Goal: Task Accomplishment & Management: Complete application form

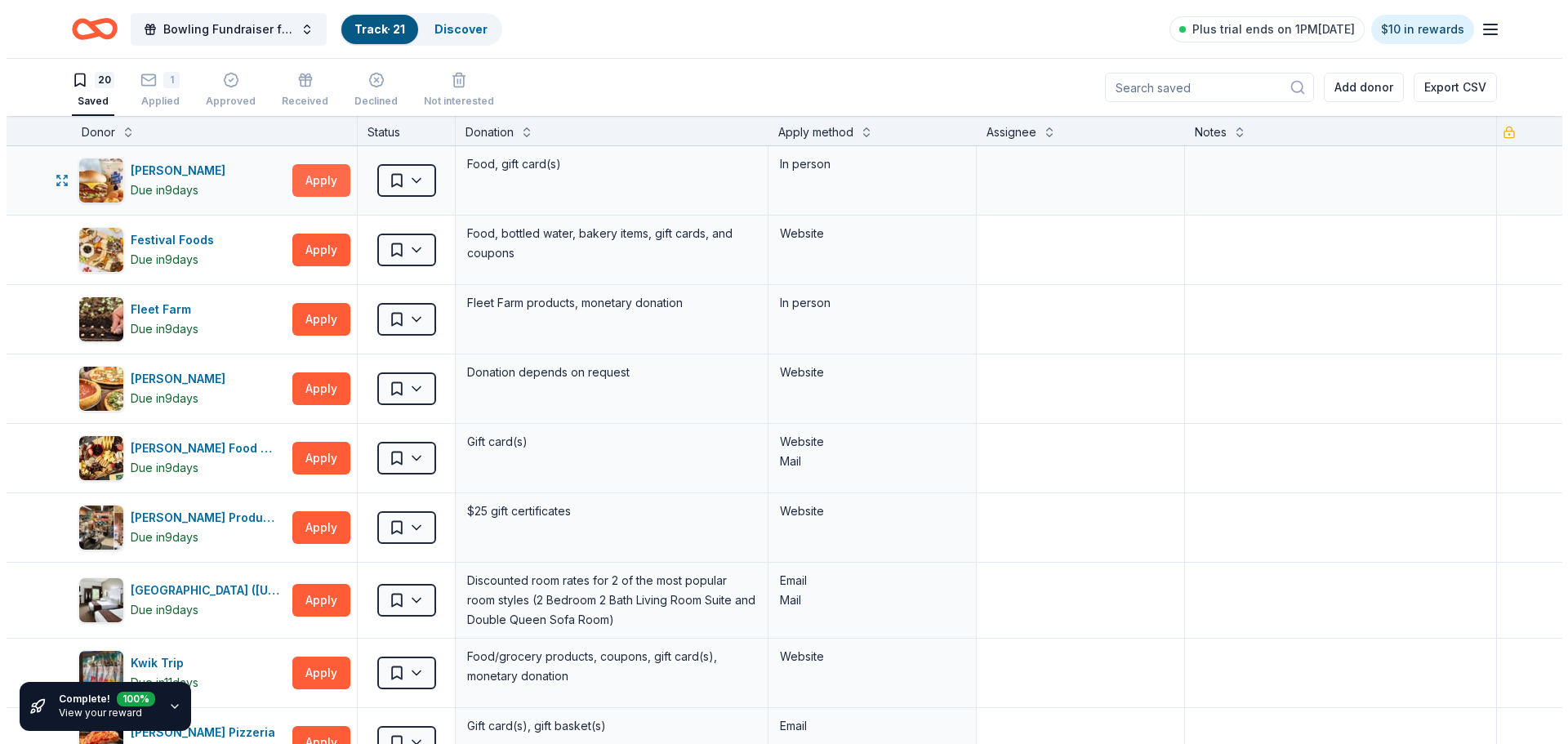
scroll to position [1, 0]
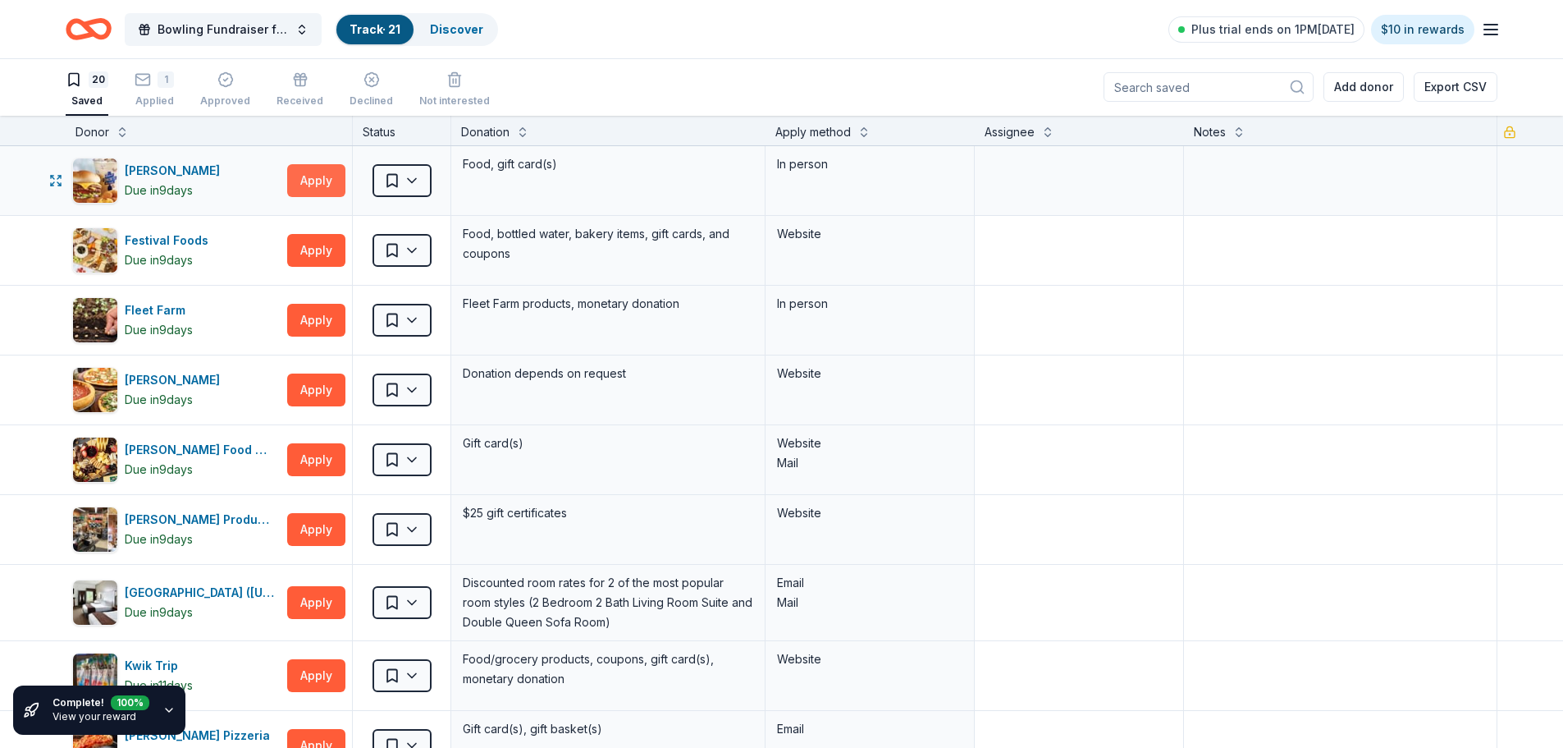
click at [326, 172] on button "Apply" at bounding box center [316, 180] width 58 height 33
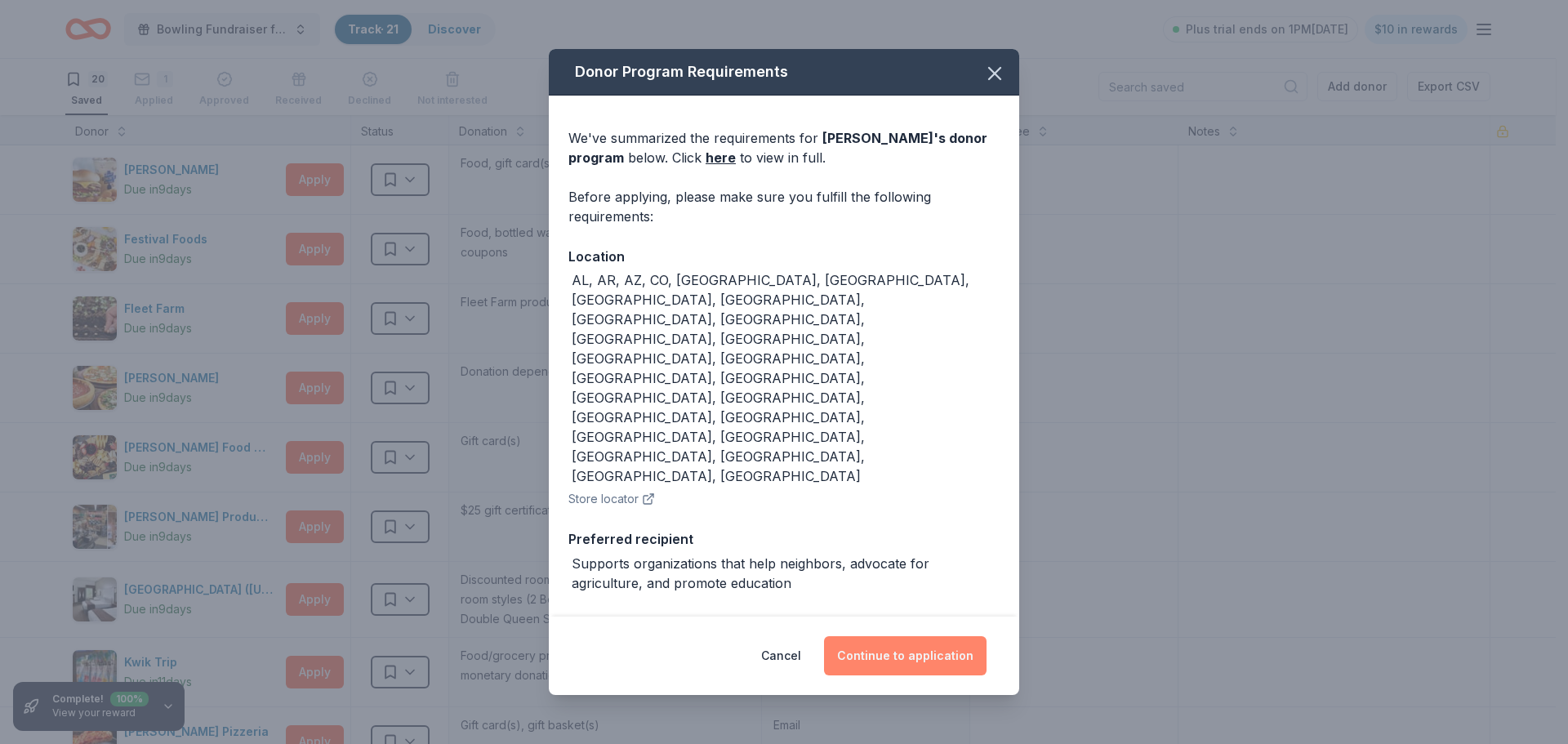
click at [861, 636] on button "Continue to application" at bounding box center [904, 654] width 162 height 39
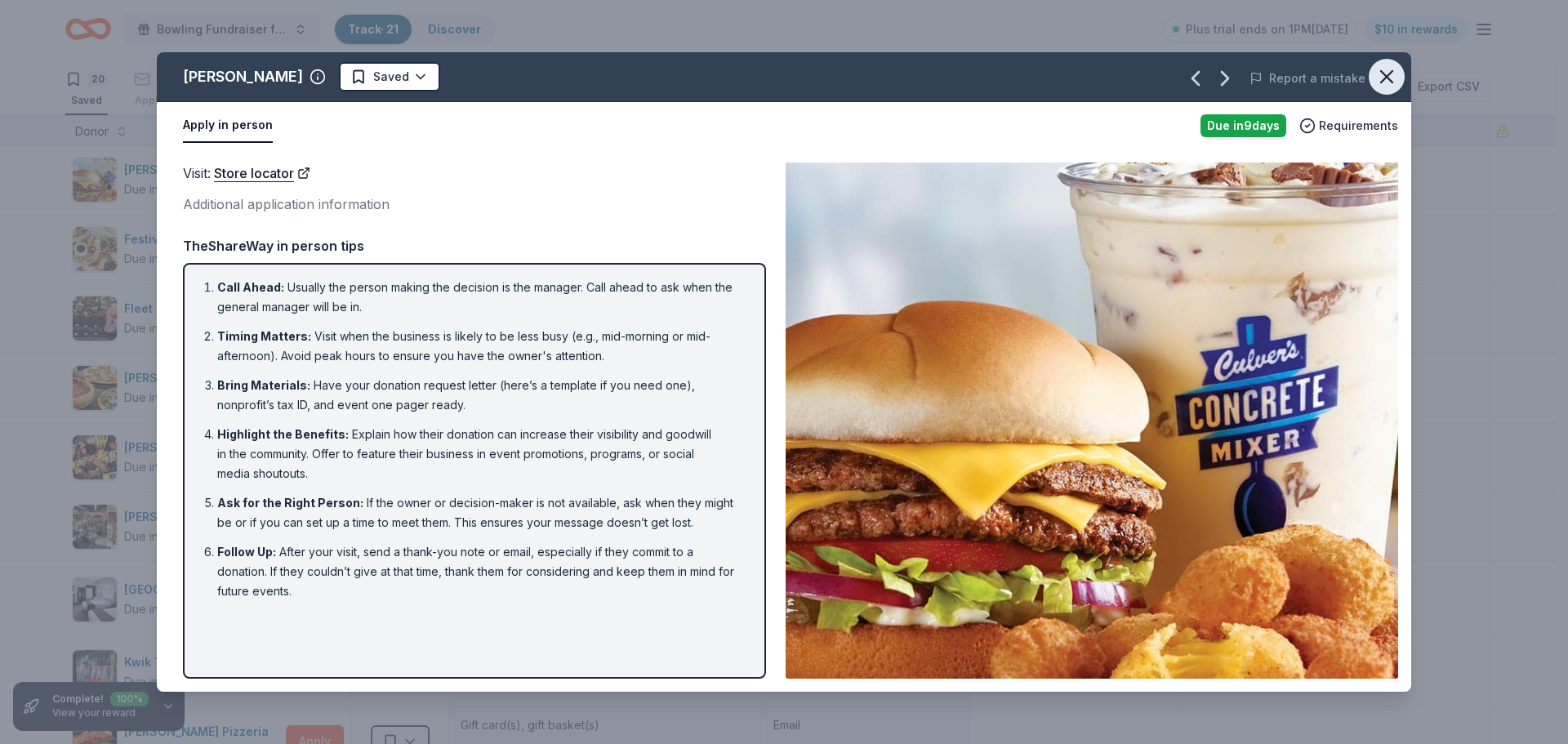
click at [1397, 71] on icon "button" at bounding box center [1386, 77] width 23 height 23
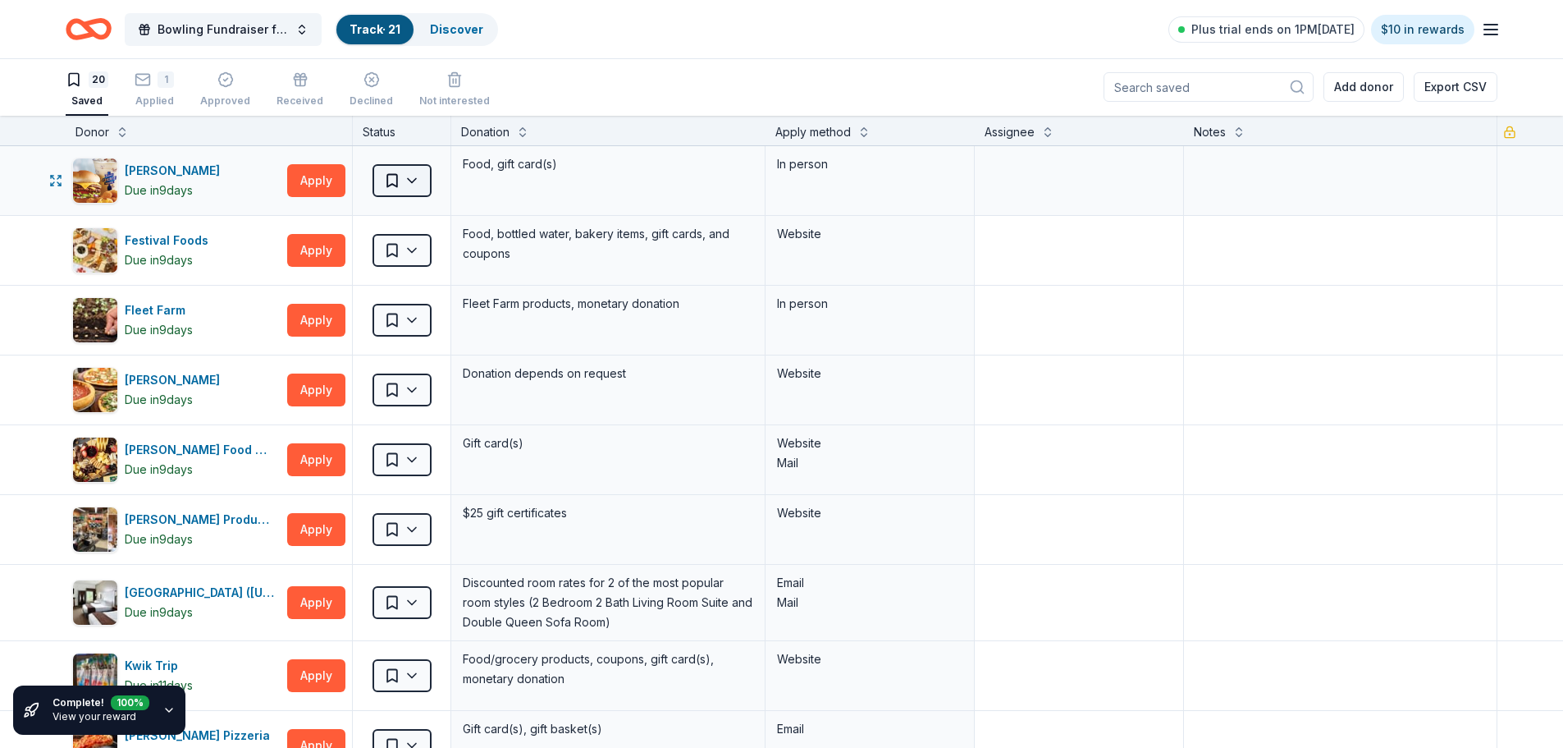
click at [418, 183] on html "Bowling Fundraiser for AHA Track · 21 Discover Plus trial ends on 1PM[DATE] $10…" at bounding box center [781, 373] width 1563 height 748
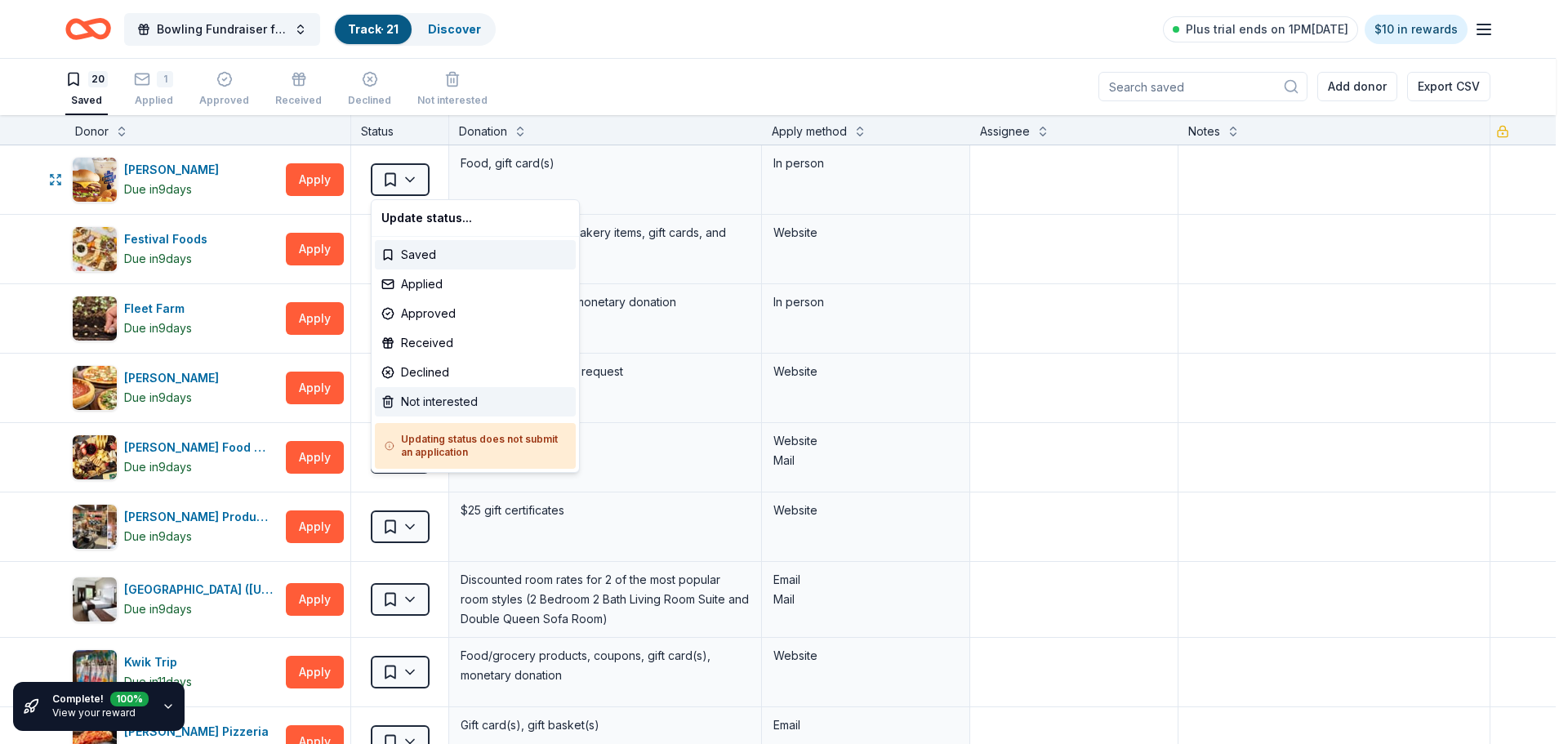
click at [442, 401] on div "Not interested" at bounding box center [476, 402] width 201 height 30
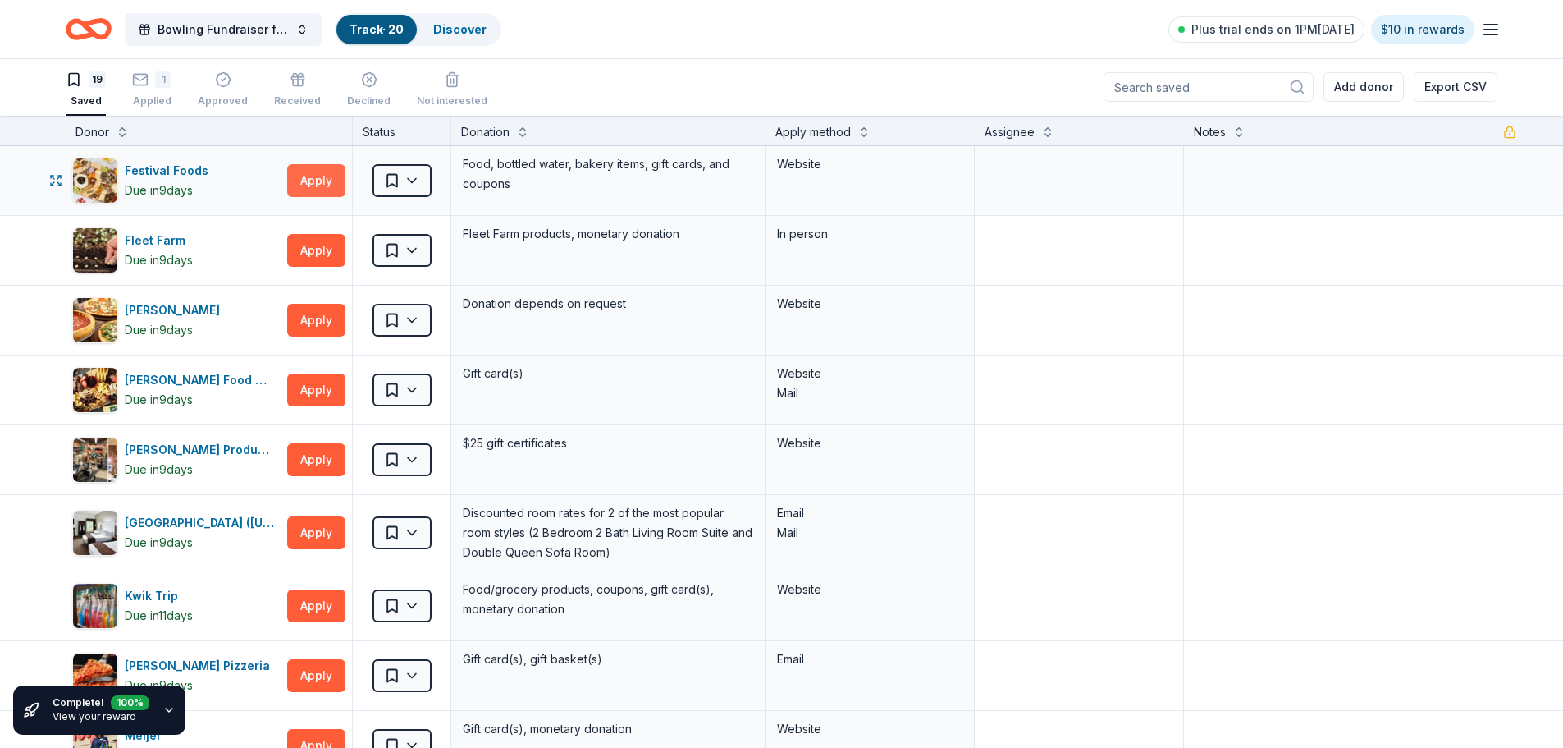
click at [320, 180] on button "Apply" at bounding box center [316, 180] width 58 height 33
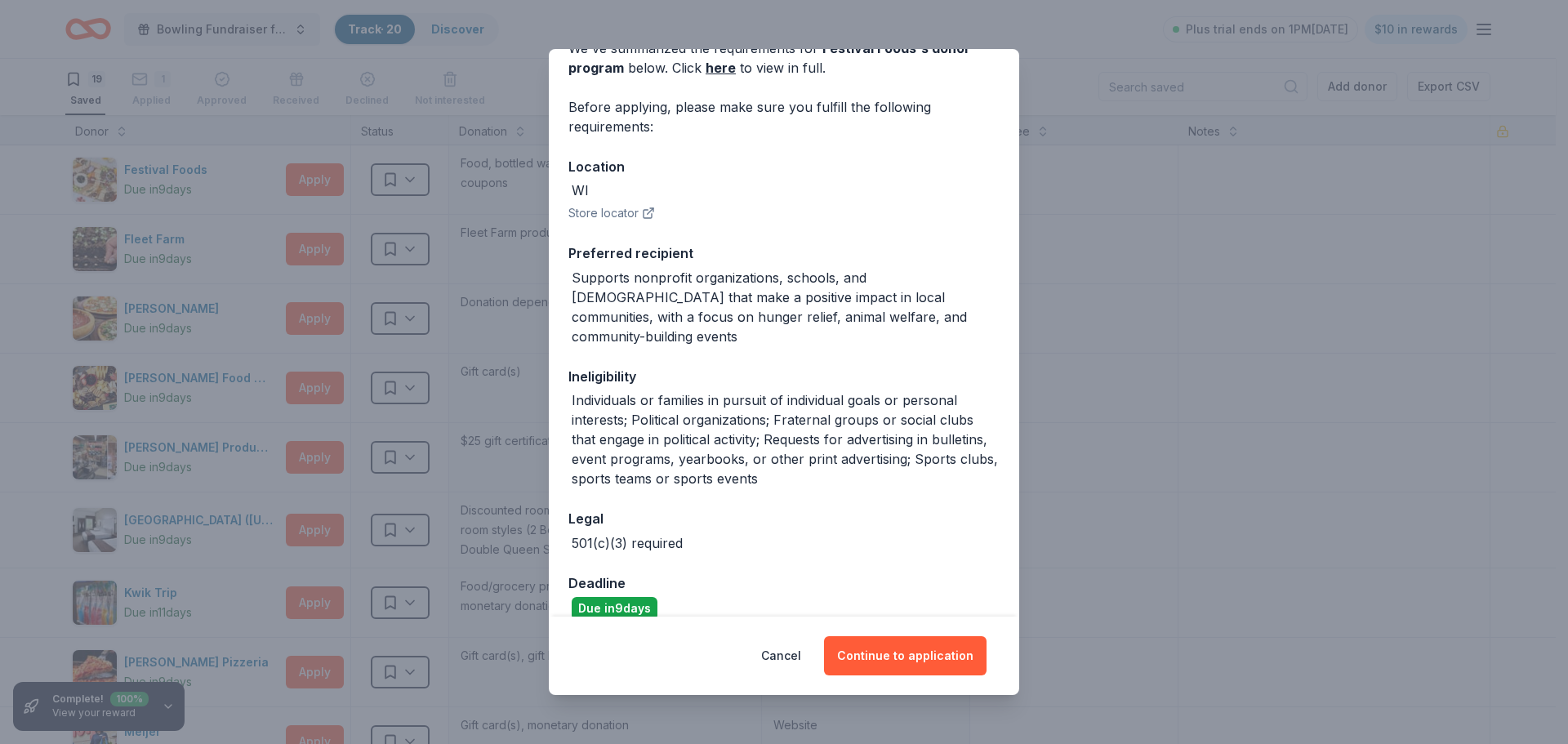
scroll to position [93, 0]
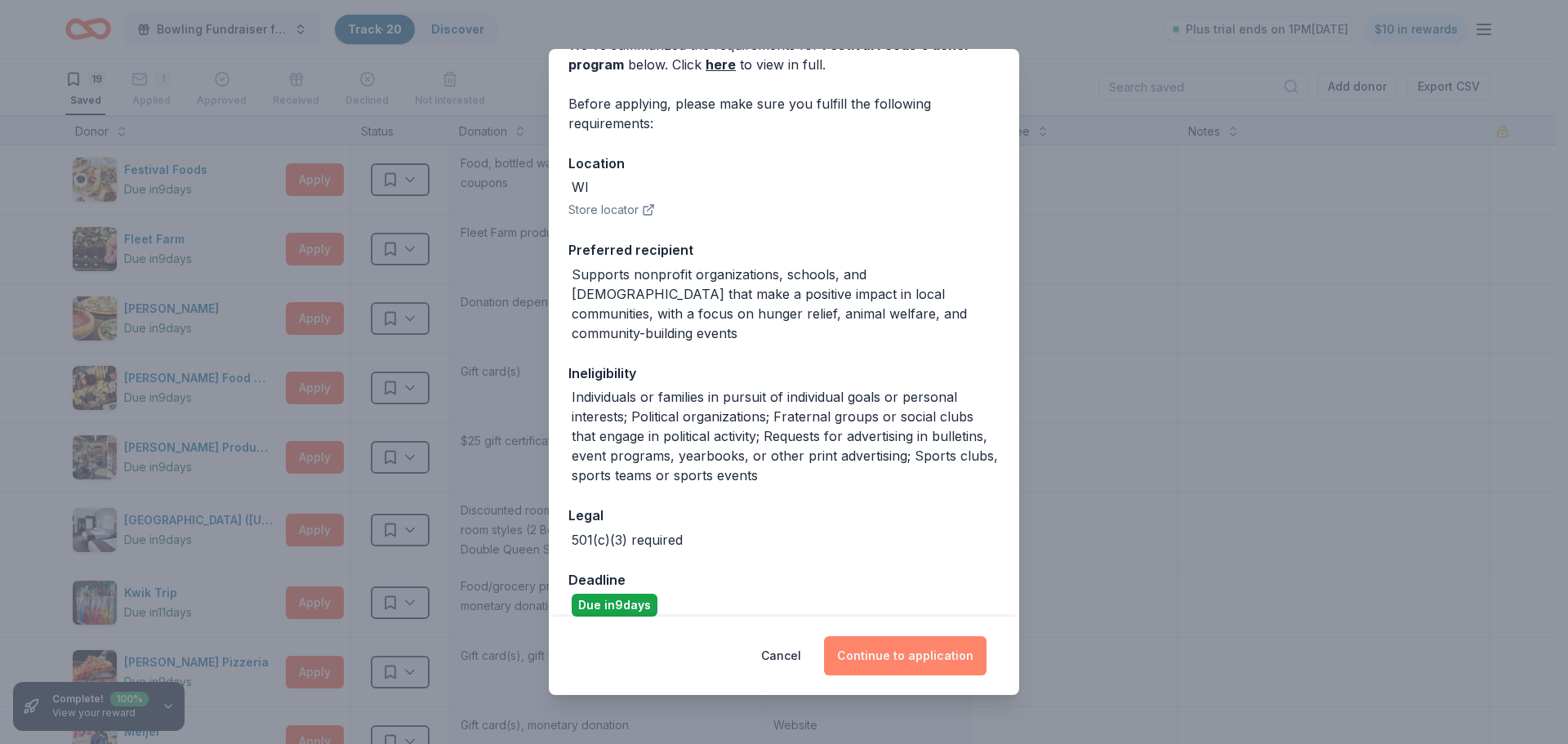
click at [911, 658] on button "Continue to application" at bounding box center [904, 654] width 162 height 39
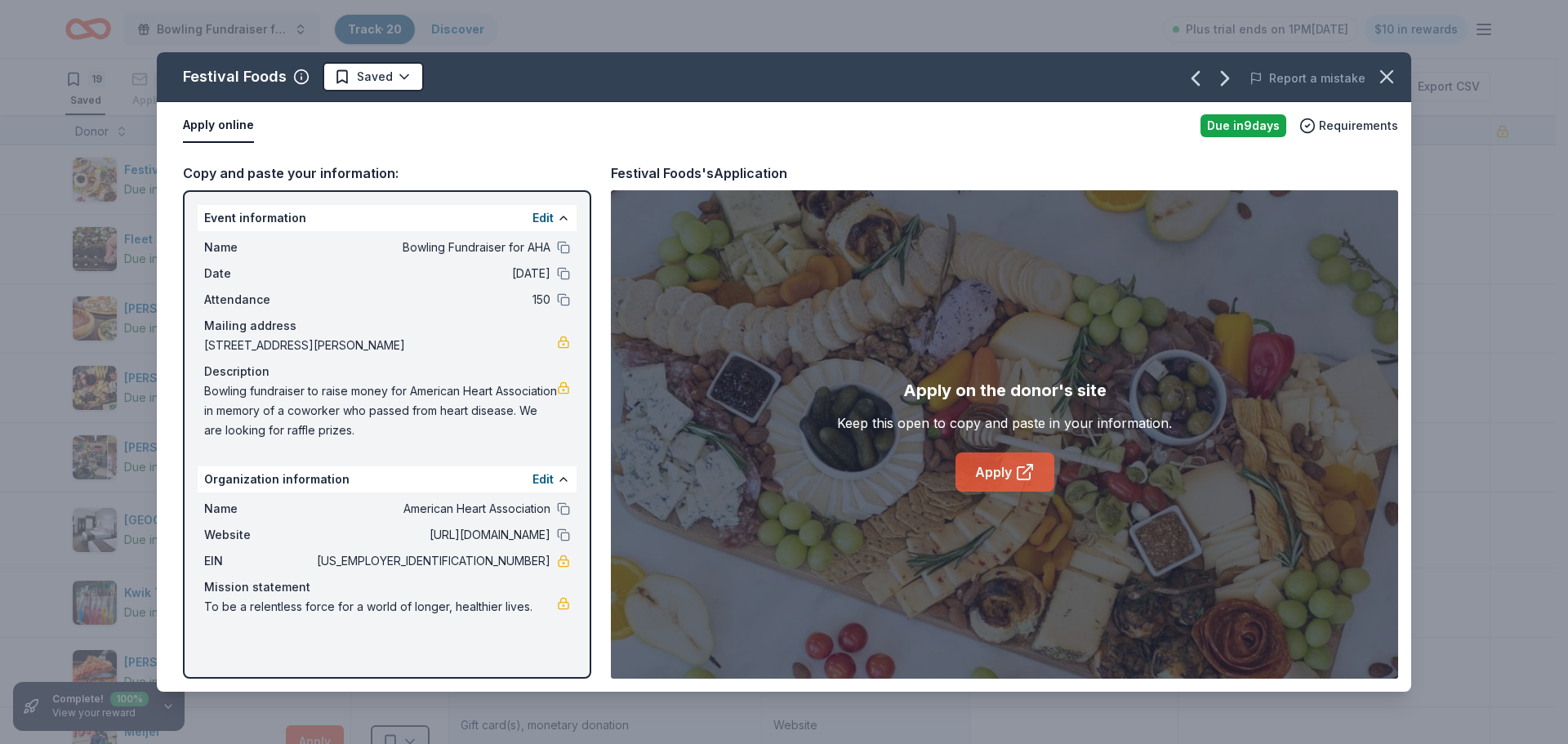
click at [1008, 470] on link "Apply" at bounding box center [1004, 471] width 98 height 39
click at [1386, 75] on icon "button" at bounding box center [1386, 76] width 11 height 11
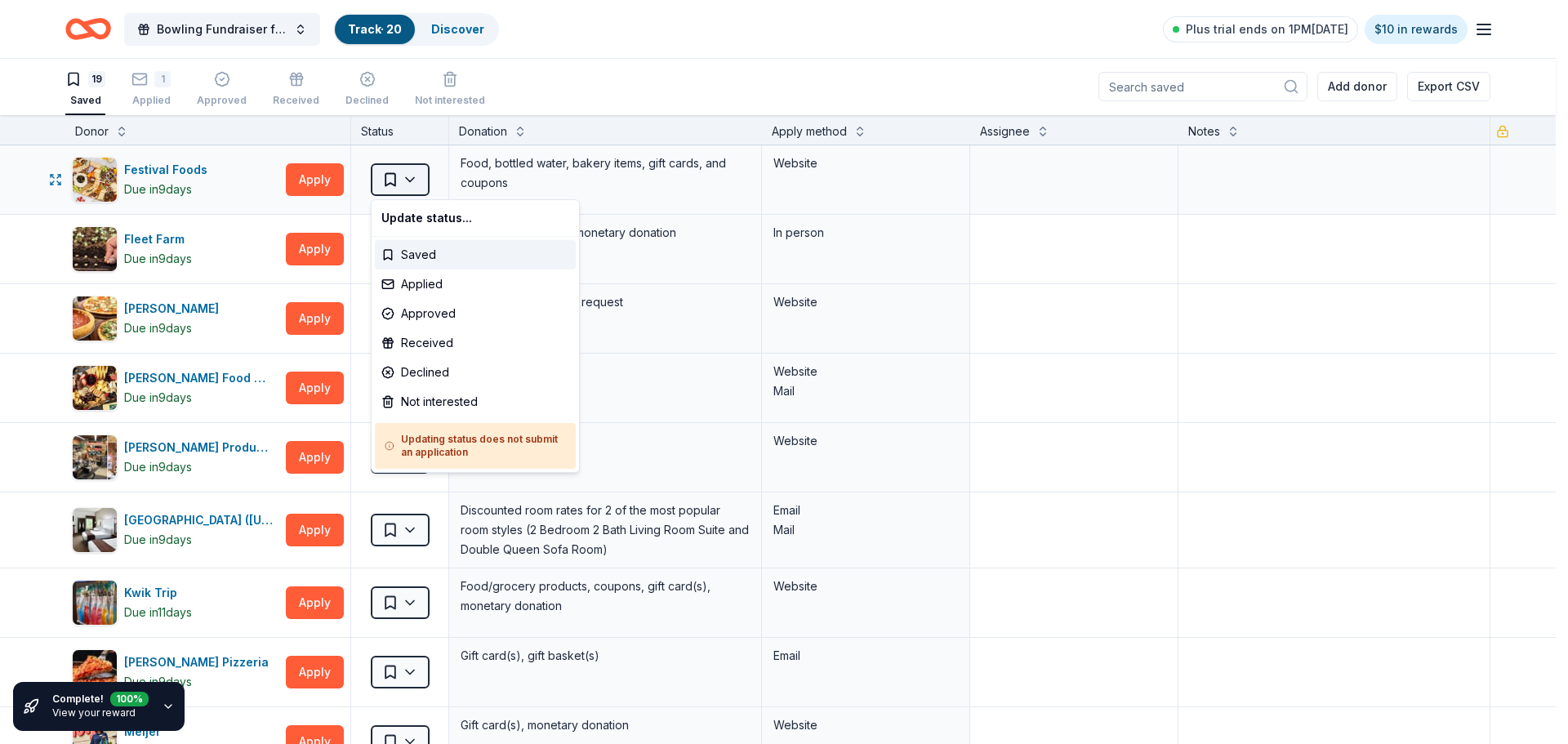
click at [415, 187] on html "Bowling Fundraiser for AHA Track · 20 Discover Plus trial ends on 1PM[DATE] $10…" at bounding box center [784, 371] width 1568 height 744
click at [444, 397] on div "Not interested" at bounding box center [476, 402] width 201 height 30
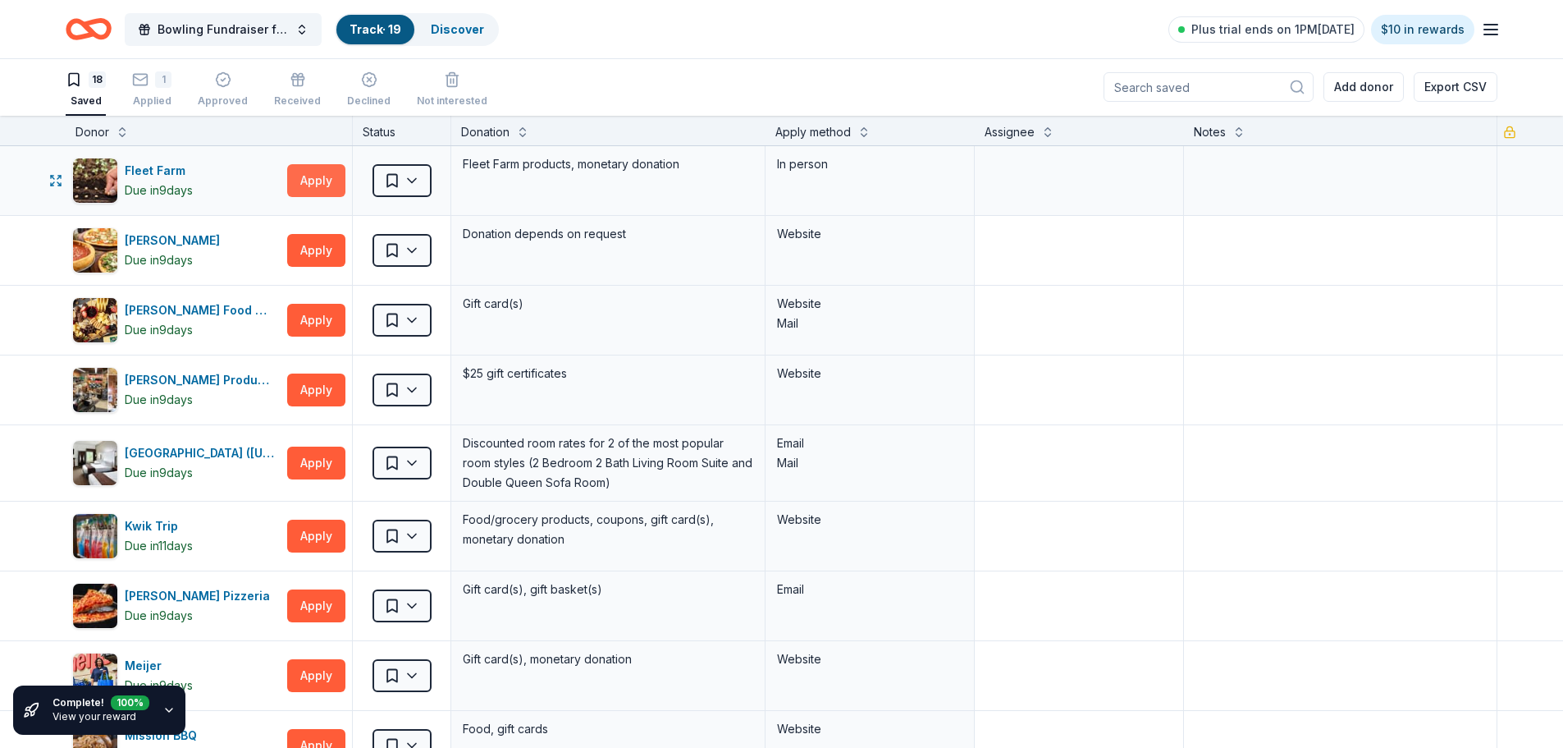
click at [317, 185] on button "Apply" at bounding box center [316, 180] width 58 height 33
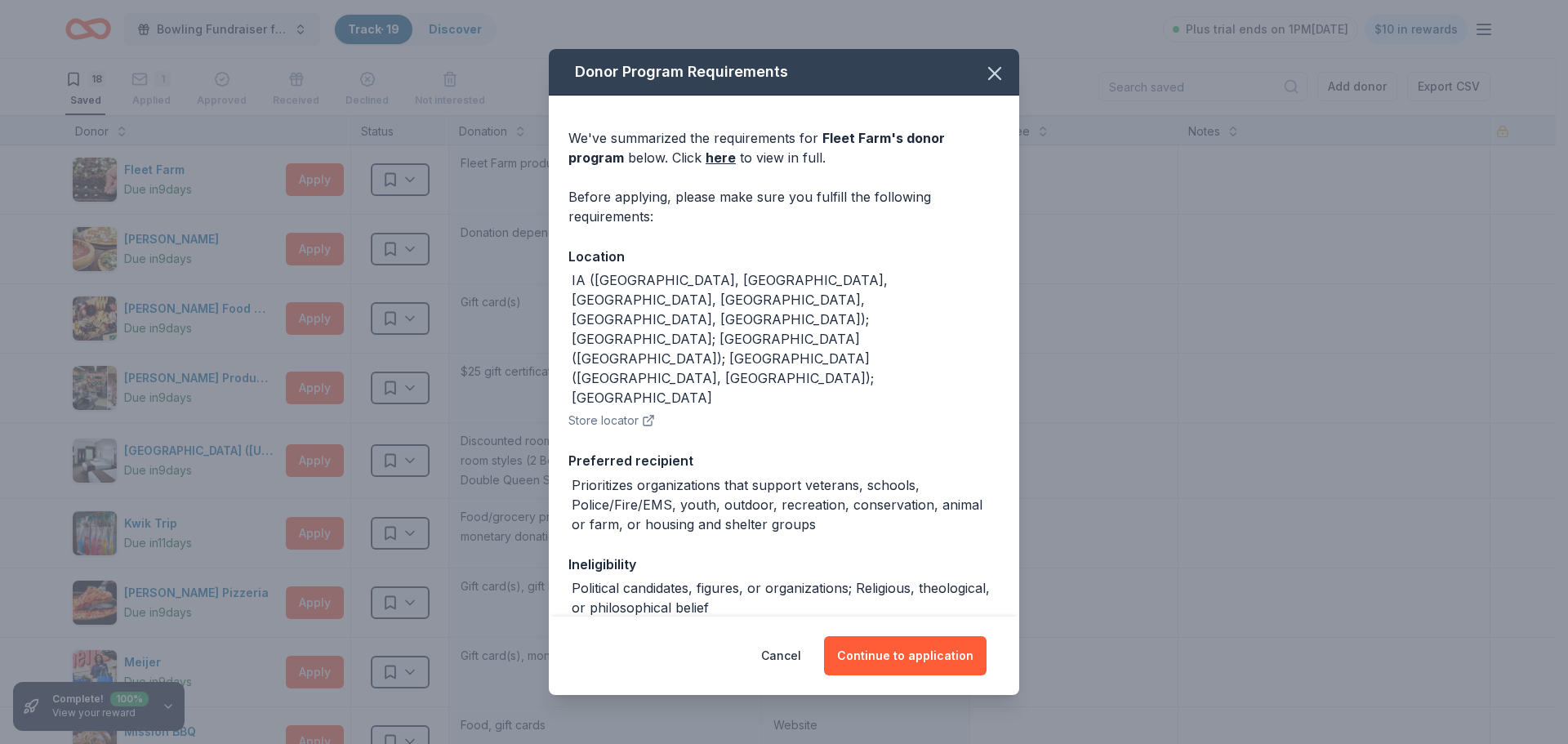
scroll to position [54, 0]
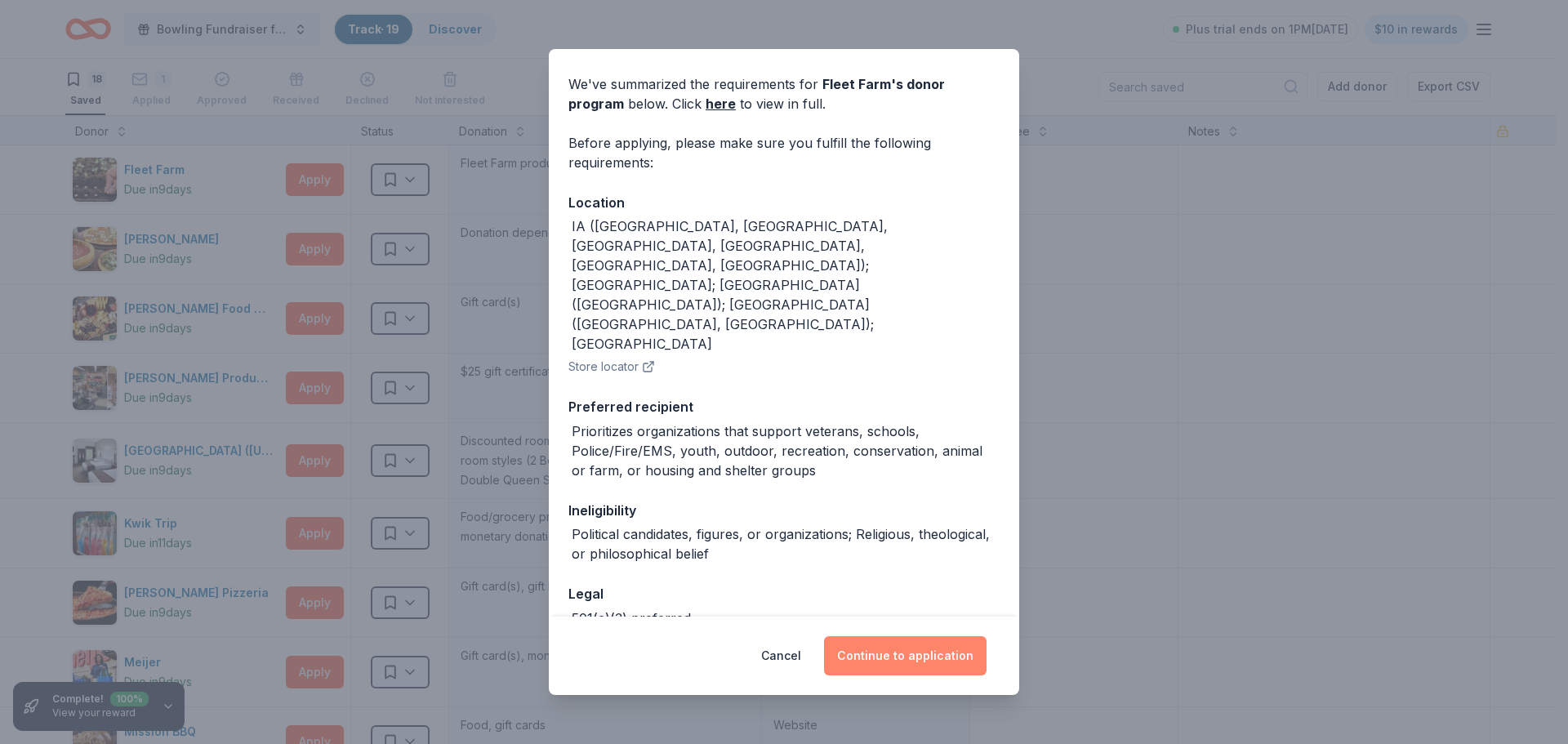
click at [918, 657] on button "Continue to application" at bounding box center [904, 654] width 162 height 39
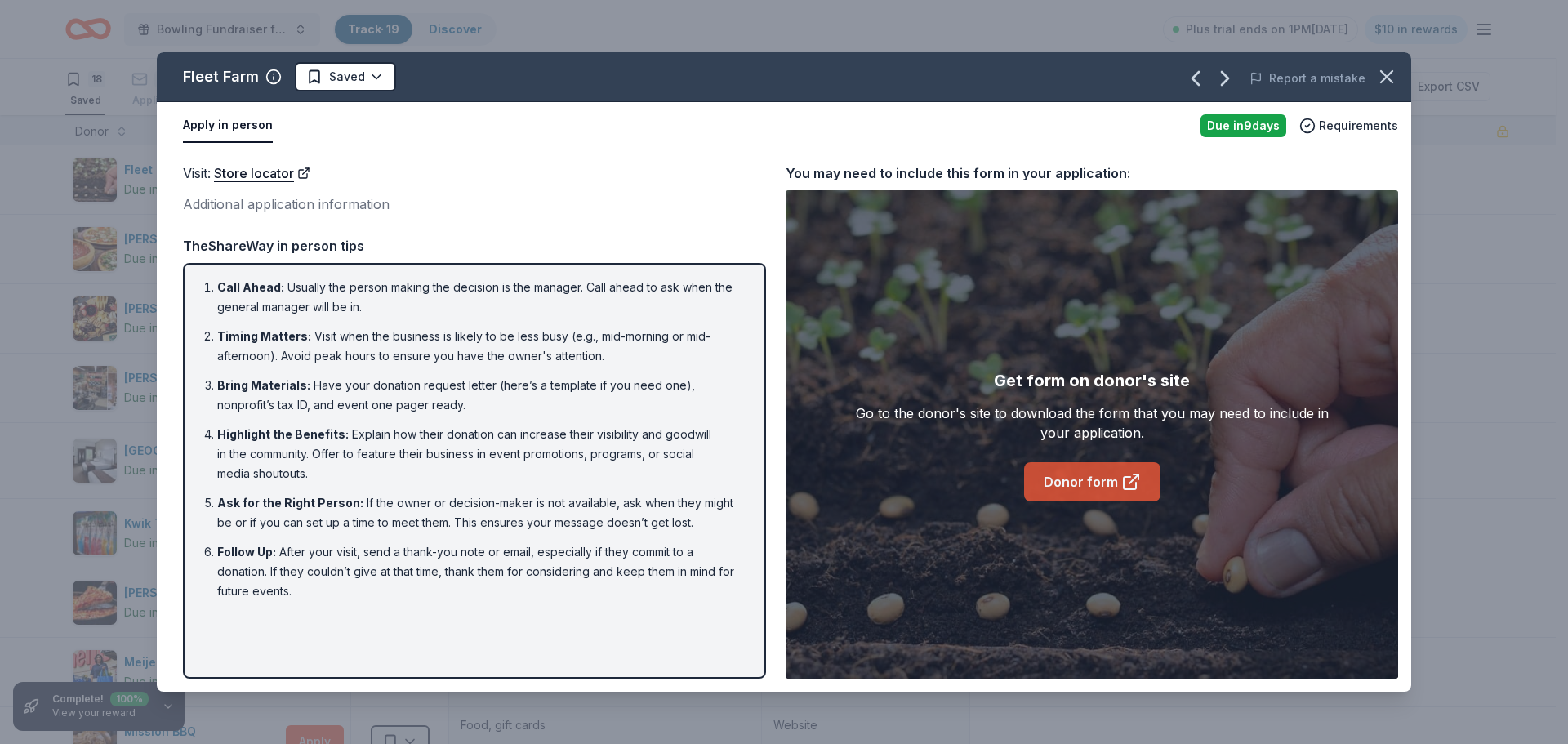
click at [1070, 483] on link "Donor form" at bounding box center [1091, 480] width 136 height 39
click at [1385, 79] on icon "button" at bounding box center [1386, 76] width 11 height 11
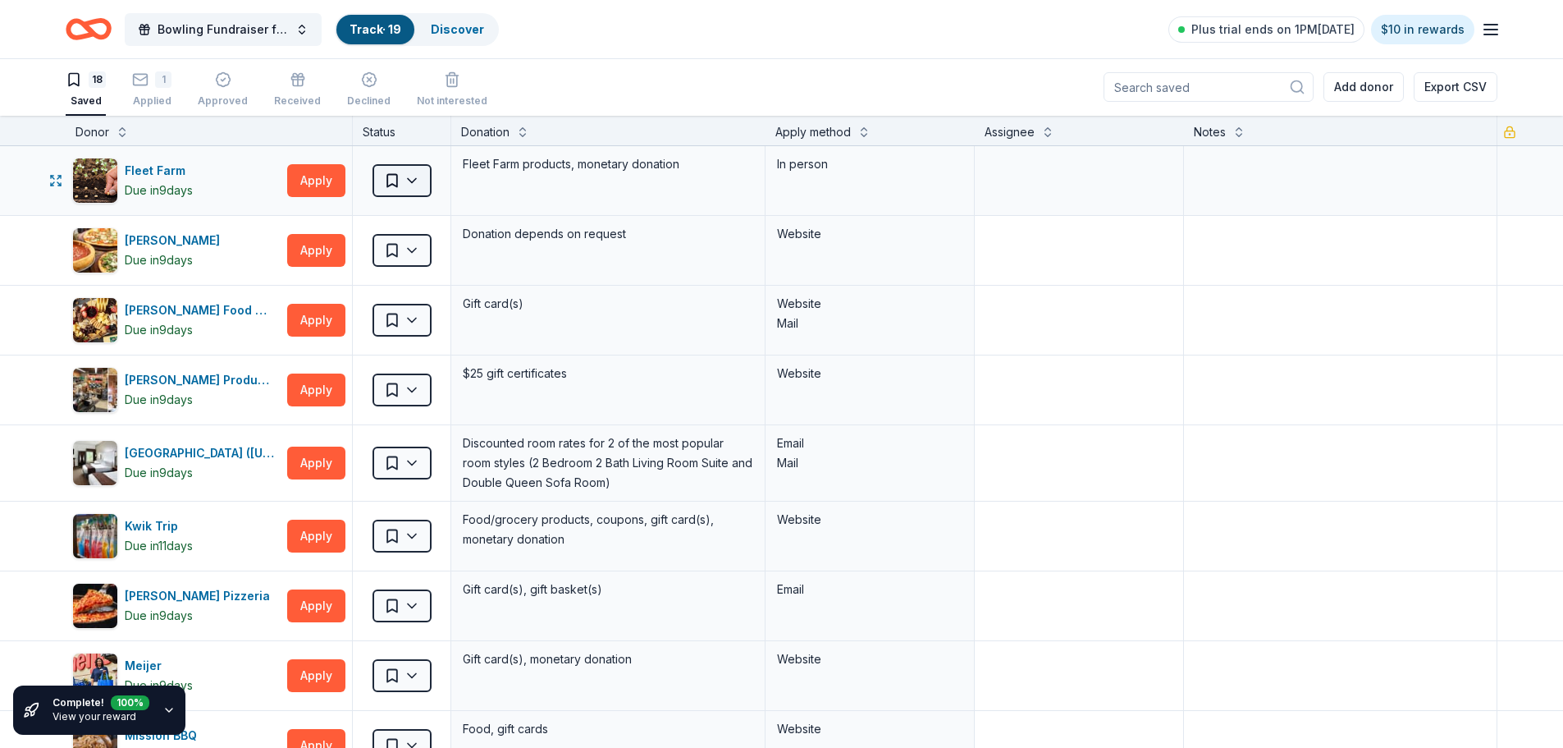
click at [412, 185] on html "Bowling Fundraiser for AHA Track · 19 Discover Plus trial ends on 1PM[DATE] $10…" at bounding box center [781, 373] width 1563 height 748
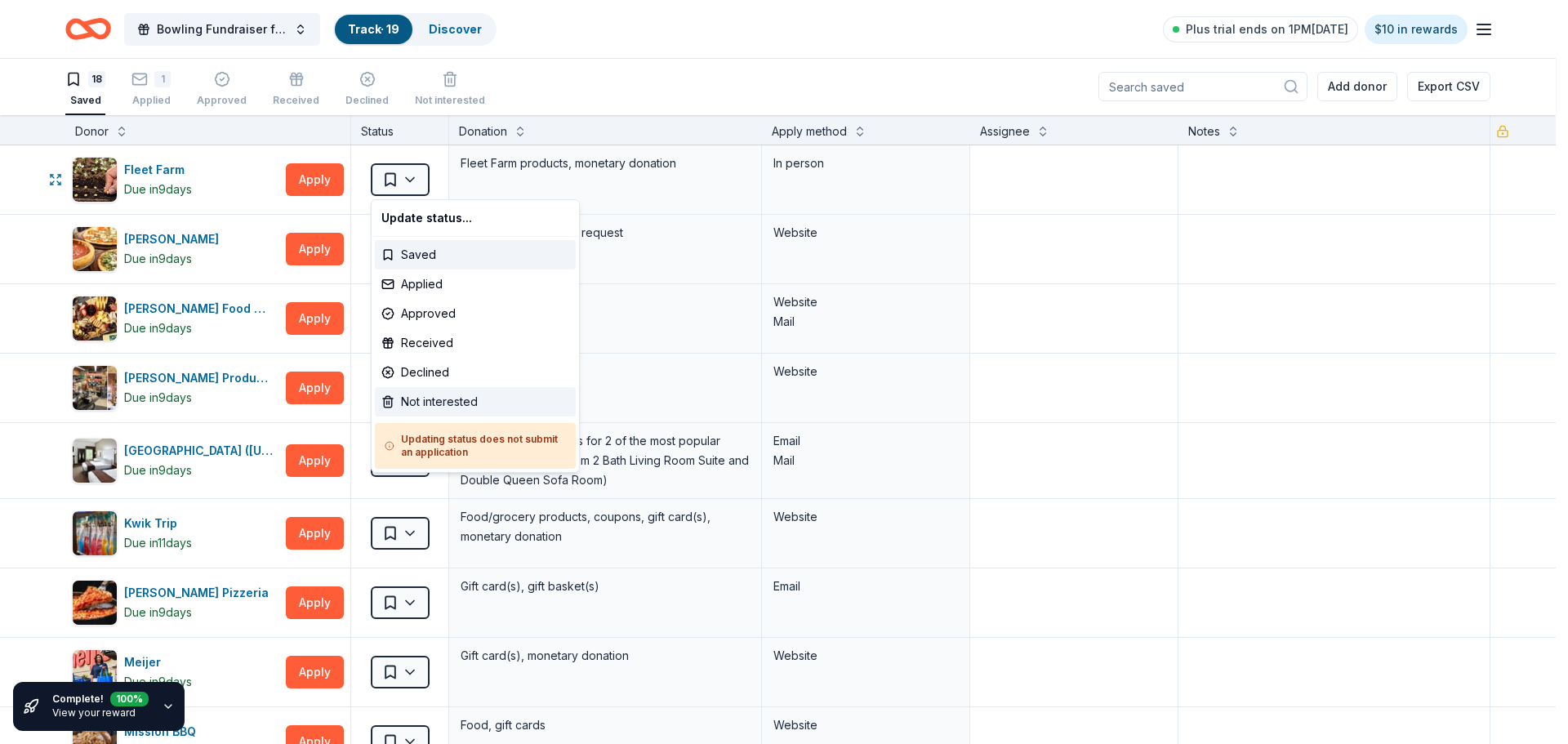
click at [409, 398] on div "Not interested" at bounding box center [476, 402] width 201 height 30
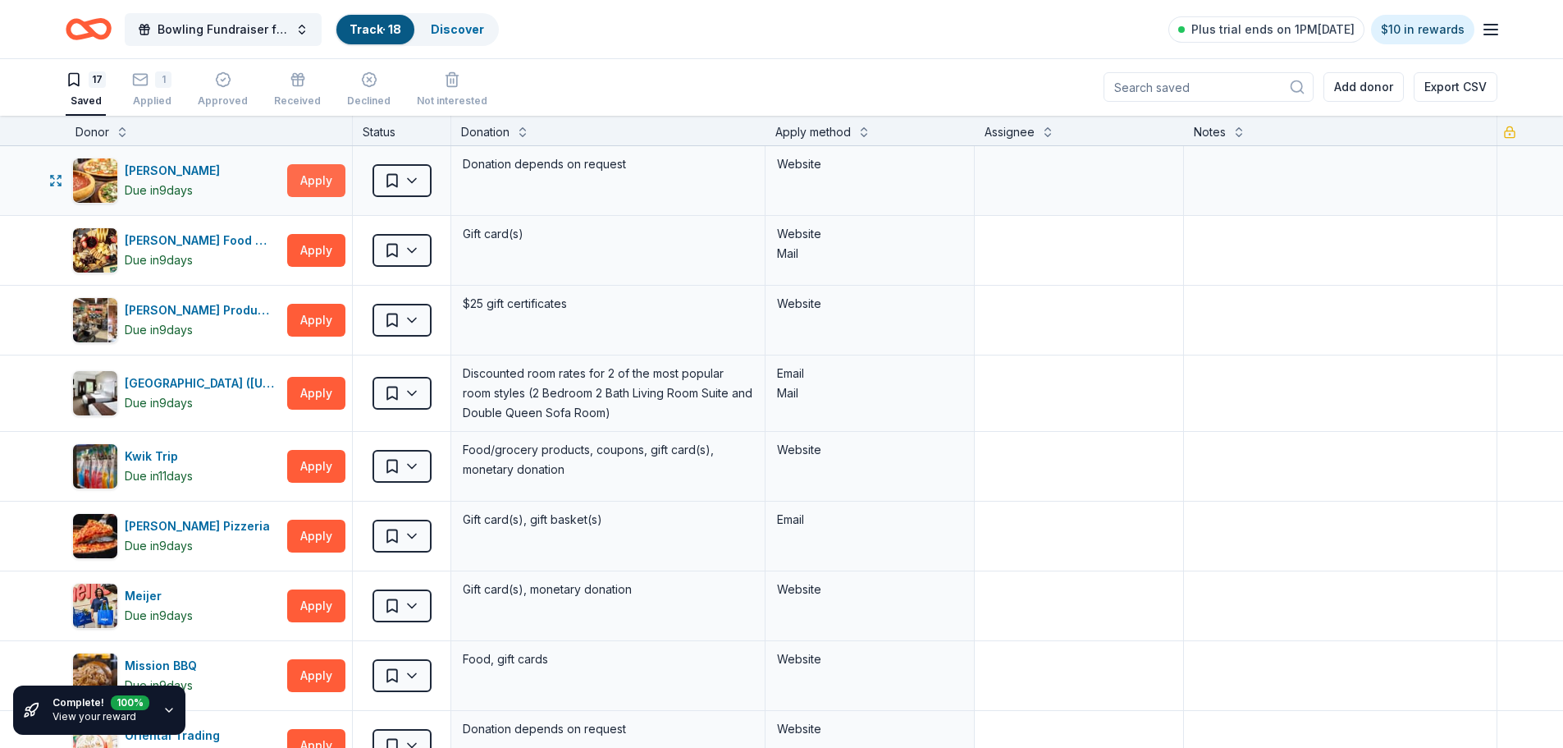
click at [318, 182] on button "Apply" at bounding box center [316, 180] width 58 height 33
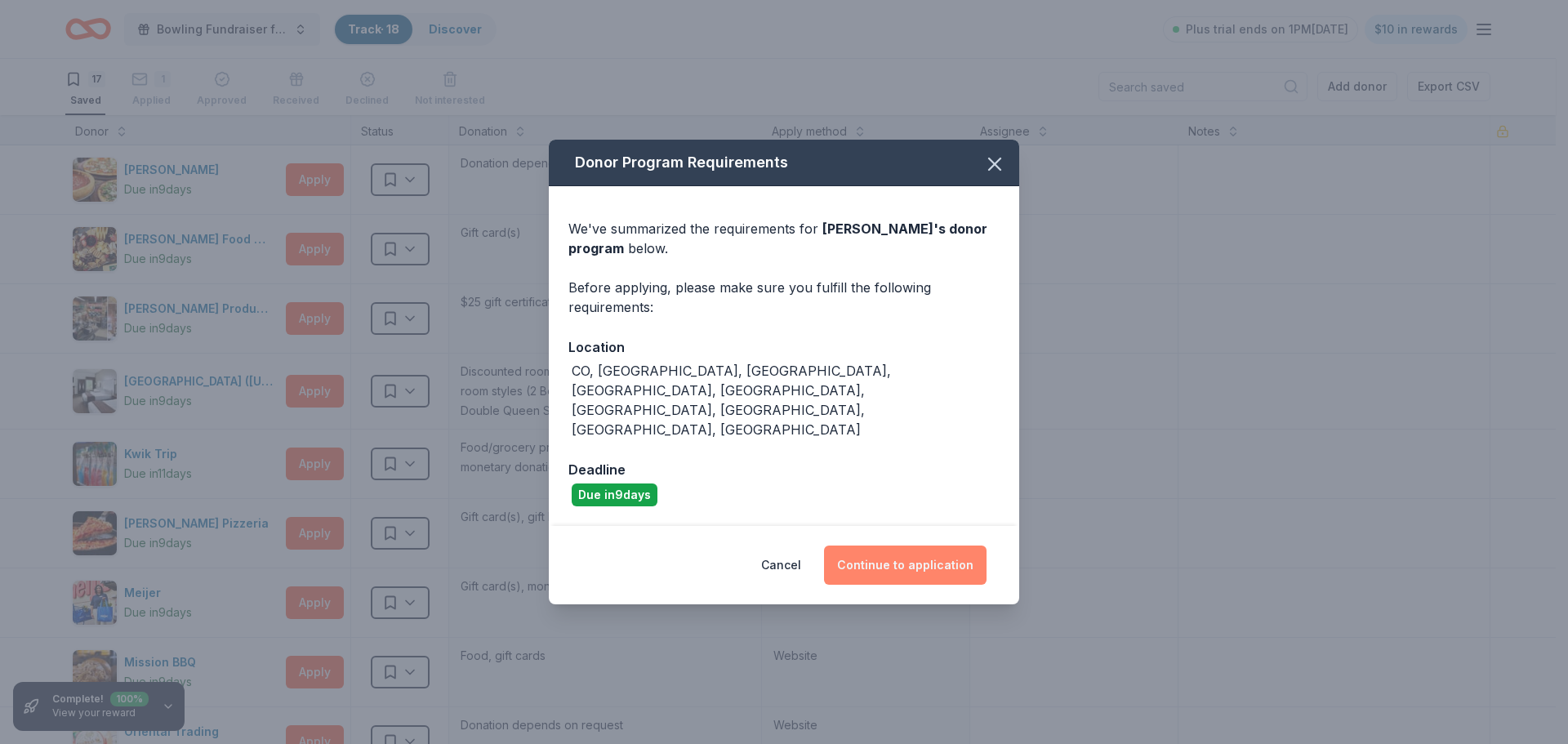
click at [894, 545] on button "Continue to application" at bounding box center [904, 564] width 162 height 39
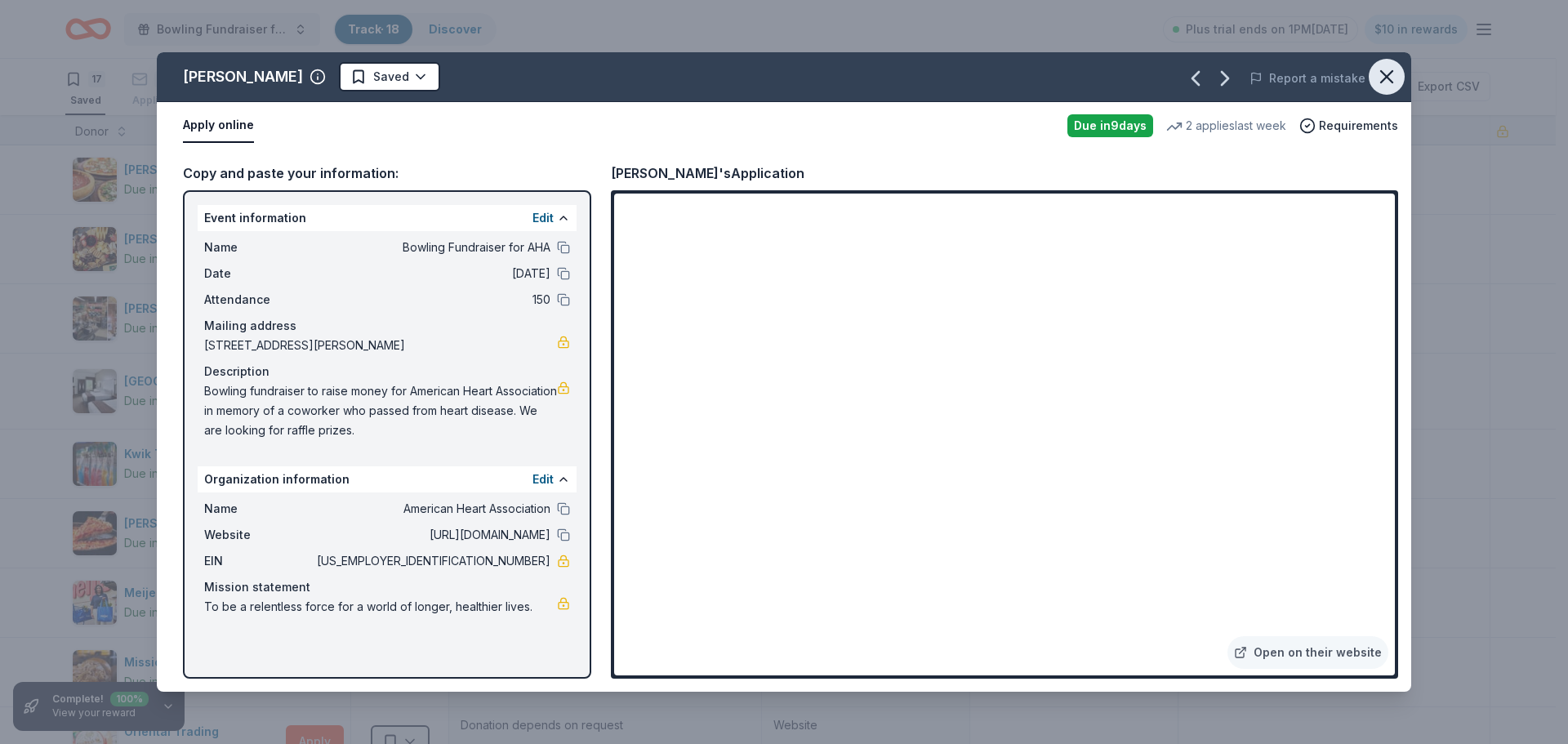
click at [1389, 79] on icon "button" at bounding box center [1386, 76] width 11 height 11
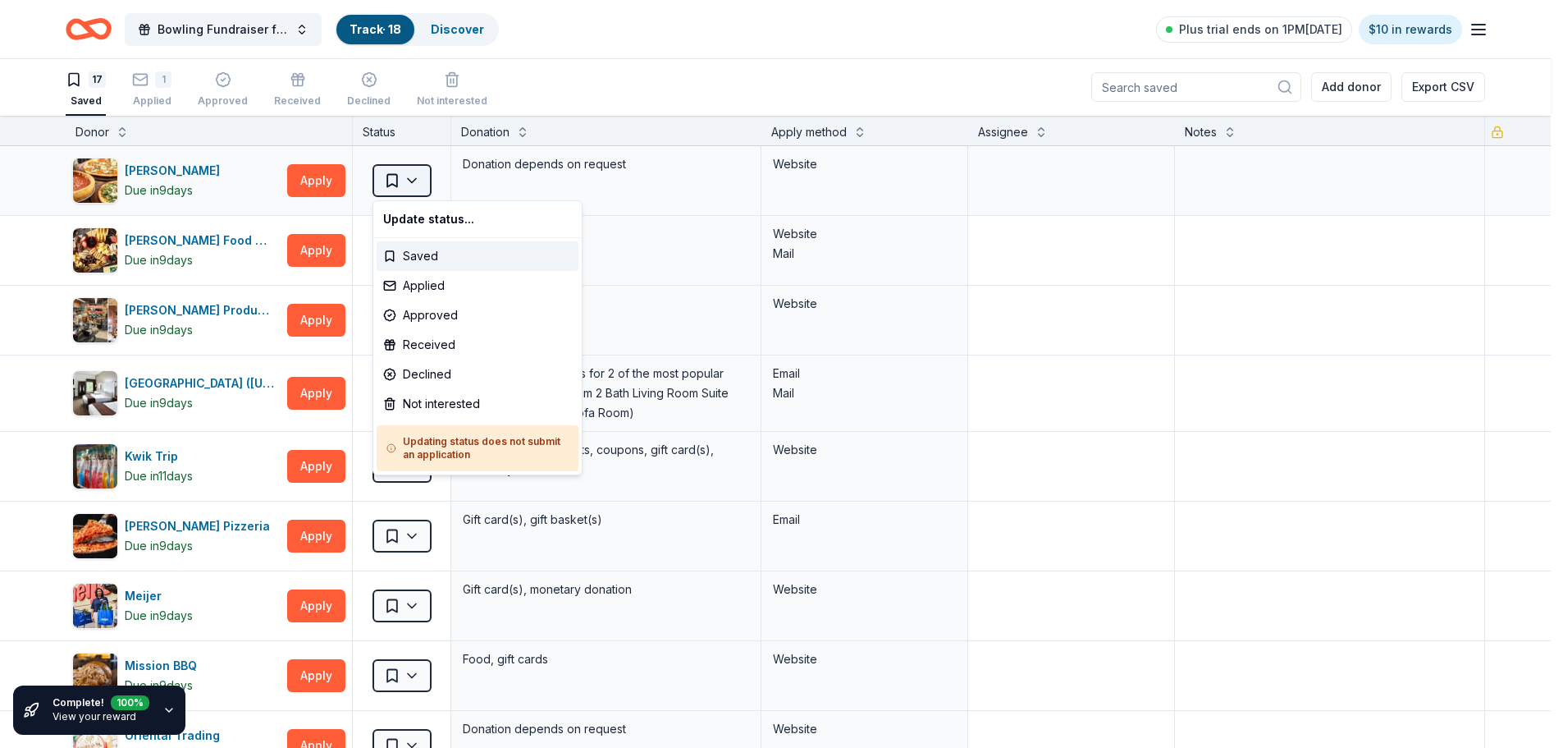
click at [418, 181] on html "Bowling Fundraiser for AHA Track · 18 Discover Plus trial ends on 1PM[DATE] $10…" at bounding box center [781, 373] width 1563 height 748
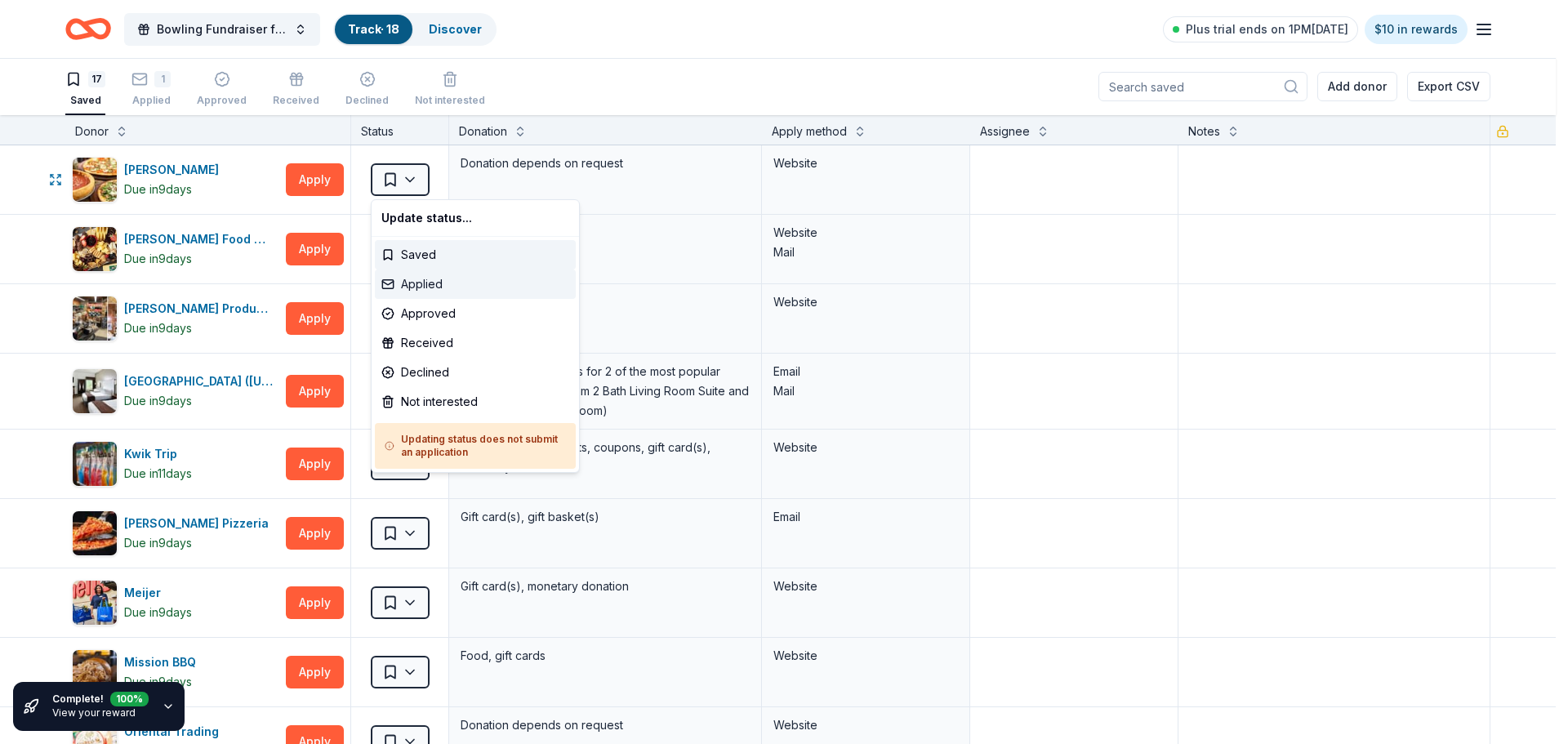
click at [428, 284] on div "Applied" at bounding box center [476, 284] width 201 height 30
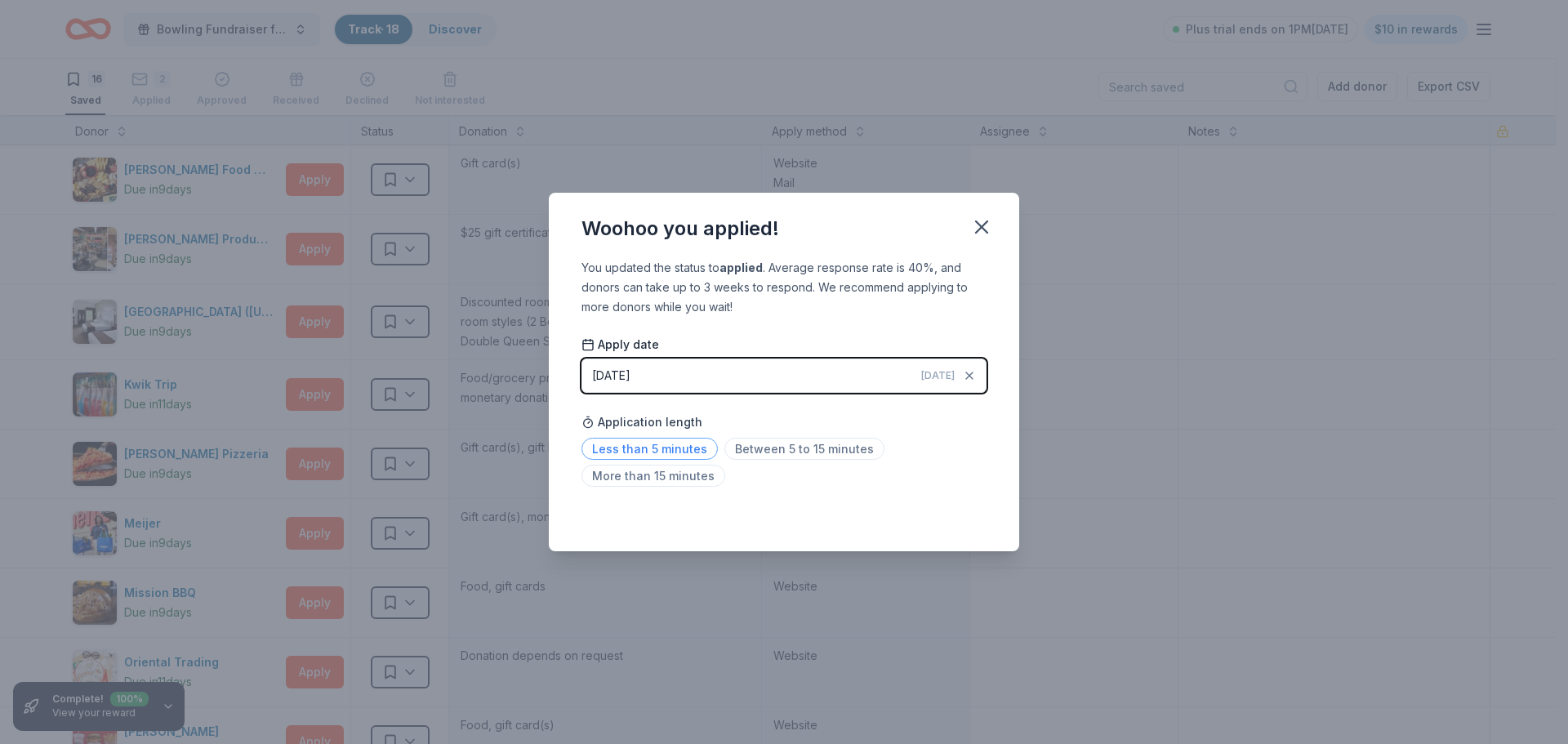
click at [672, 452] on span "Less than 5 minutes" at bounding box center [649, 449] width 136 height 22
click at [975, 231] on icon "button" at bounding box center [981, 227] width 23 height 23
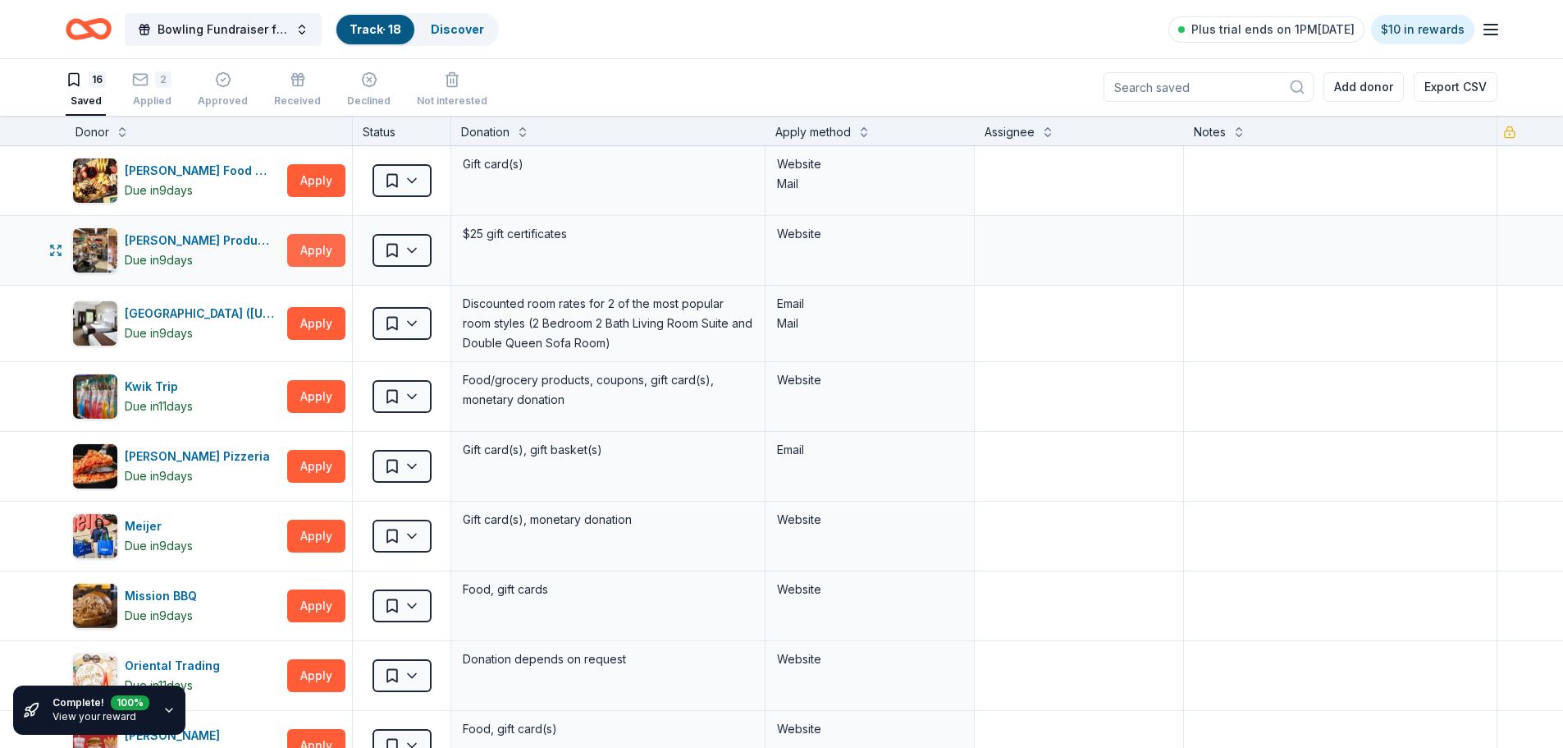
click at [314, 250] on button "Apply" at bounding box center [316, 250] width 58 height 33
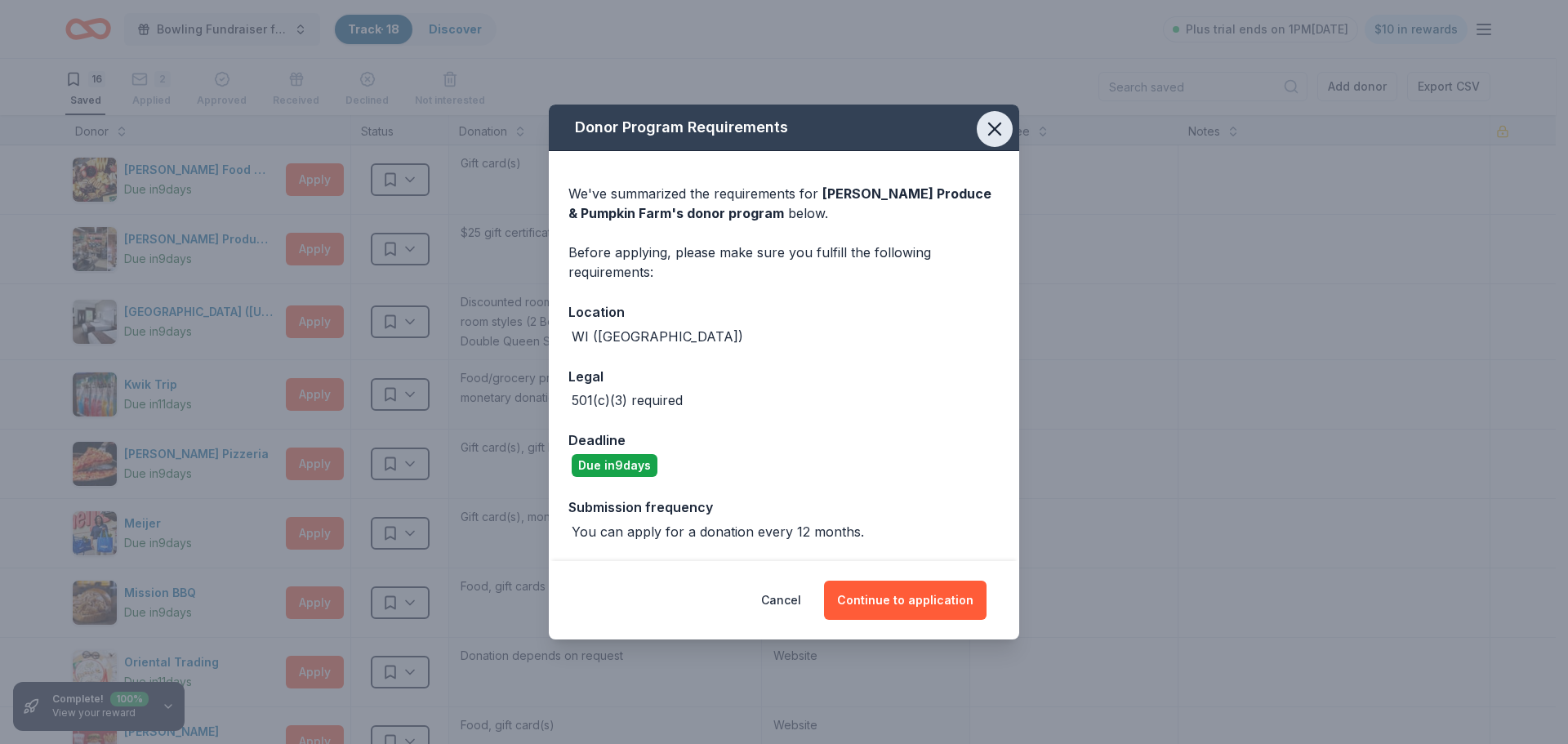
click at [994, 128] on icon "button" at bounding box center [994, 128] width 11 height 11
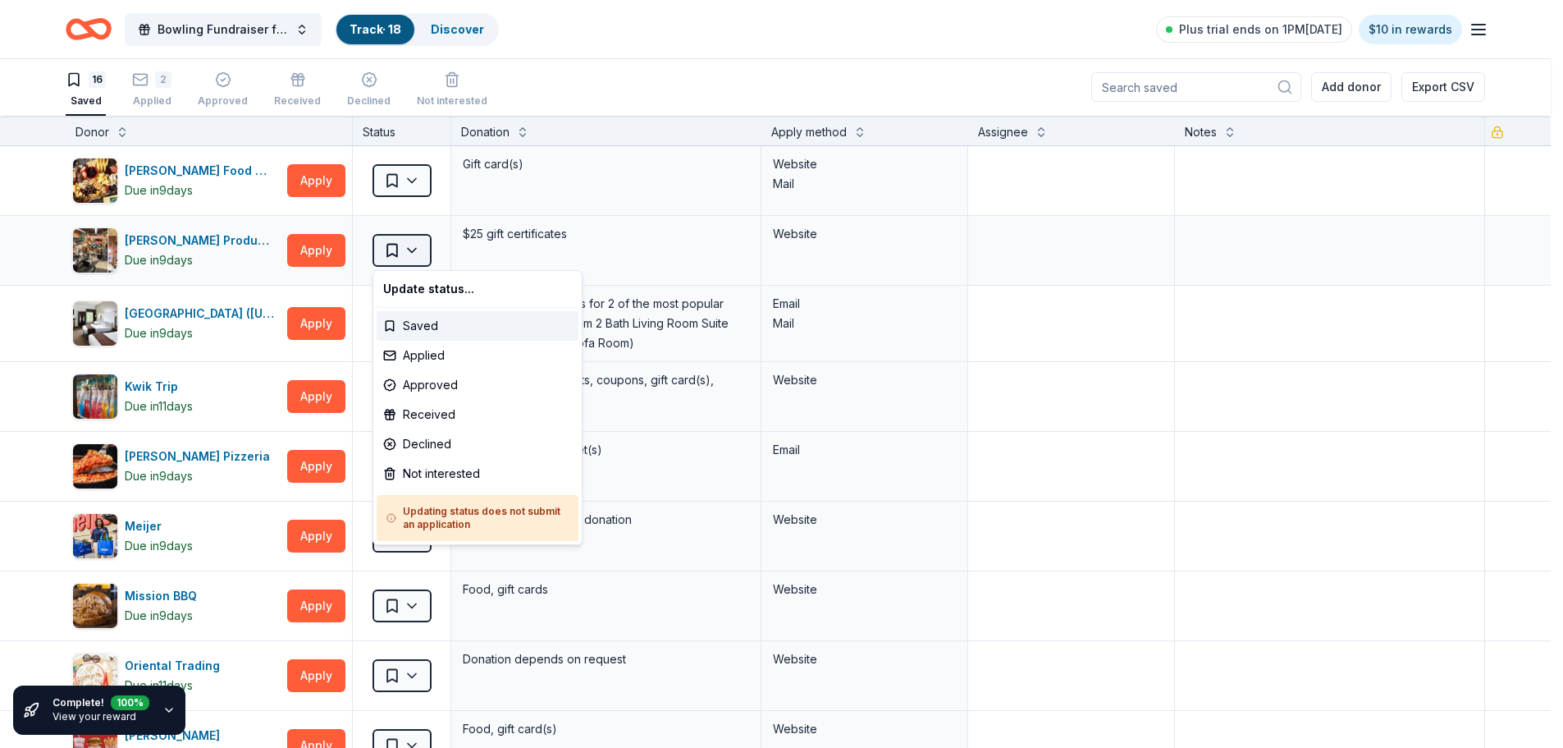
click at [415, 252] on html "Bowling Fundraiser for AHA Track · 18 Discover Plus trial ends on 1PM[DATE] $10…" at bounding box center [781, 373] width 1563 height 748
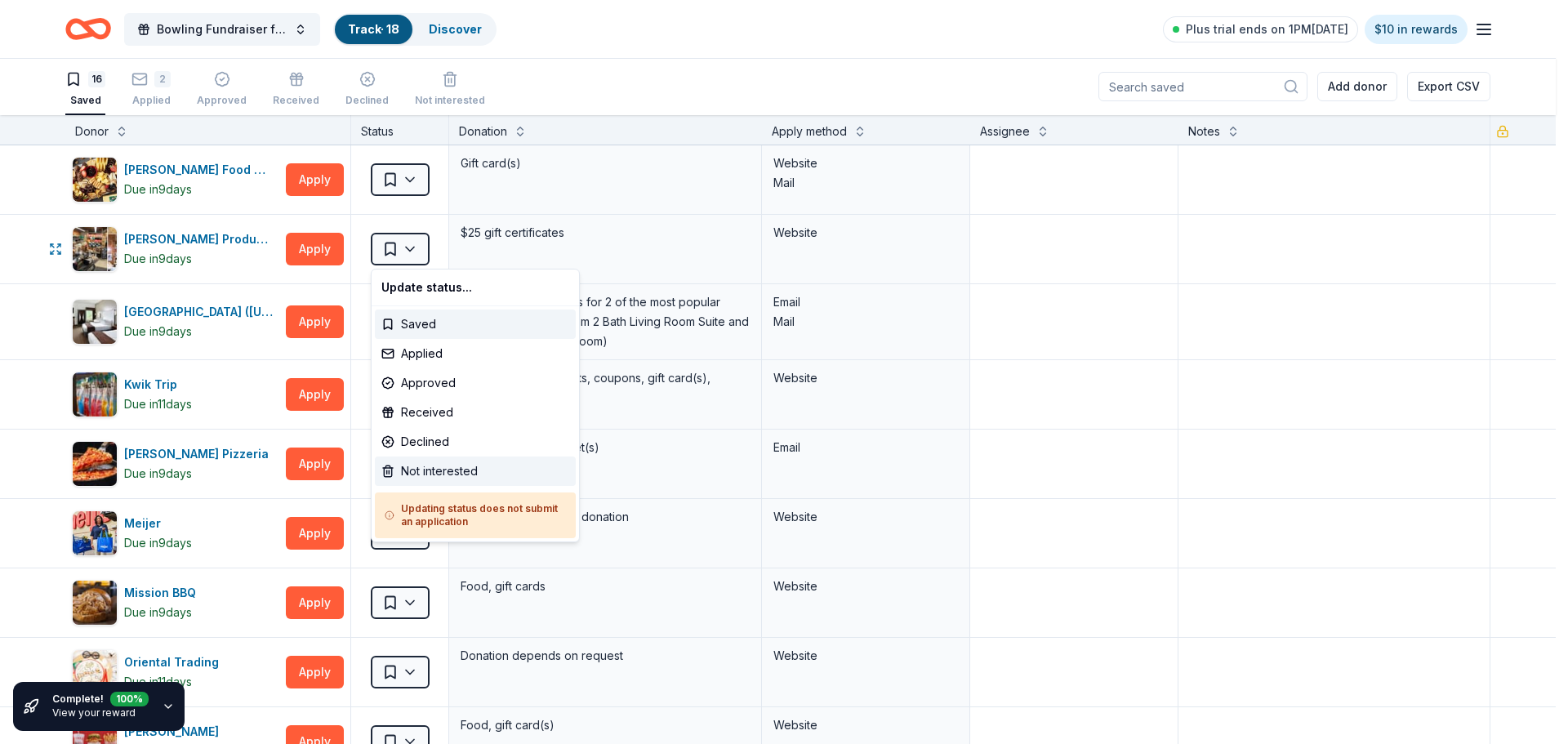
click at [433, 471] on div "Not interested" at bounding box center [476, 471] width 201 height 30
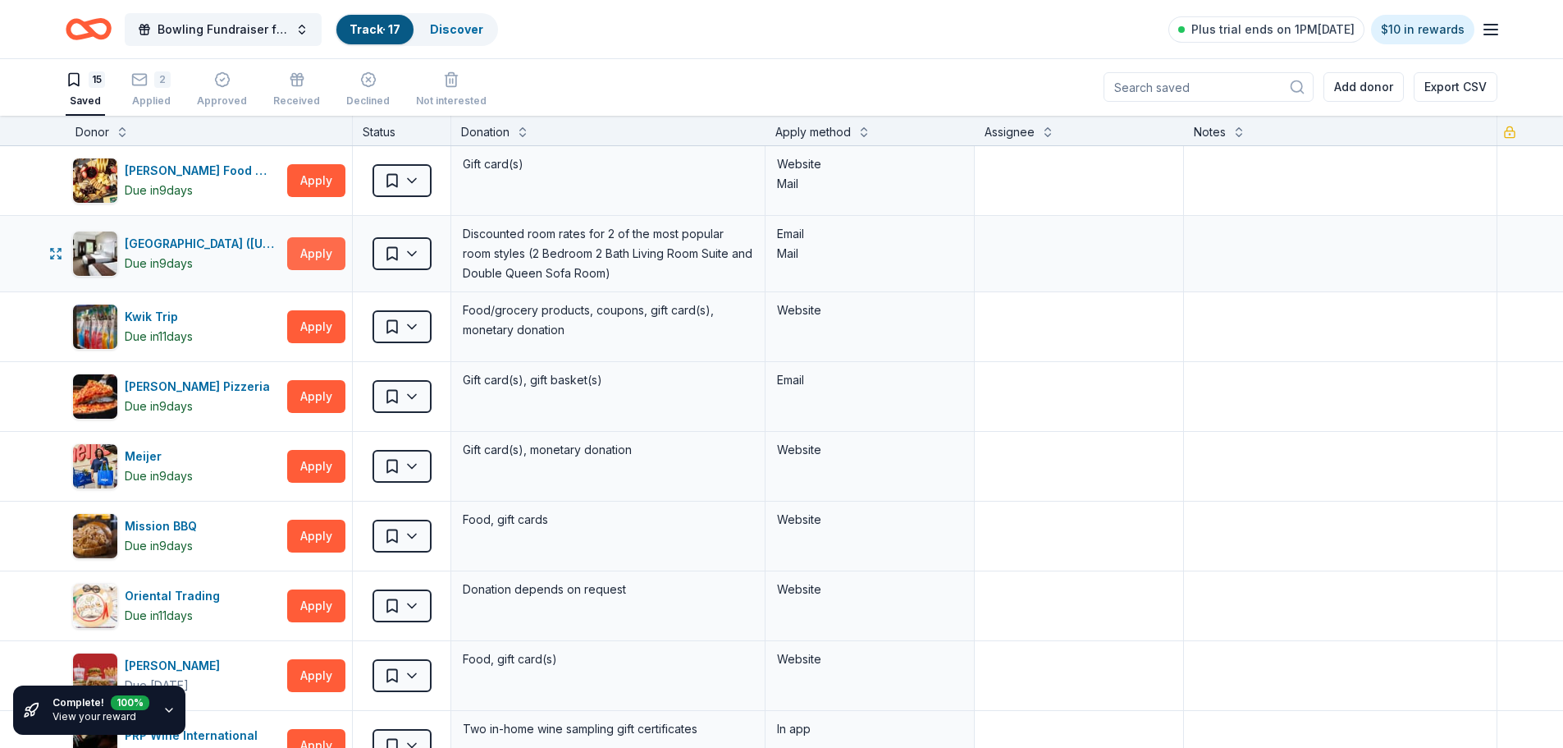
click at [327, 258] on button "Apply" at bounding box center [316, 253] width 58 height 33
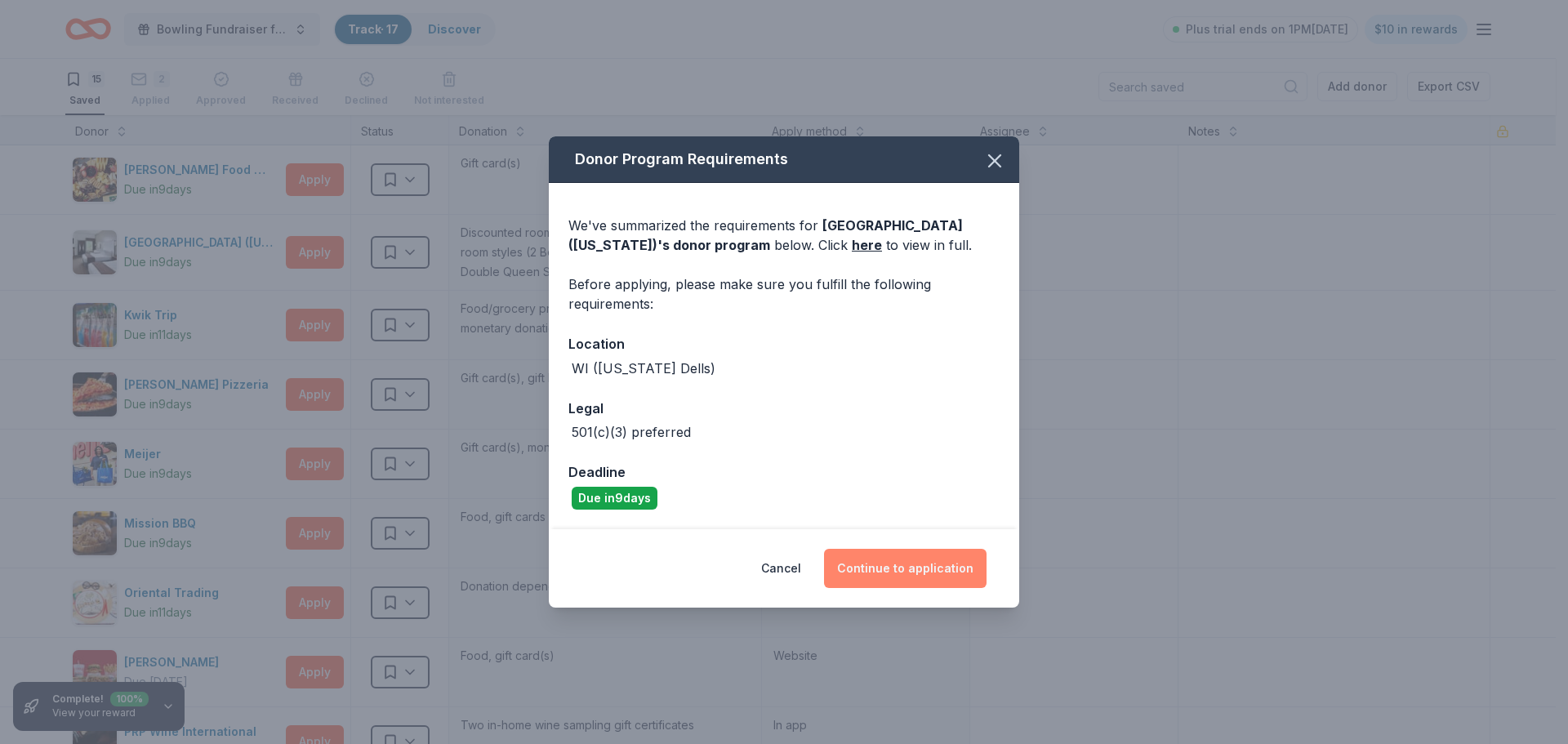
click at [905, 566] on button "Continue to application" at bounding box center [904, 567] width 162 height 39
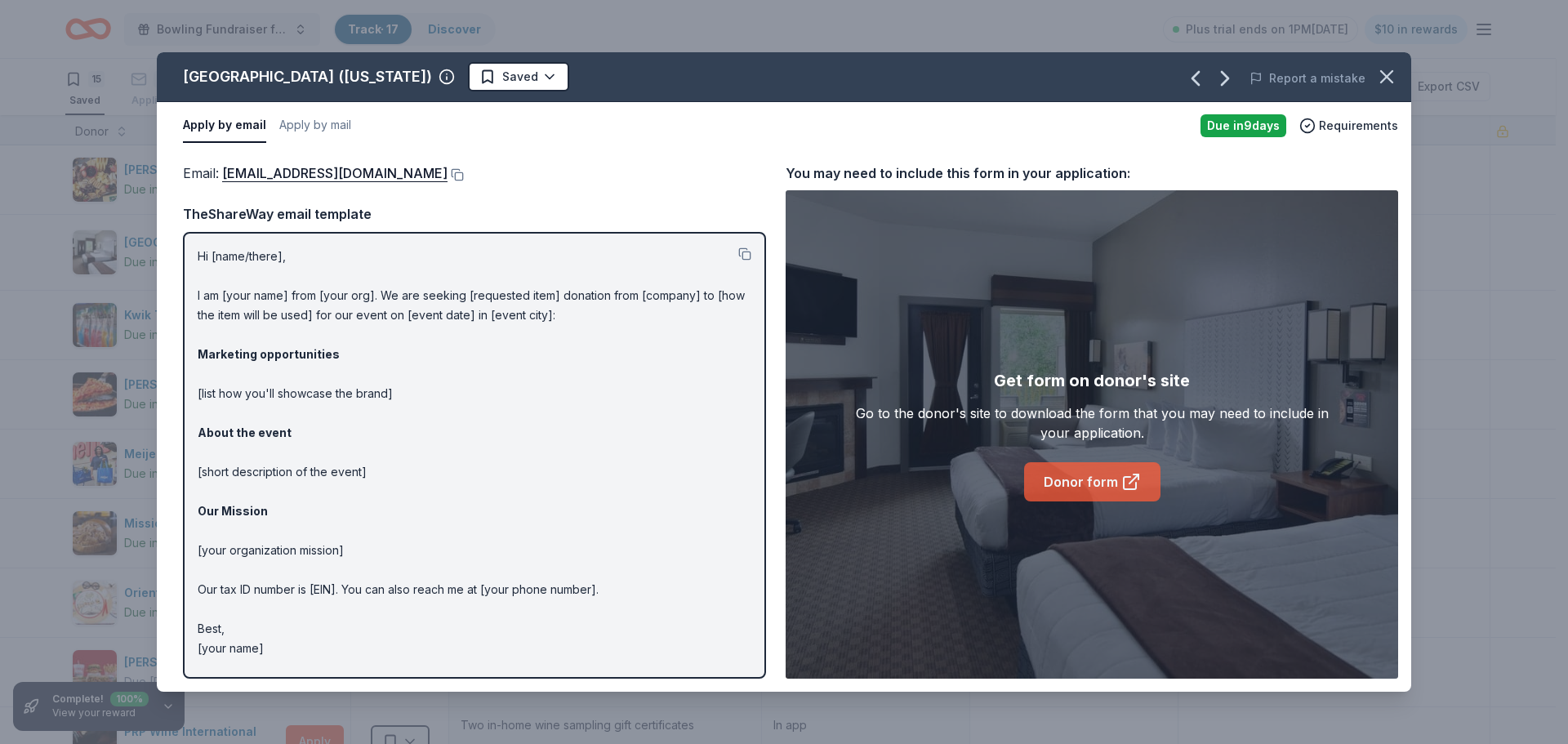
click at [1057, 470] on link "Donor form" at bounding box center [1091, 480] width 136 height 39
click at [1386, 80] on icon "button" at bounding box center [1386, 77] width 23 height 23
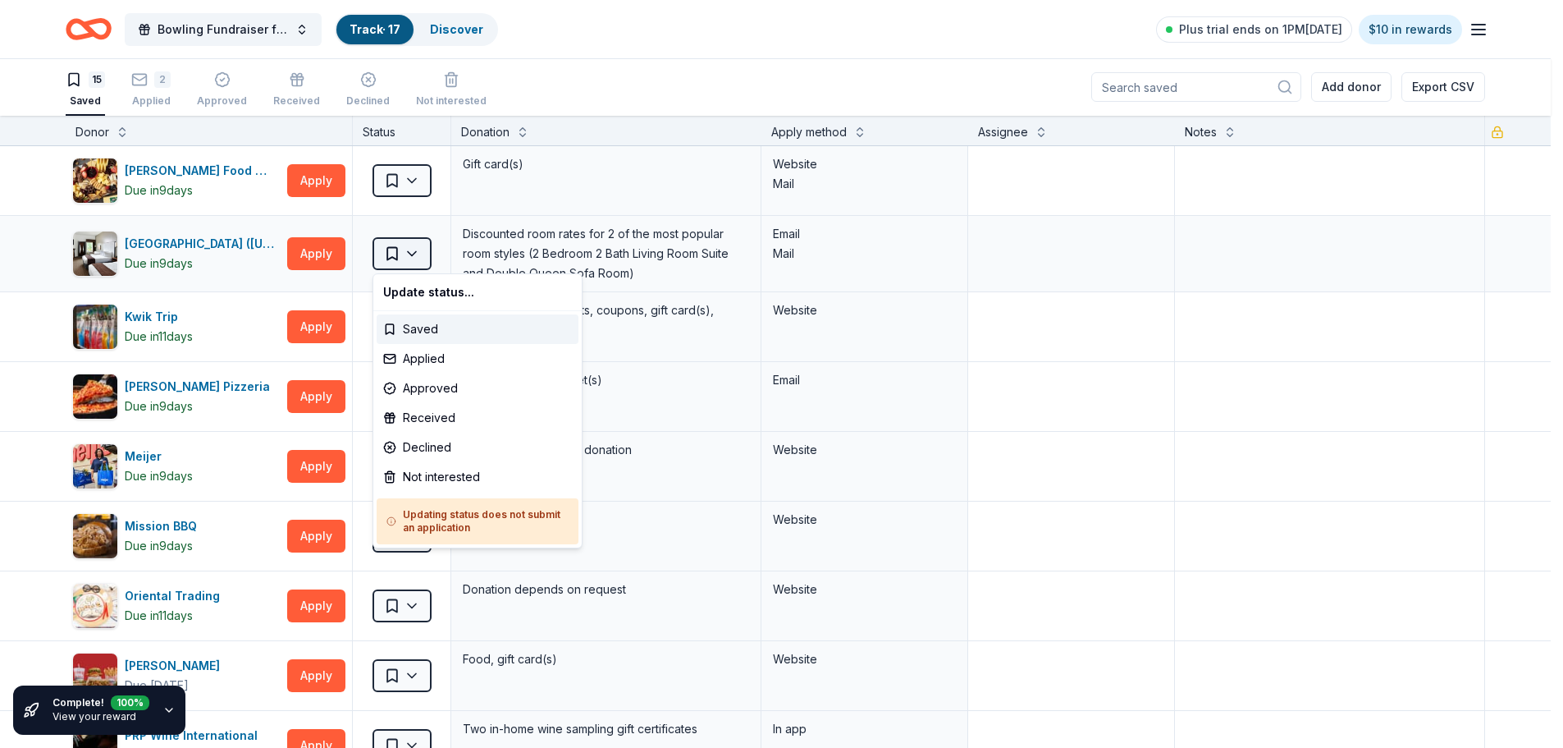
click at [418, 254] on html "Bowling Fundraiser for AHA Track · 17 Discover Plus trial ends on 1PM[DATE] $10…" at bounding box center [781, 373] width 1563 height 748
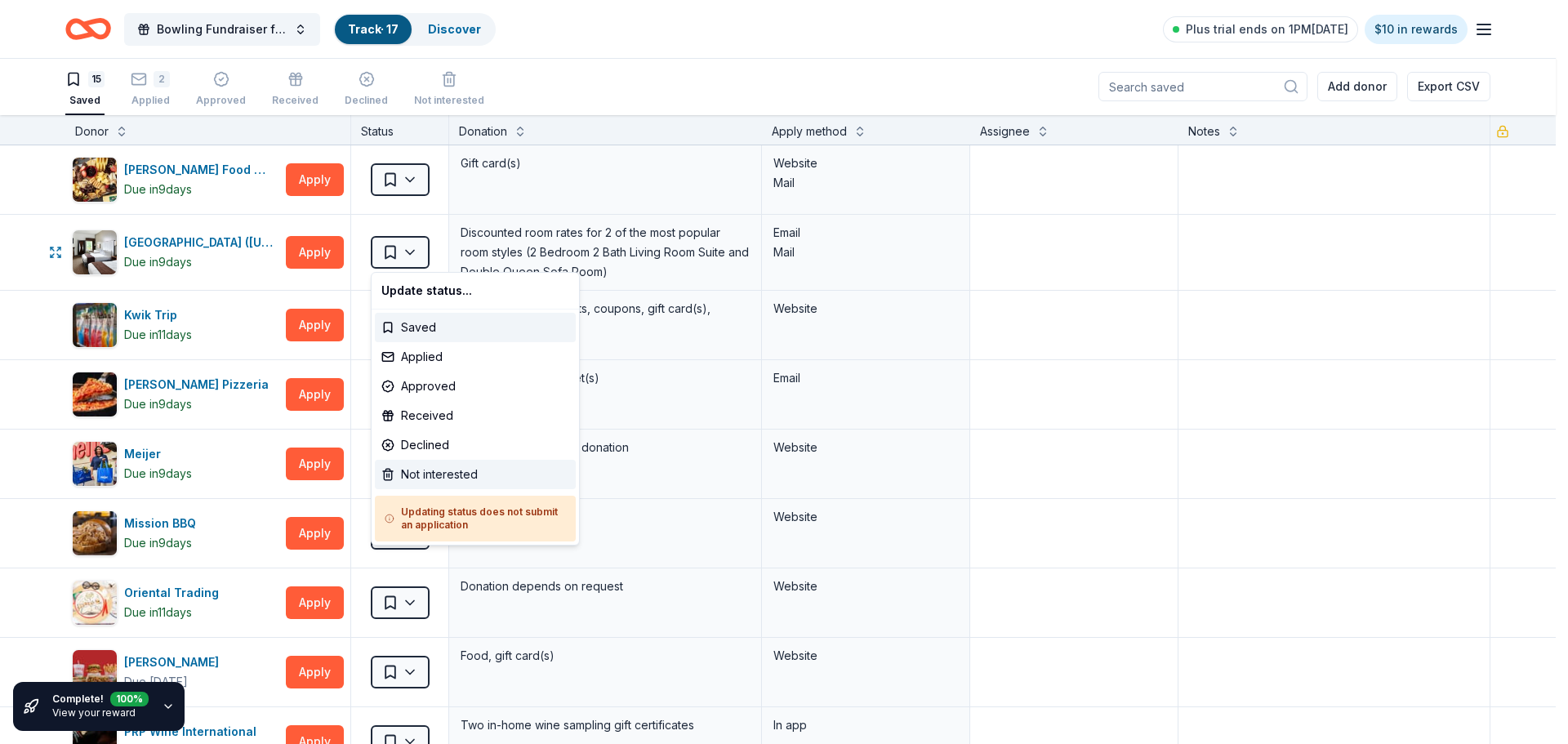
click at [431, 476] on div "Not interested" at bounding box center [476, 474] width 201 height 30
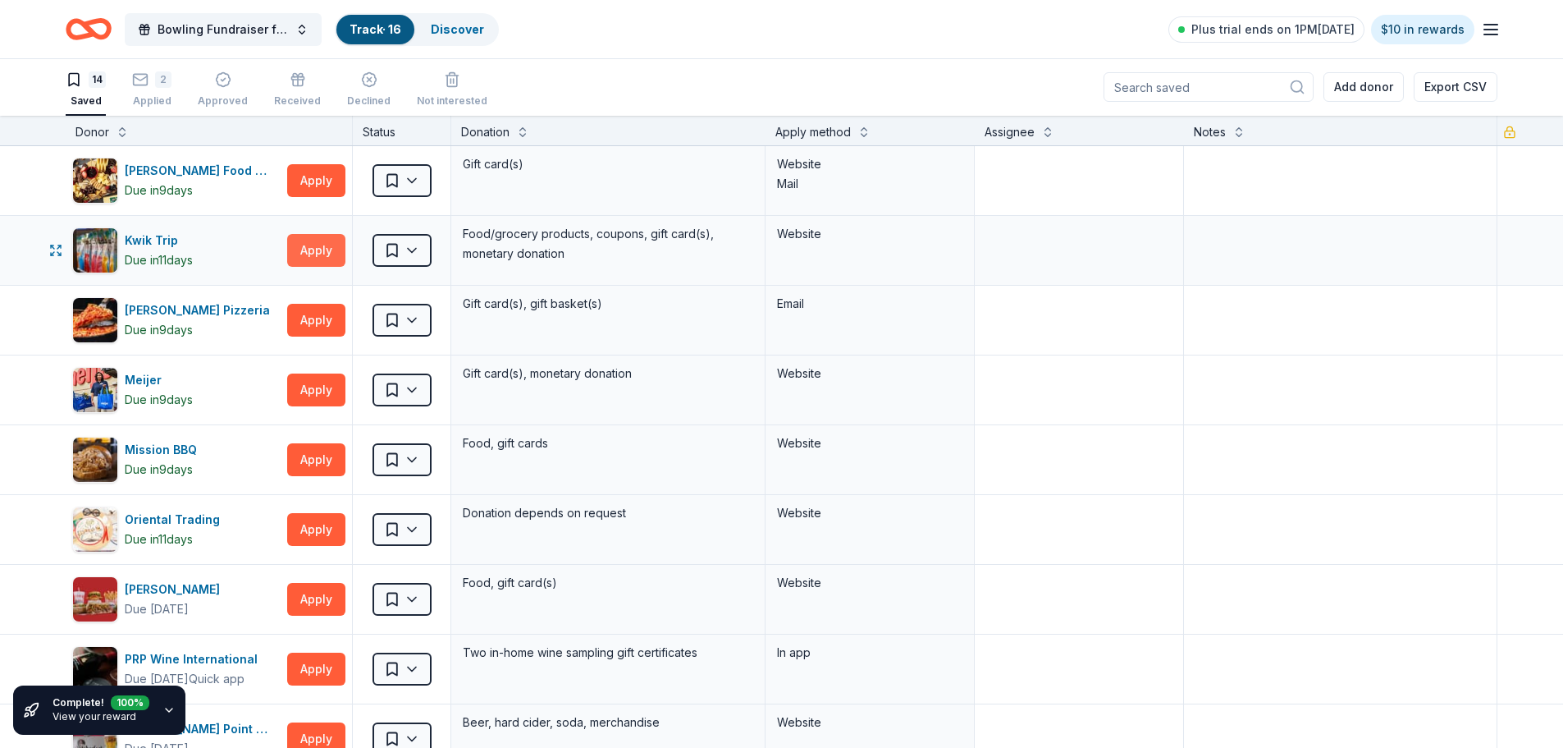
click at [313, 256] on button "Apply" at bounding box center [316, 250] width 58 height 33
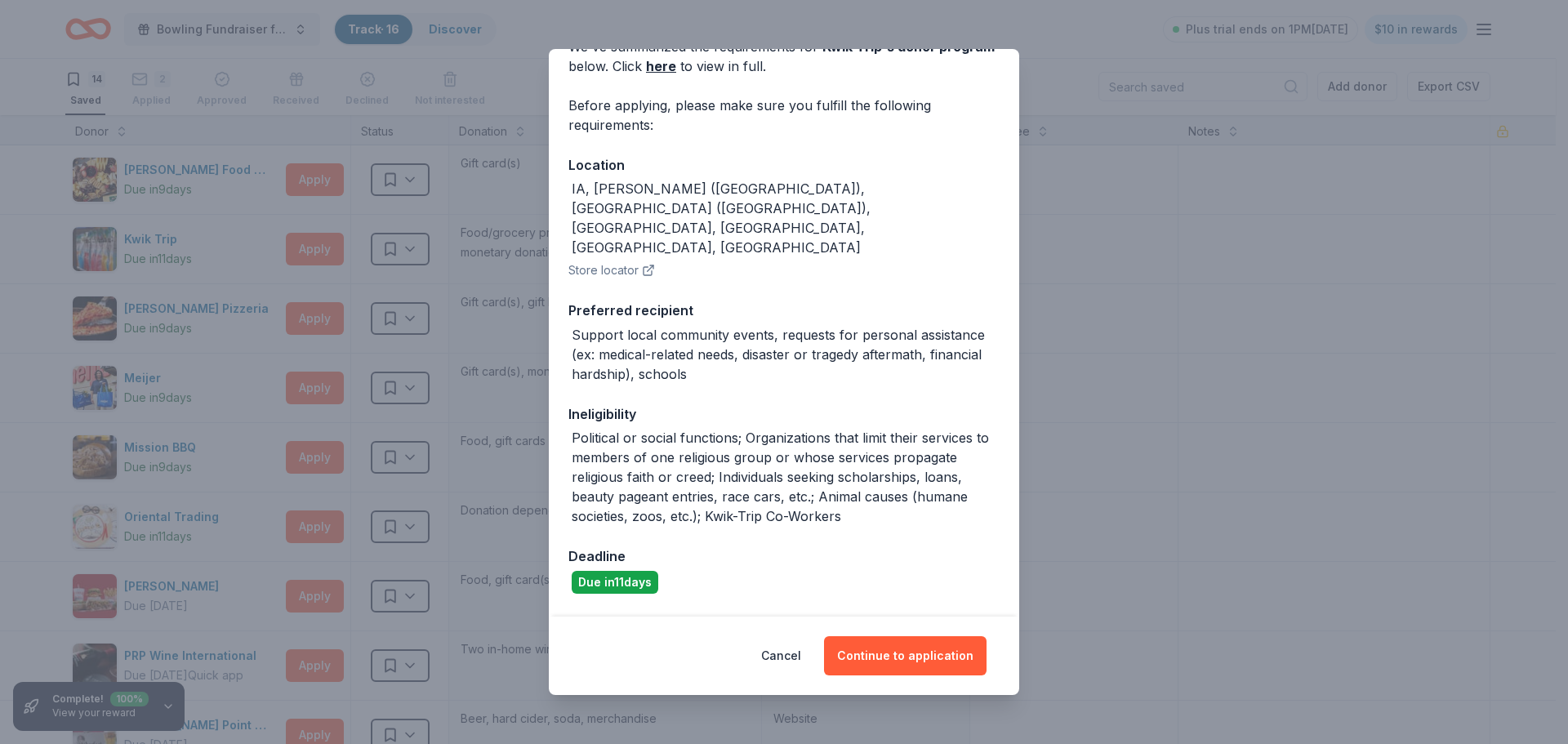
scroll to position [93, 0]
click at [893, 658] on button "Continue to application" at bounding box center [904, 654] width 162 height 39
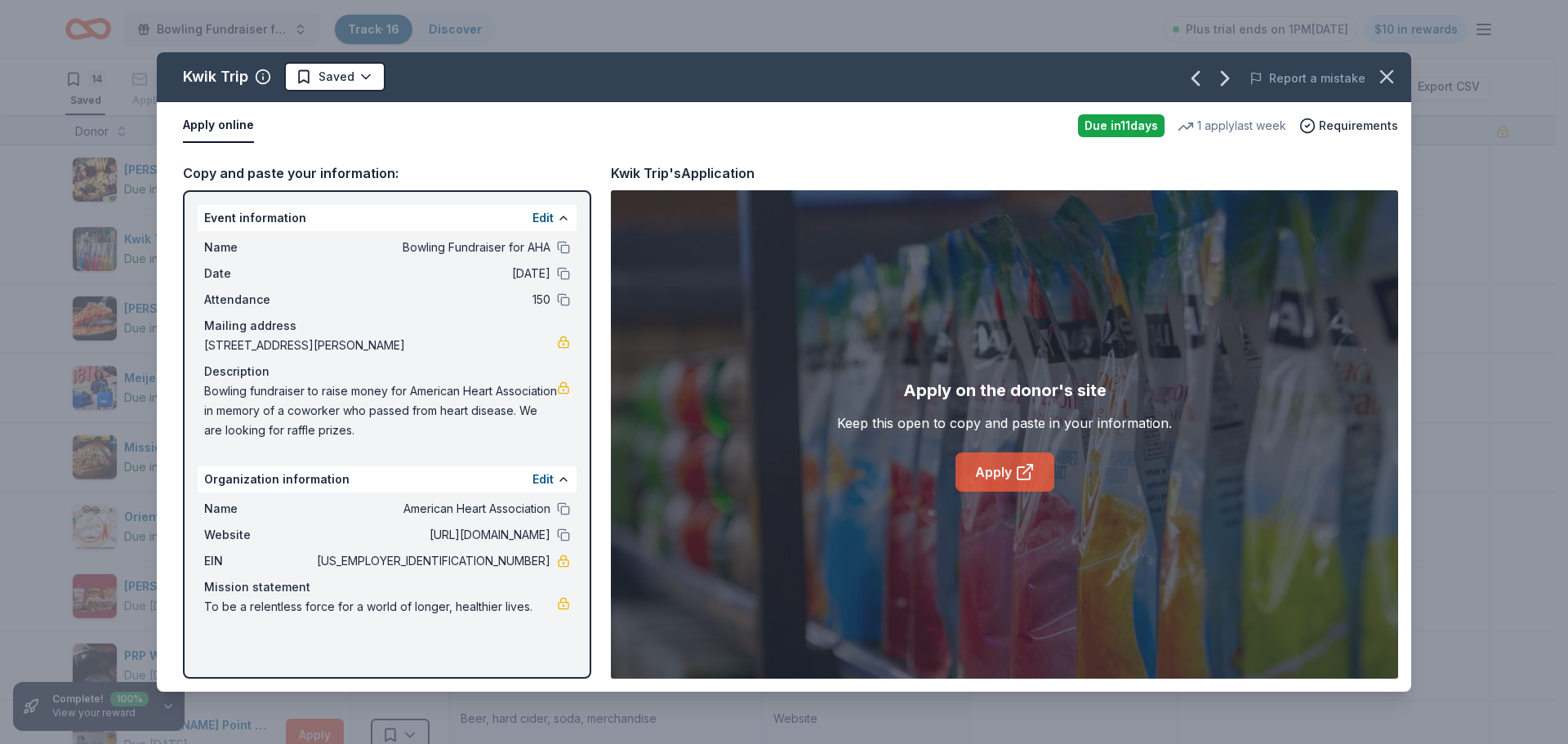
click at [1007, 473] on link "Apply" at bounding box center [1004, 471] width 98 height 39
click at [1379, 78] on icon "button" at bounding box center [1386, 77] width 23 height 23
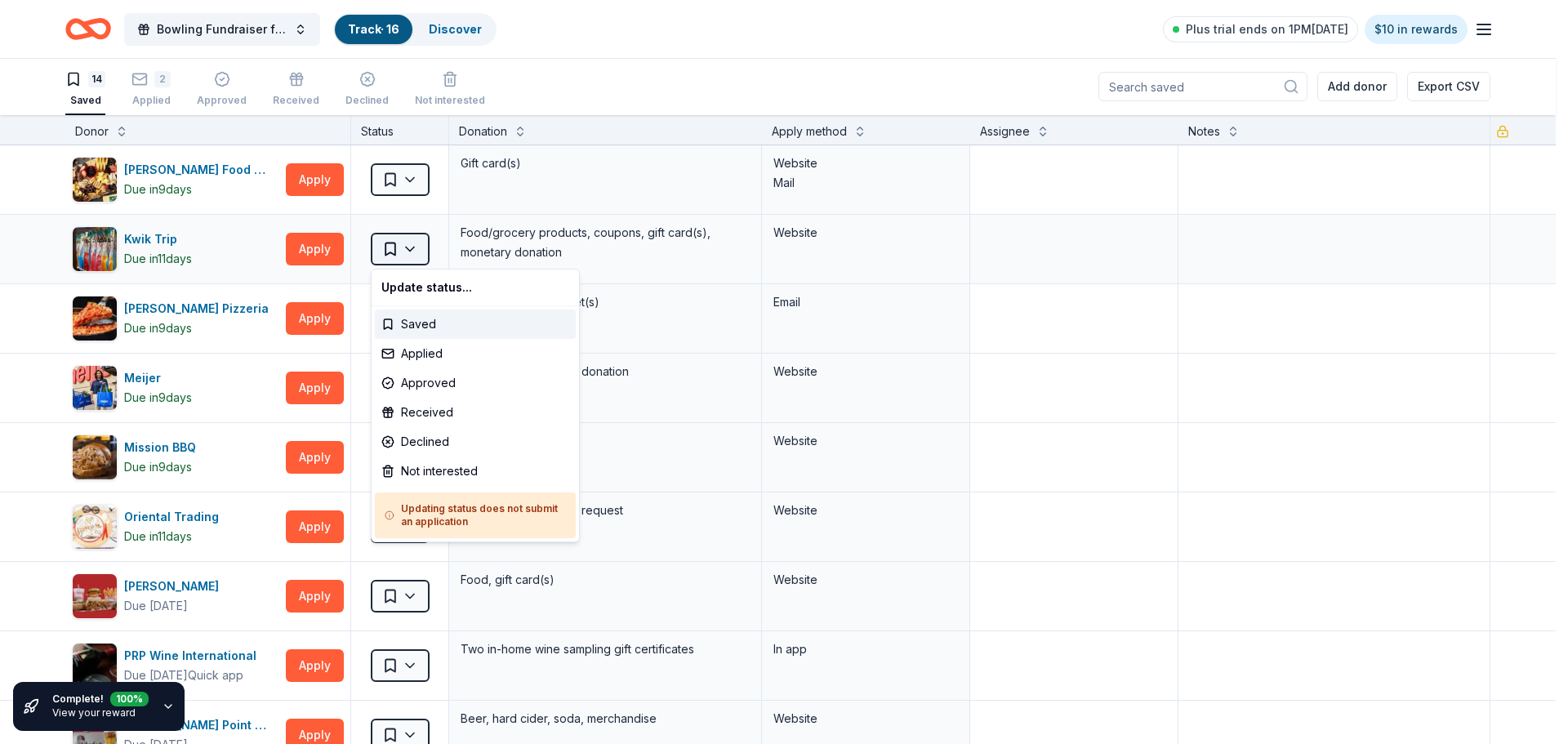
click at [417, 251] on html "Bowling Fundraiser for AHA Track · 16 Discover Plus trial ends on 1PM[DATE] $10…" at bounding box center [784, 371] width 1568 height 744
click at [418, 347] on div "Applied" at bounding box center [476, 354] width 201 height 30
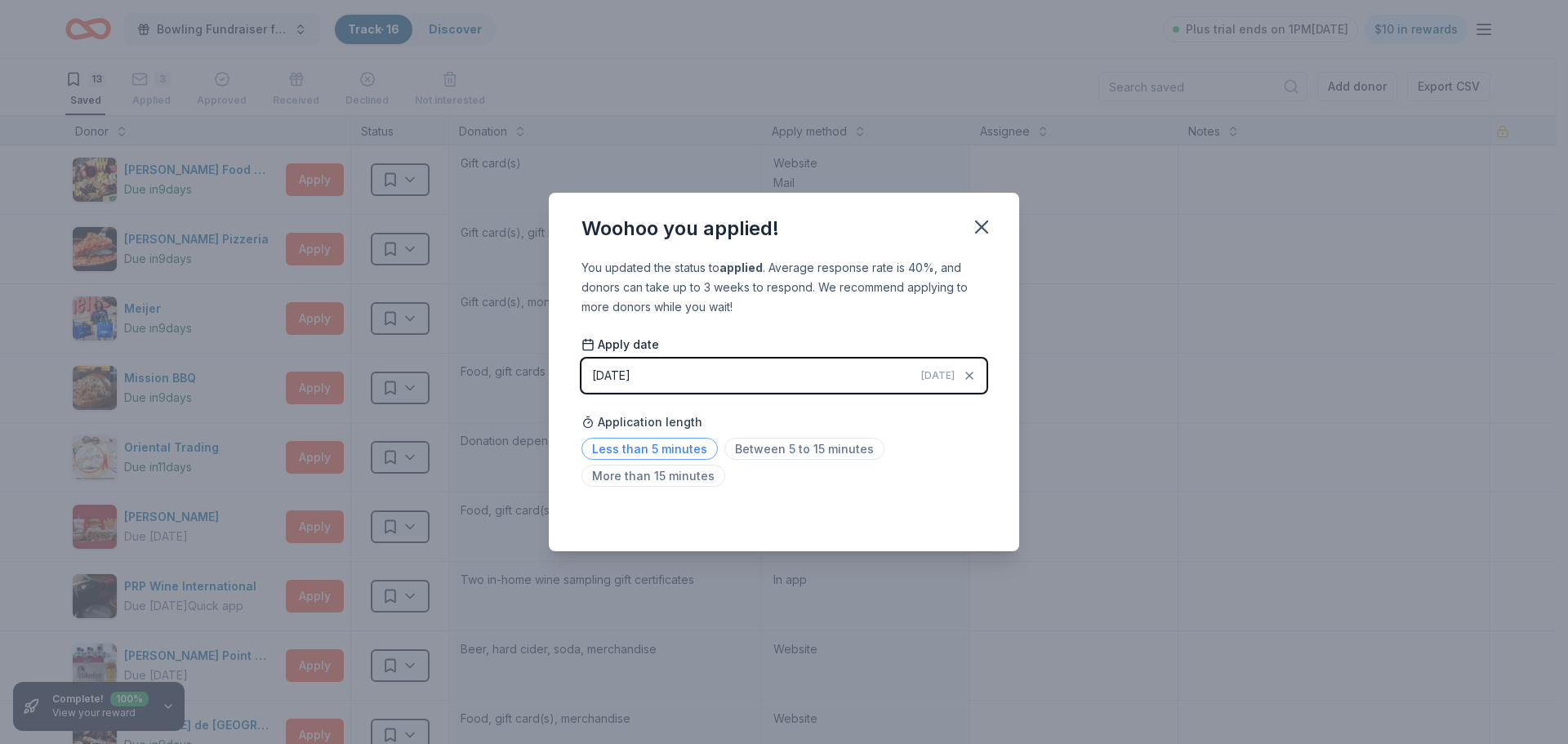
click at [671, 450] on span "Less than 5 minutes" at bounding box center [649, 449] width 136 height 22
click at [977, 225] on icon "button" at bounding box center [981, 227] width 23 height 23
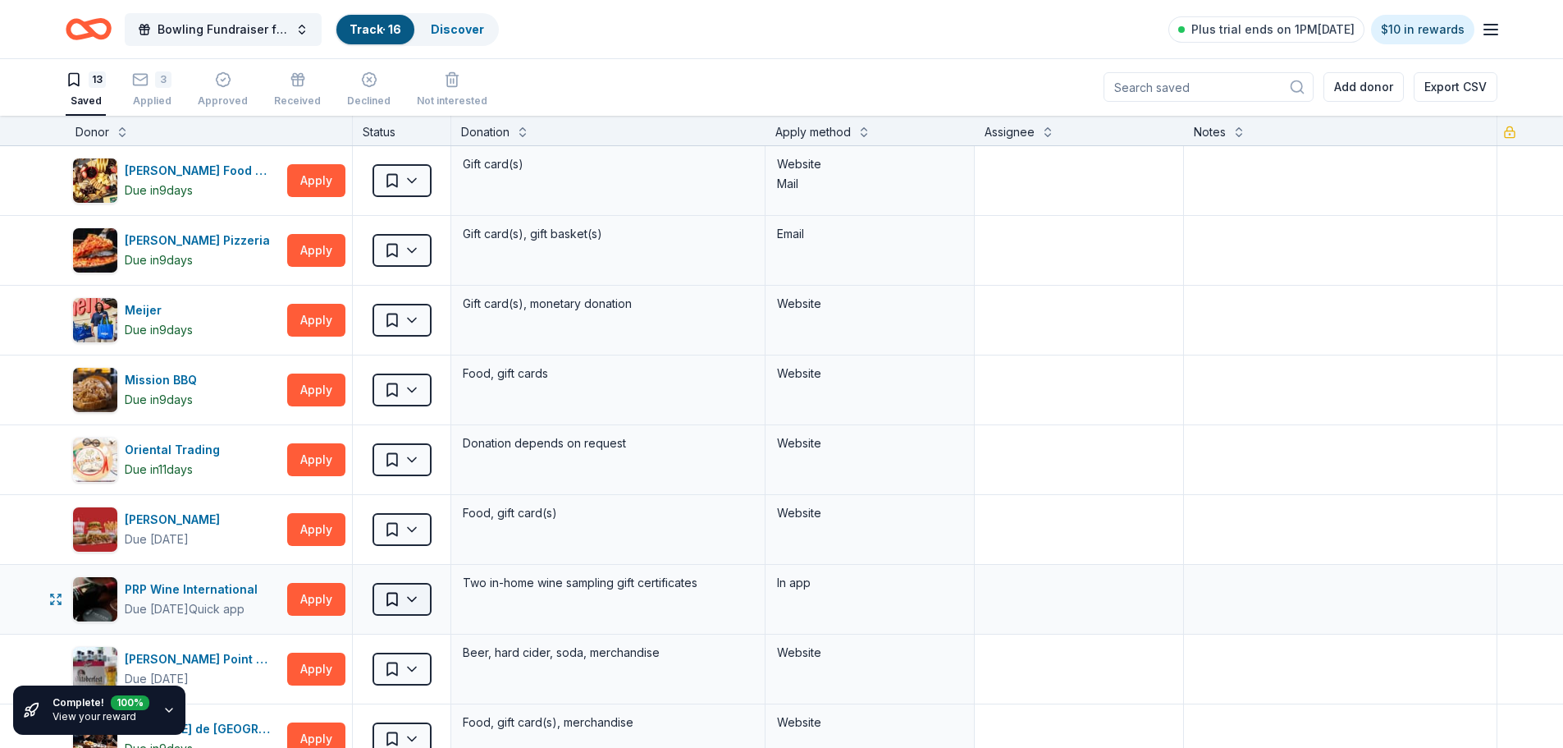
click at [416, 601] on html "Bowling Fundraiser for AHA Track · 16 Discover Plus trial ends on 1PM[DATE] $10…" at bounding box center [781, 373] width 1563 height 748
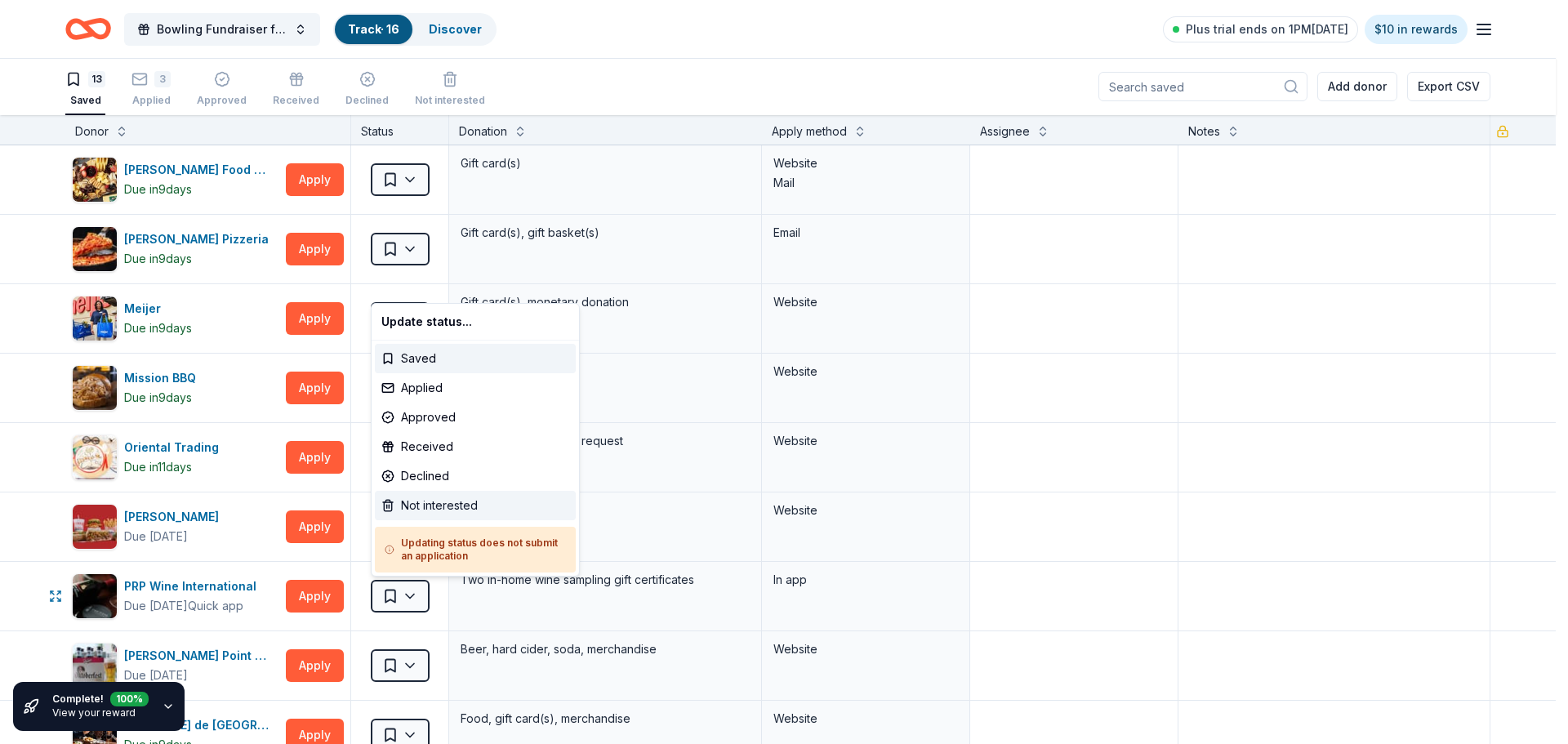
click at [447, 510] on div "Not interested" at bounding box center [476, 505] width 201 height 30
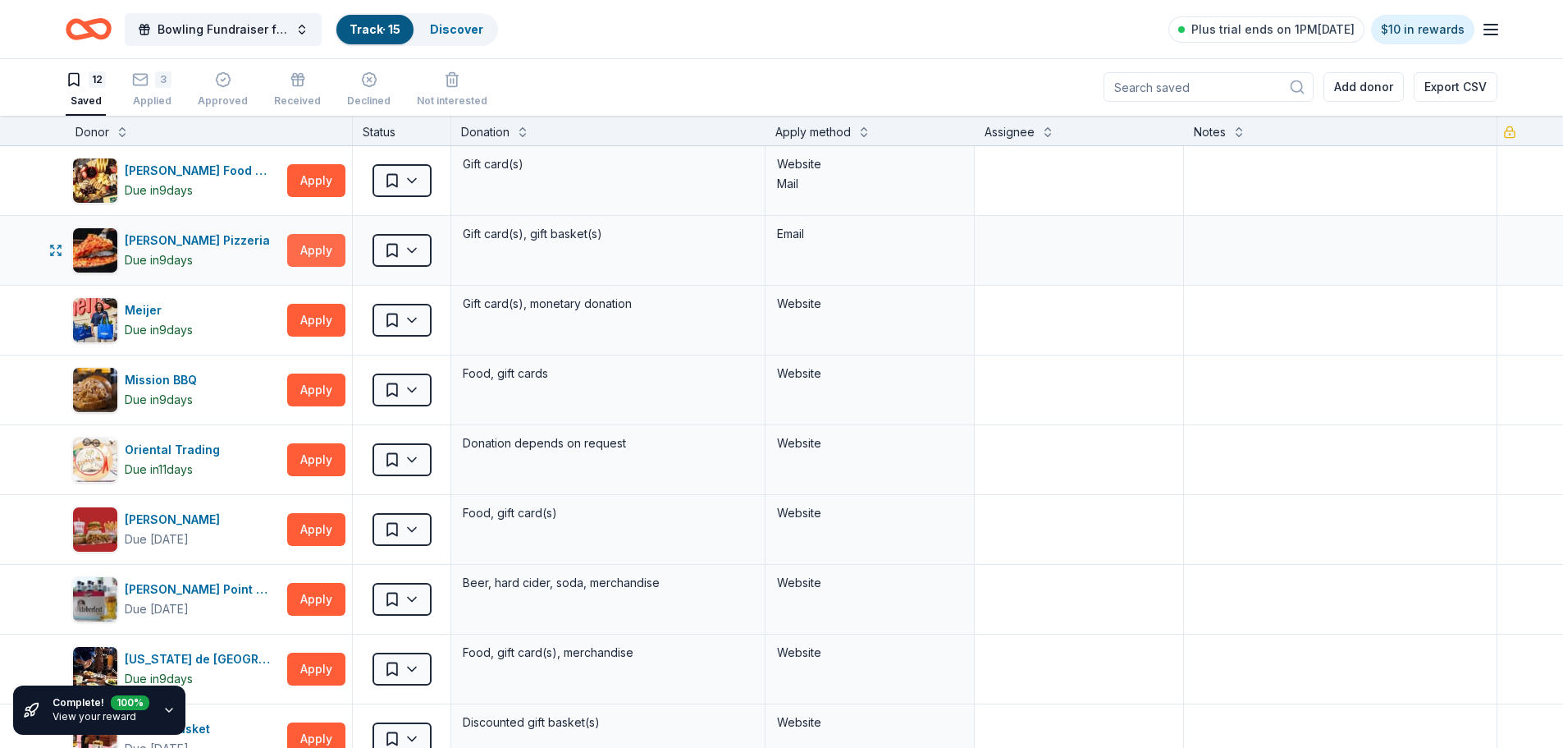
click at [312, 249] on button "Apply" at bounding box center [316, 250] width 58 height 33
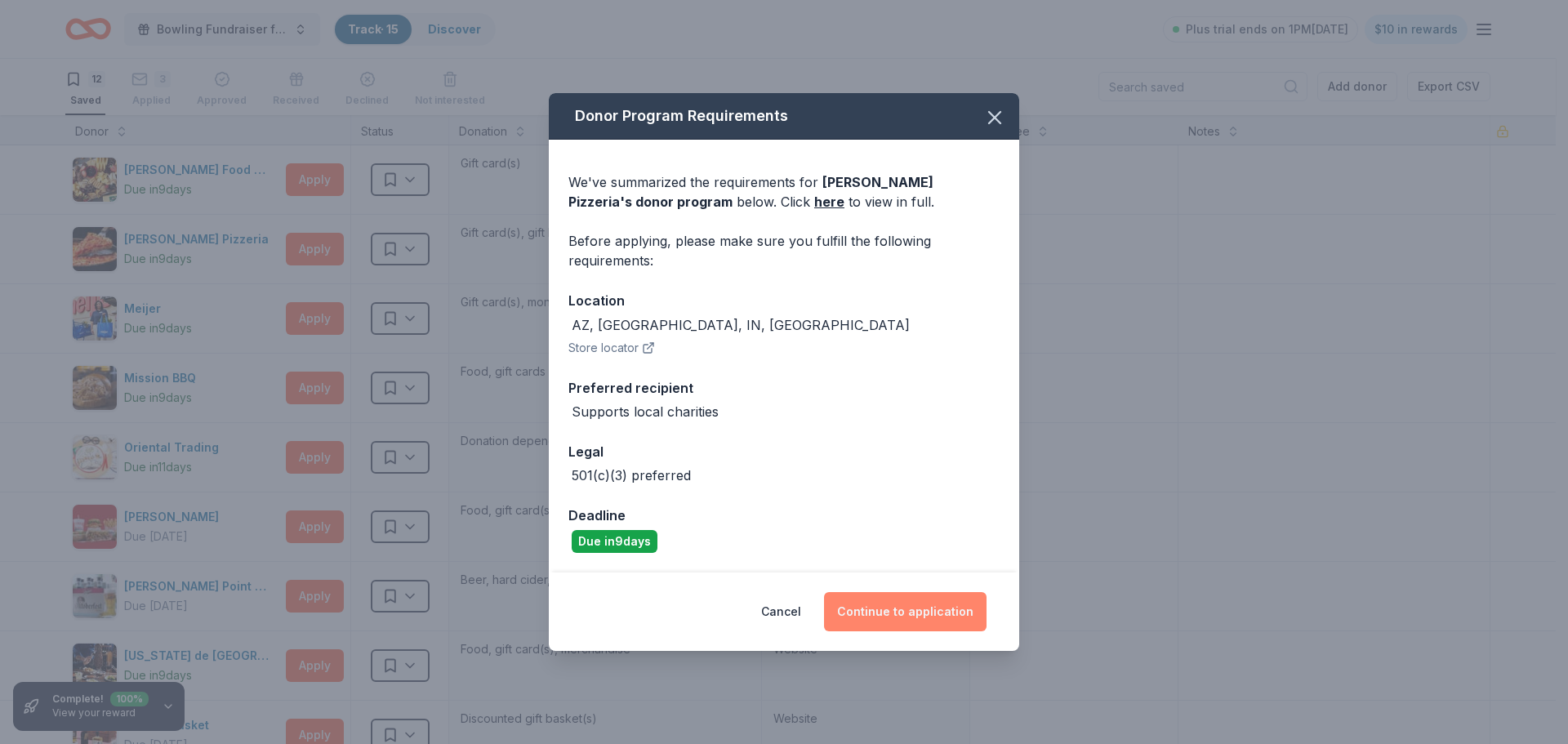
click at [927, 615] on button "Continue to application" at bounding box center [904, 611] width 162 height 39
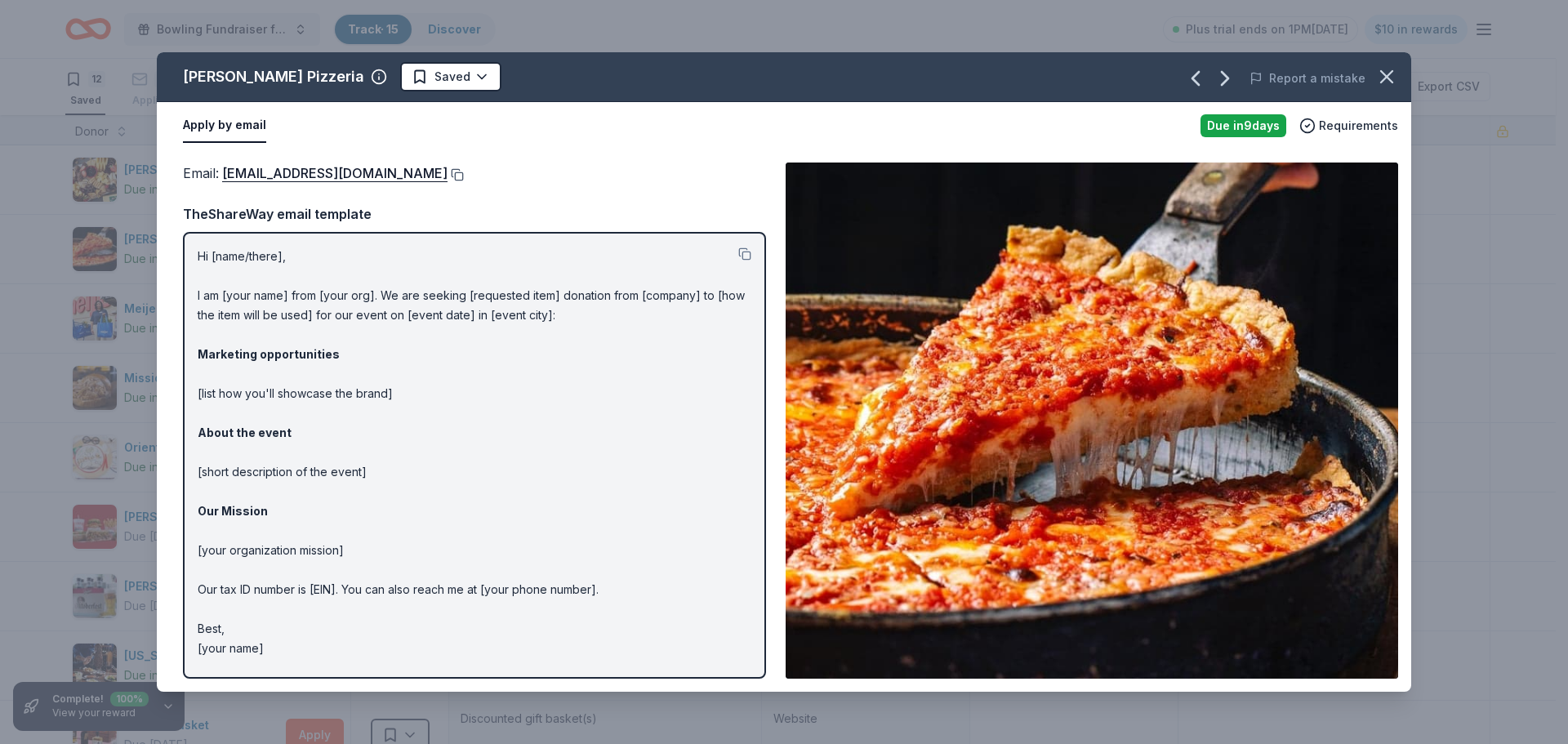
click at [448, 175] on button at bounding box center [456, 174] width 16 height 13
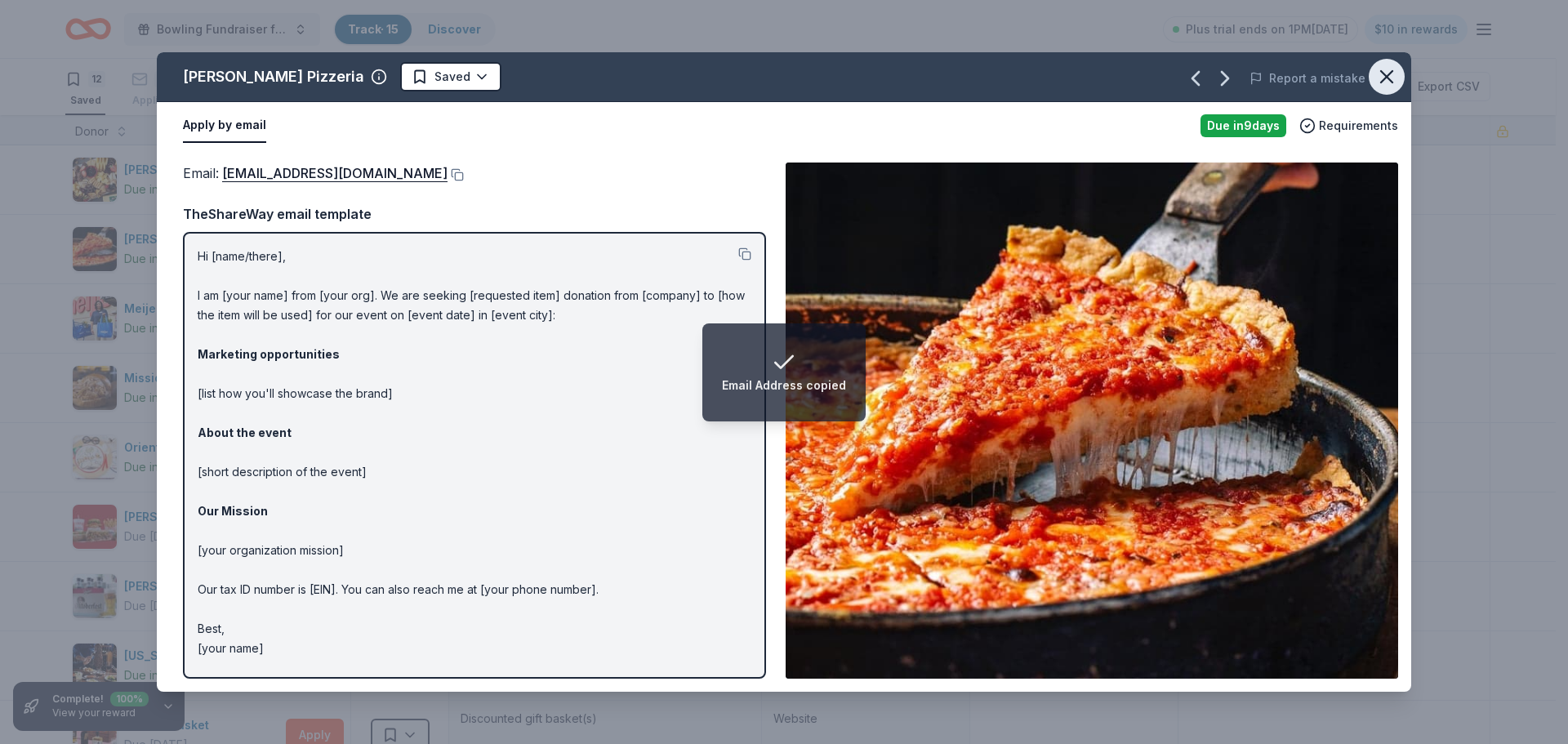
click at [1385, 79] on icon "button" at bounding box center [1386, 76] width 11 height 11
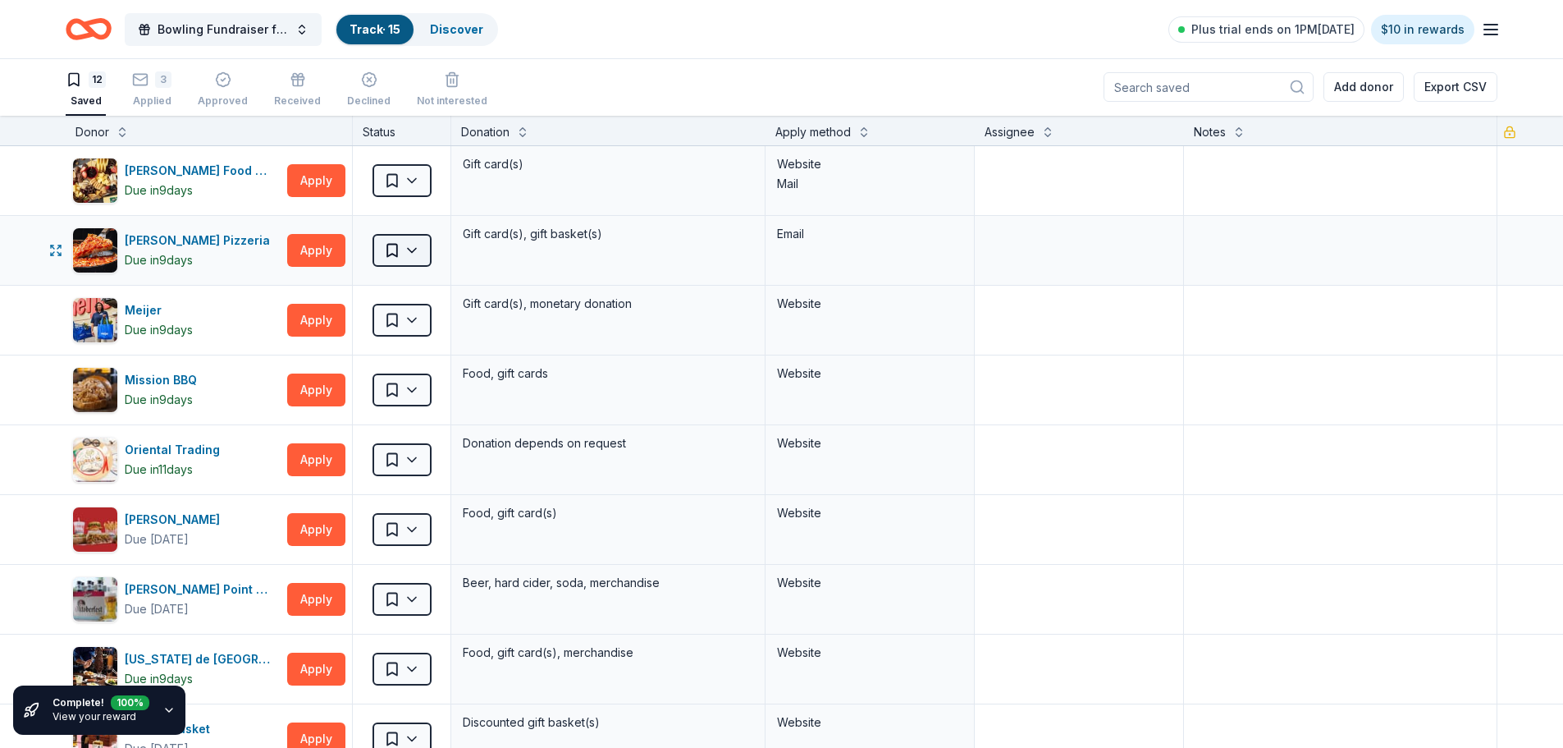
click at [418, 251] on html "Bowling Fundraiser for AHA Track · 15 Discover Plus trial ends on 1PM[DATE] $10…" at bounding box center [781, 373] width 1563 height 748
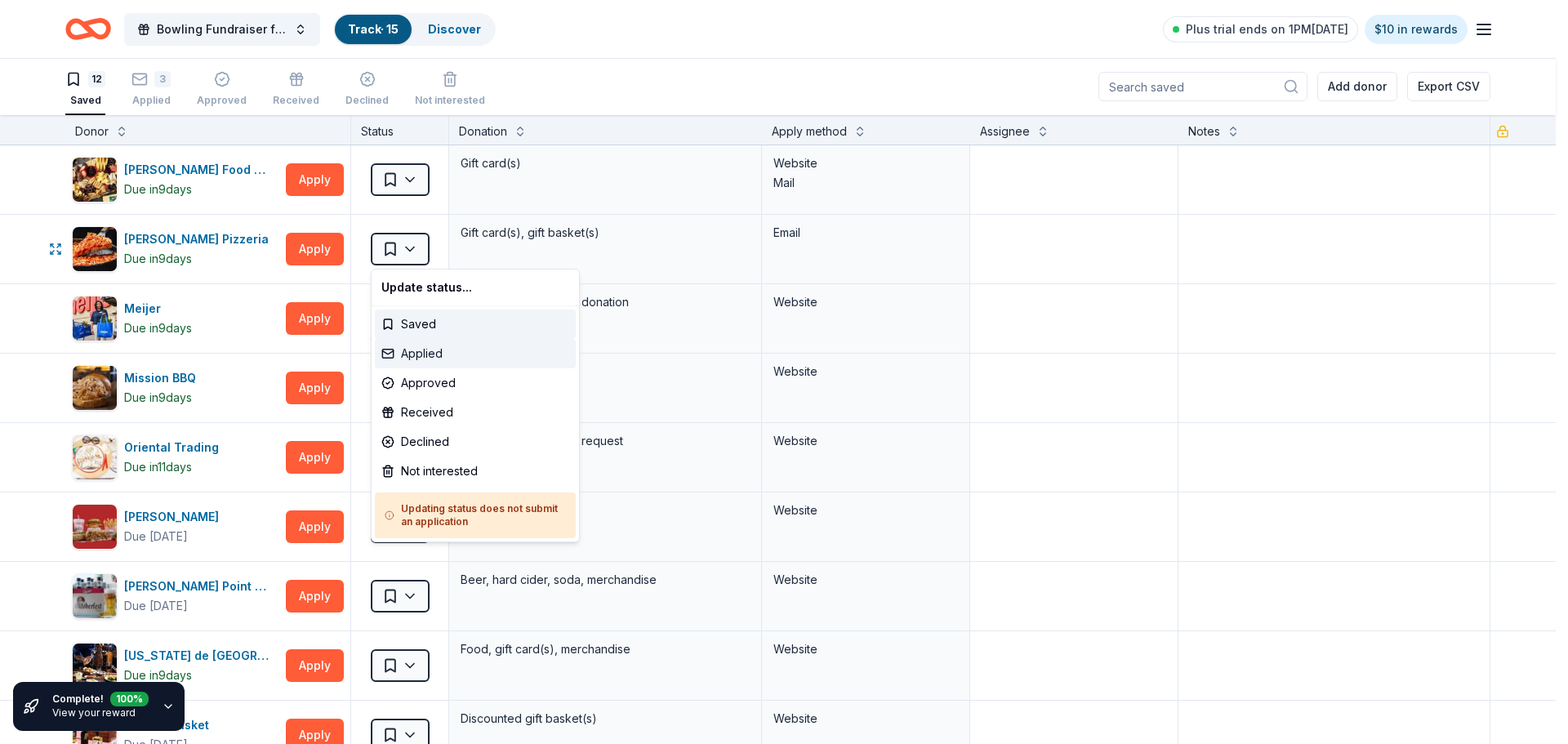
click at [421, 348] on div "Applied" at bounding box center [476, 354] width 201 height 30
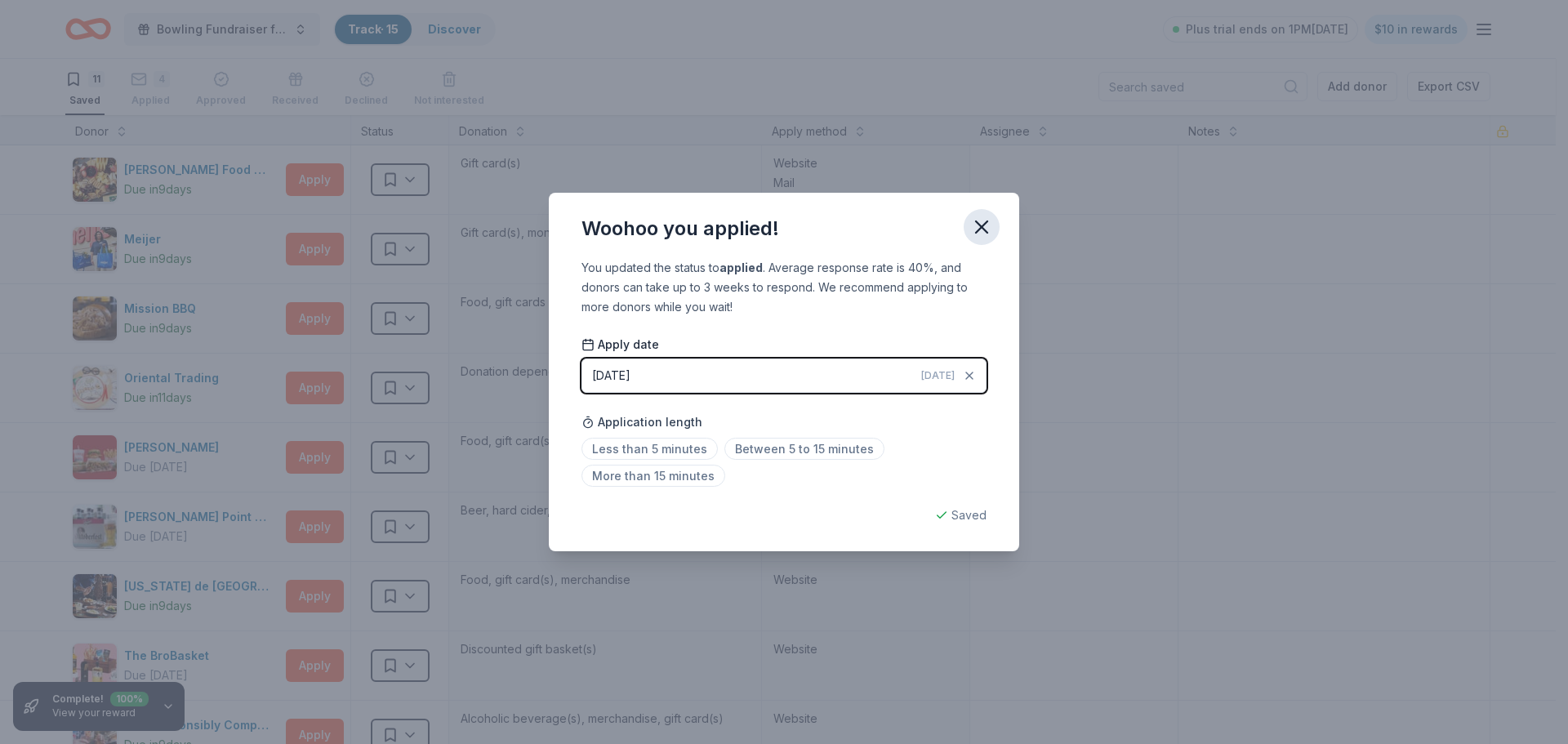
click at [982, 230] on icon "button" at bounding box center [981, 227] width 23 height 23
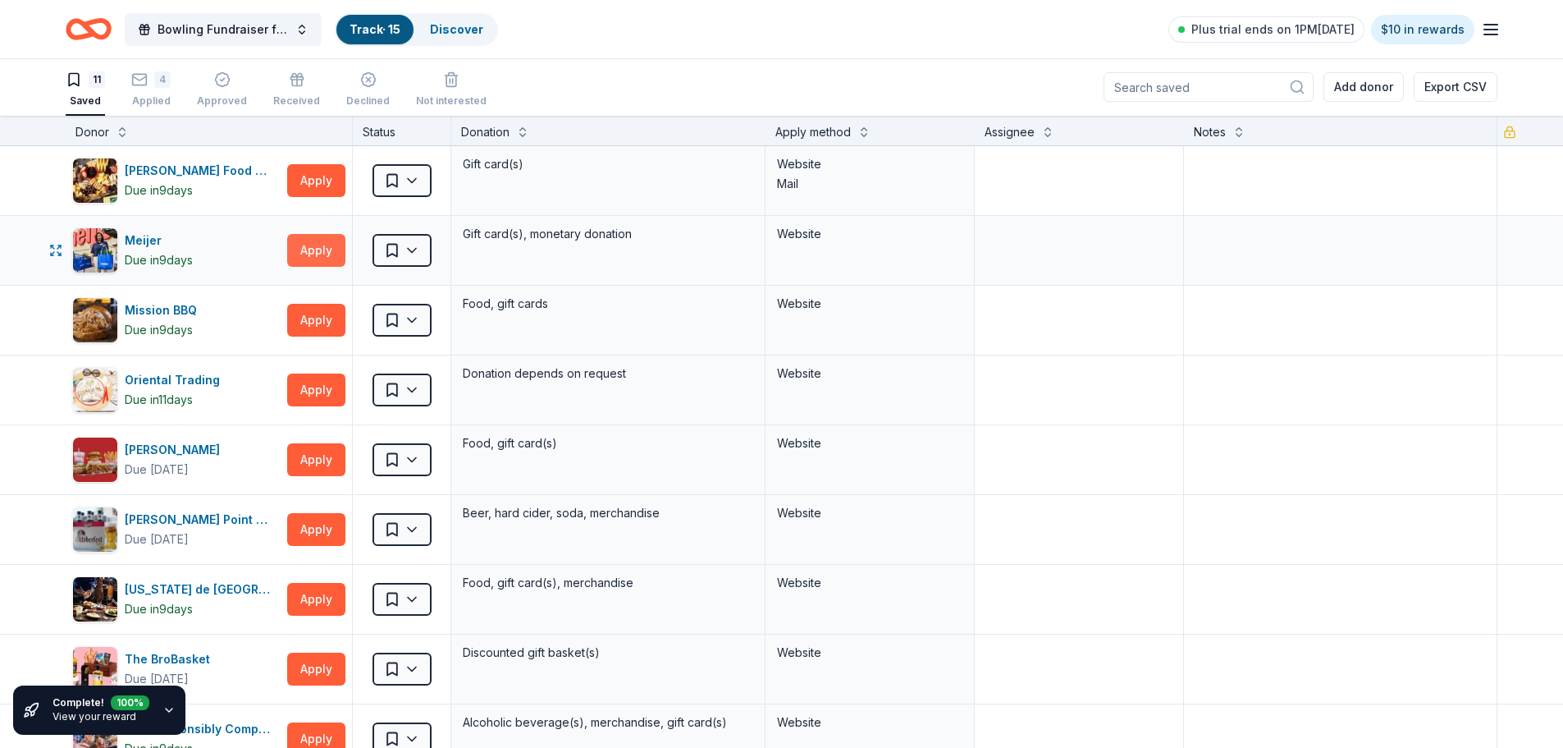
click at [313, 254] on button "Apply" at bounding box center [316, 250] width 58 height 33
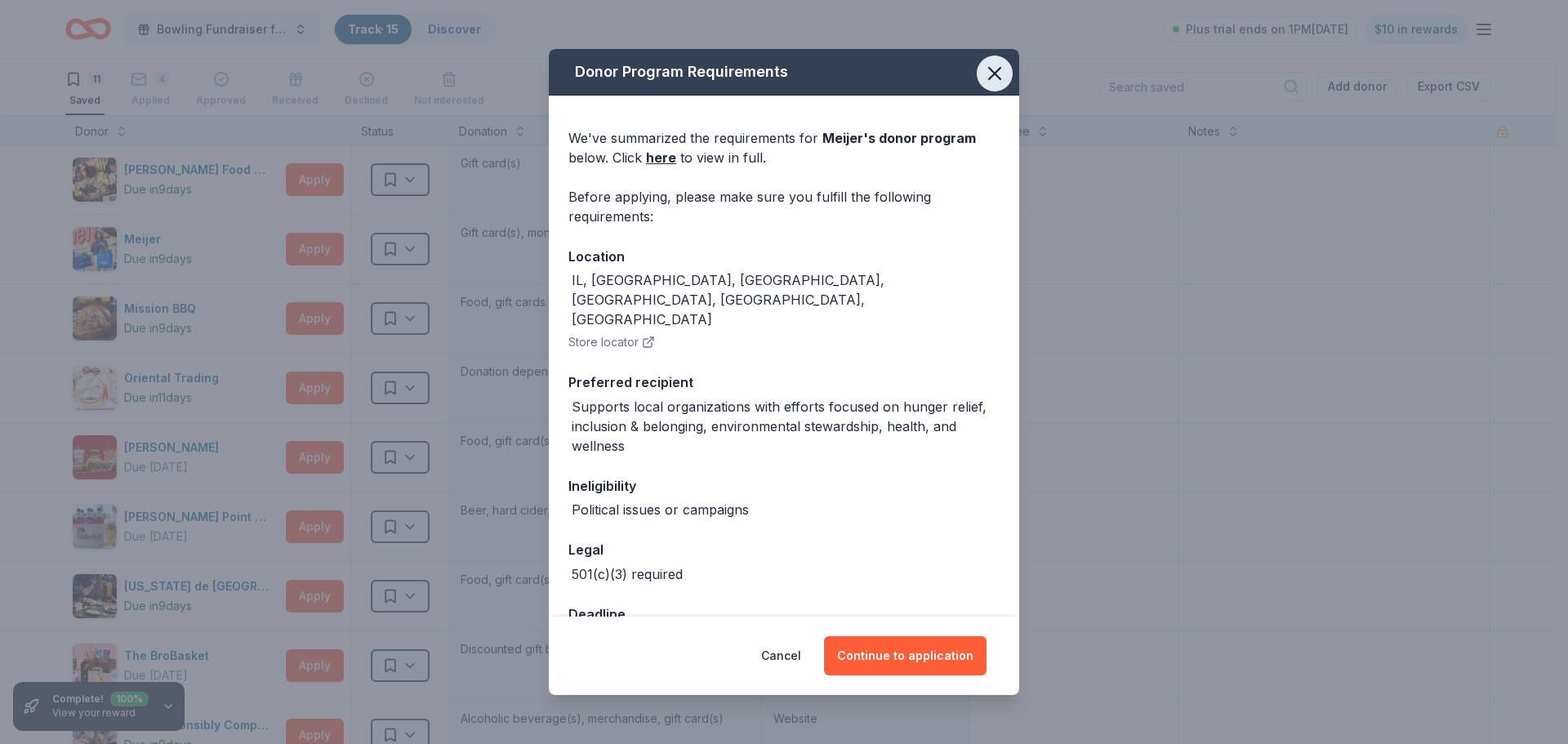
click at [989, 78] on icon "button" at bounding box center [994, 73] width 11 height 11
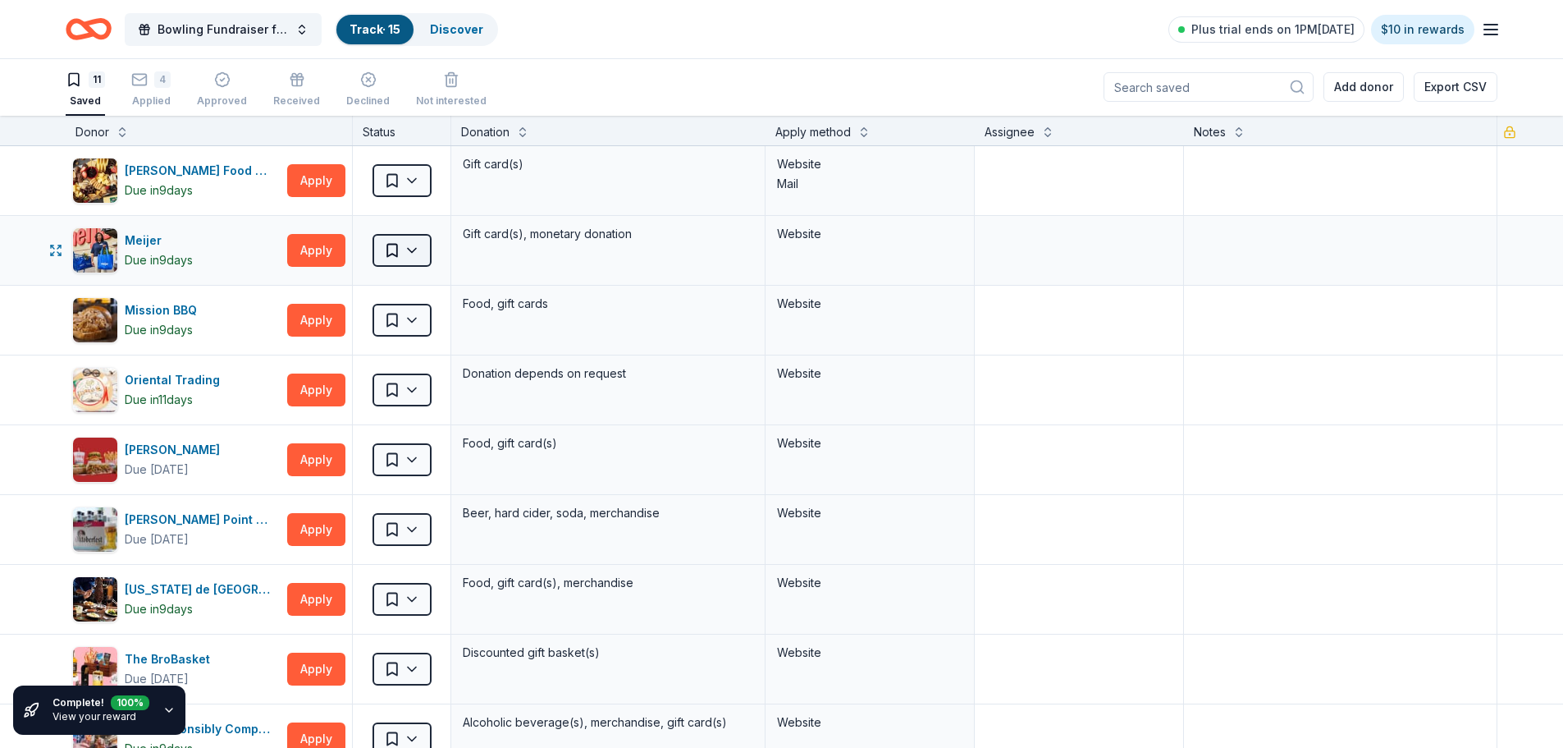
click at [416, 255] on html "Bowling Fundraiser for AHA Track · 15 Discover Plus trial ends on 1PM[DATE] $10…" at bounding box center [781, 373] width 1563 height 748
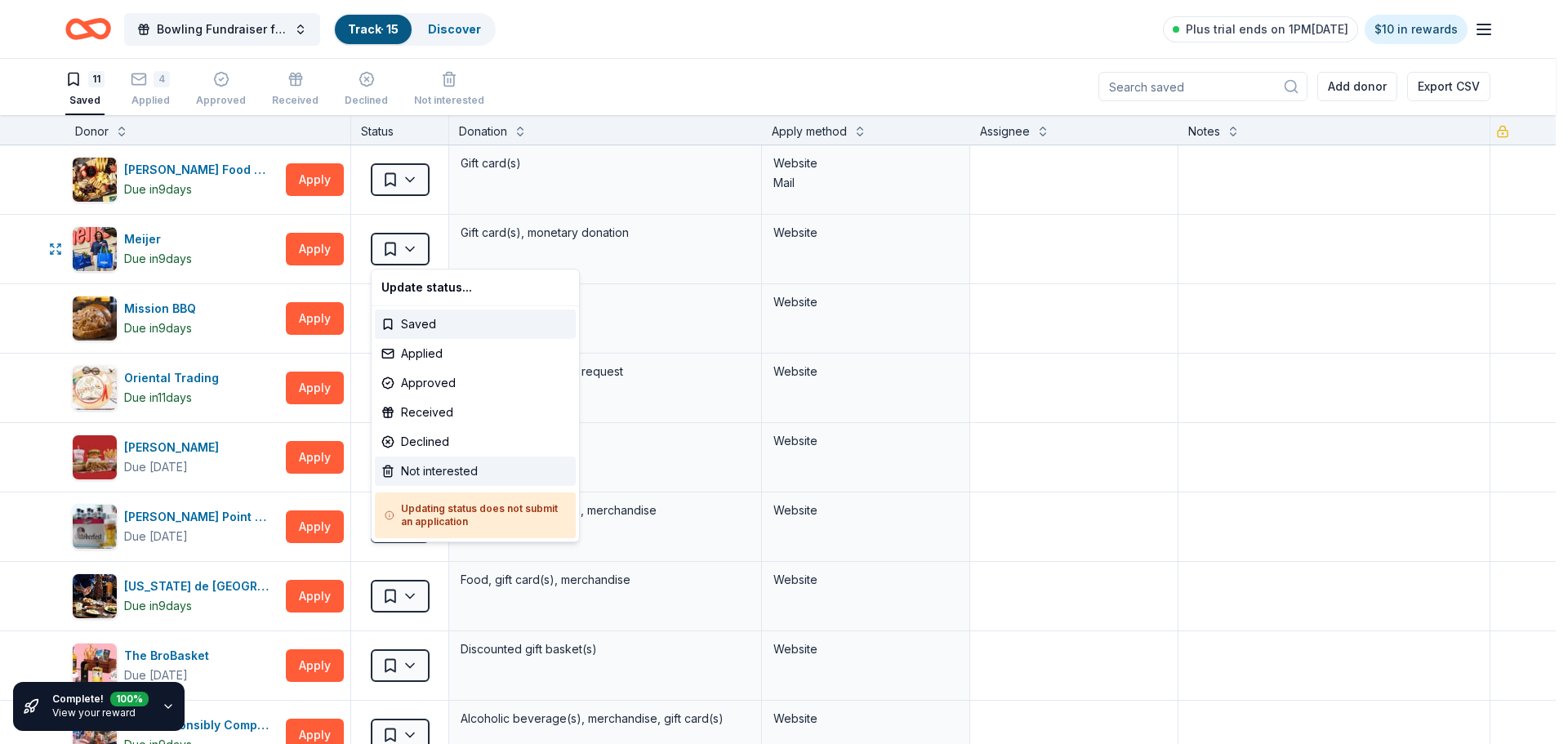
click at [439, 473] on div "Not interested" at bounding box center [476, 471] width 201 height 30
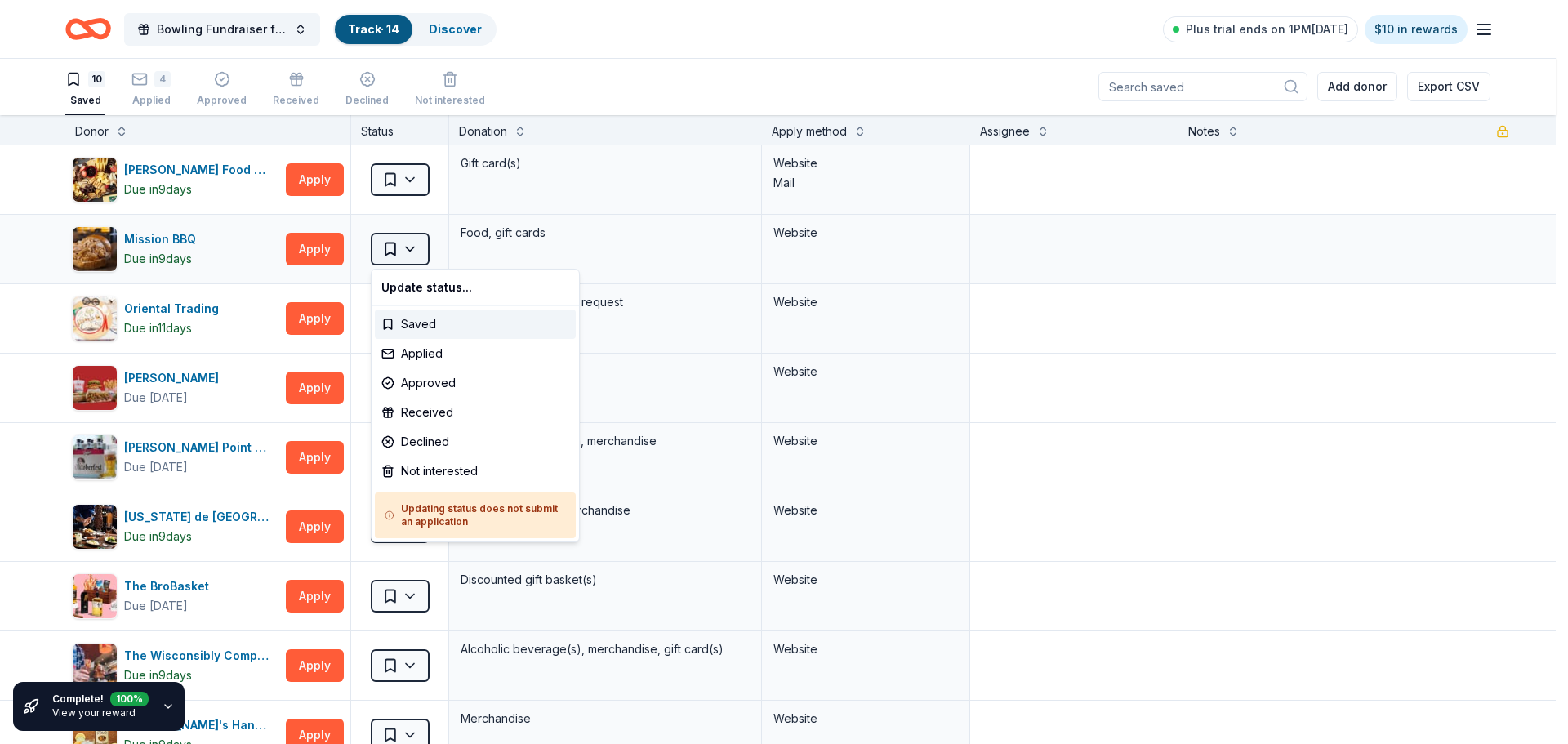
click at [408, 254] on html "Bowling Fundraiser for AHA Track · 14 Discover Plus trial ends on 1PM[DATE] $10…" at bounding box center [784, 371] width 1568 height 744
click at [310, 248] on html "Bowling Fundraiser for AHA Track · 14 Discover Plus trial ends on 1PM[DATE] $10…" at bounding box center [784, 371] width 1568 height 744
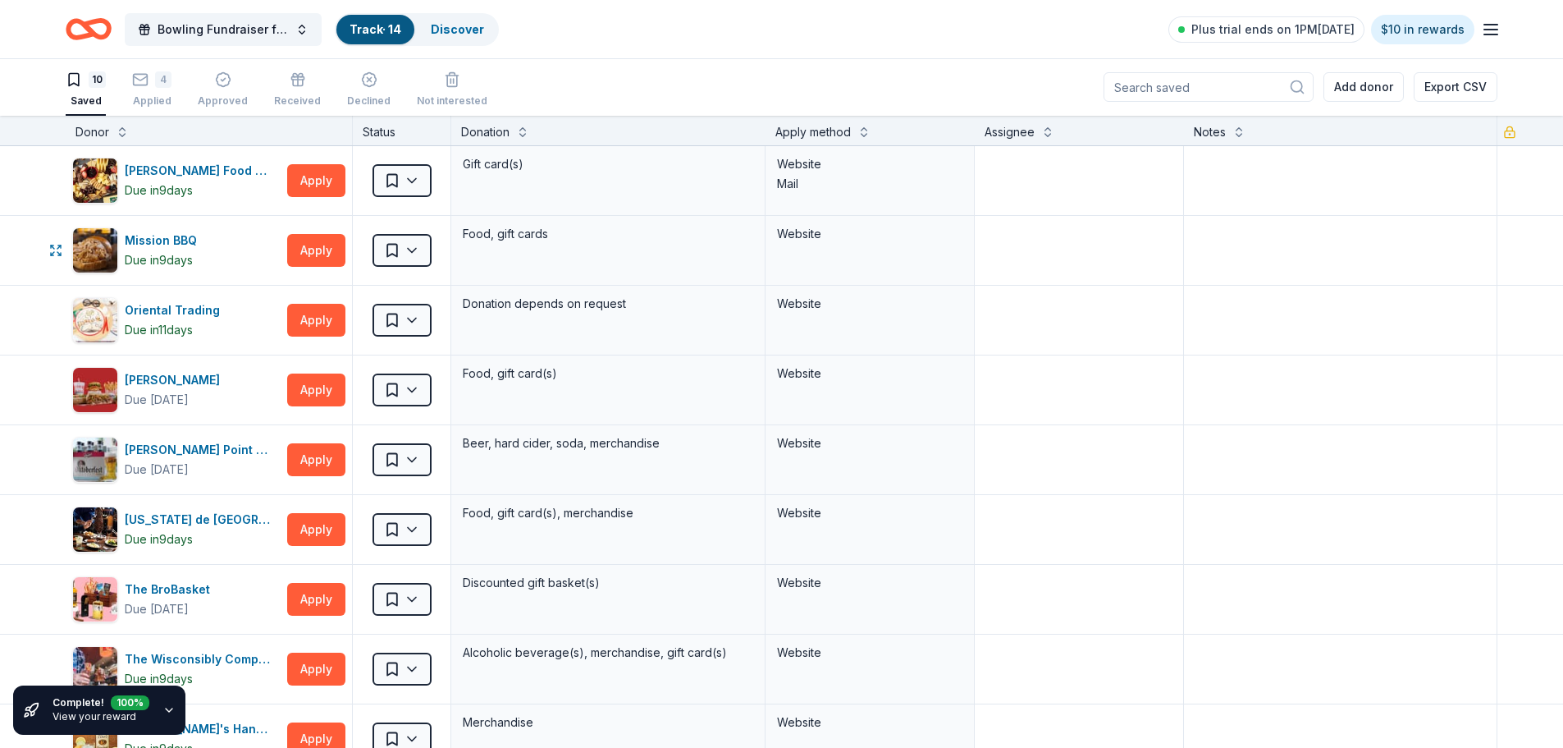
click at [312, 249] on button "Apply" at bounding box center [316, 250] width 58 height 33
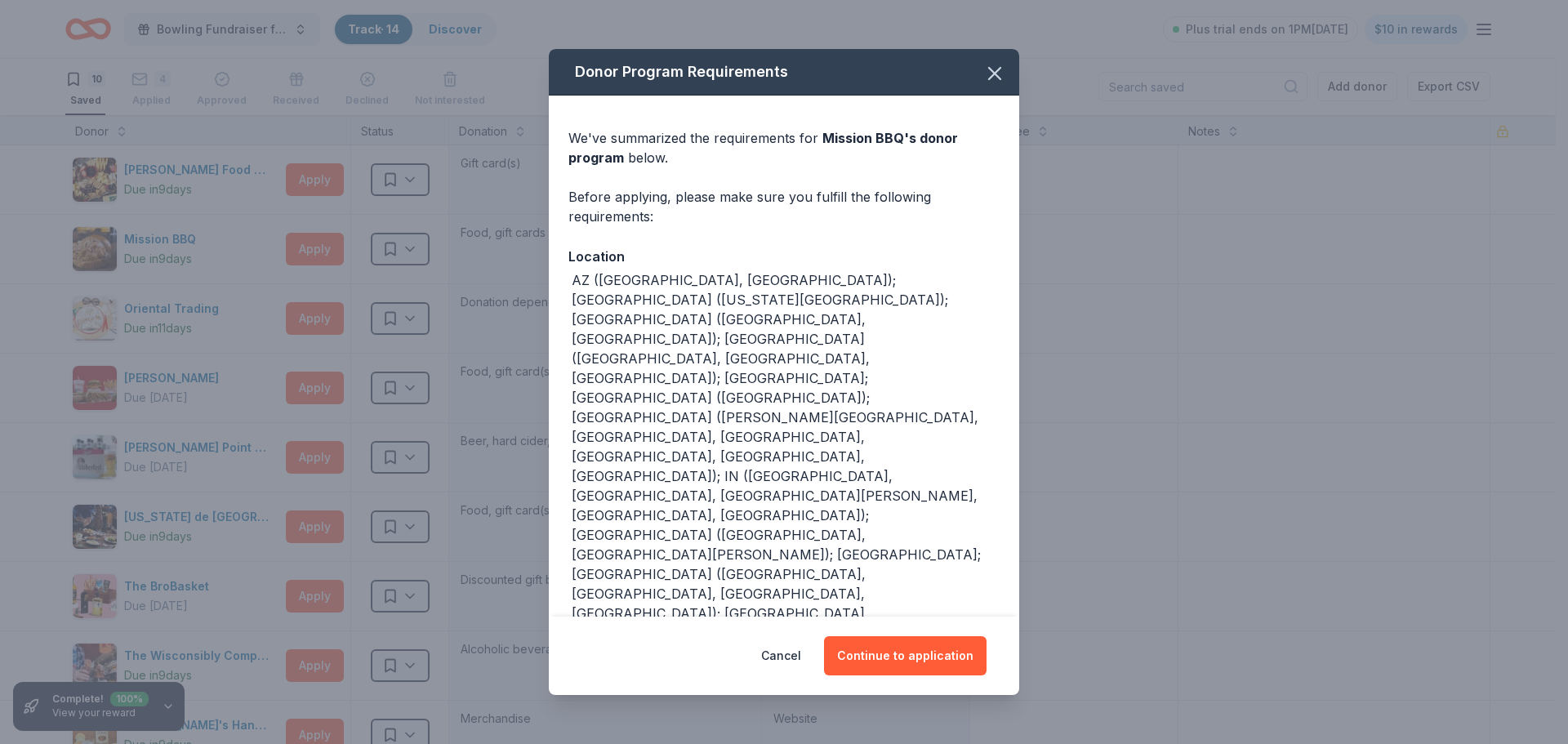
scroll to position [60, 0]
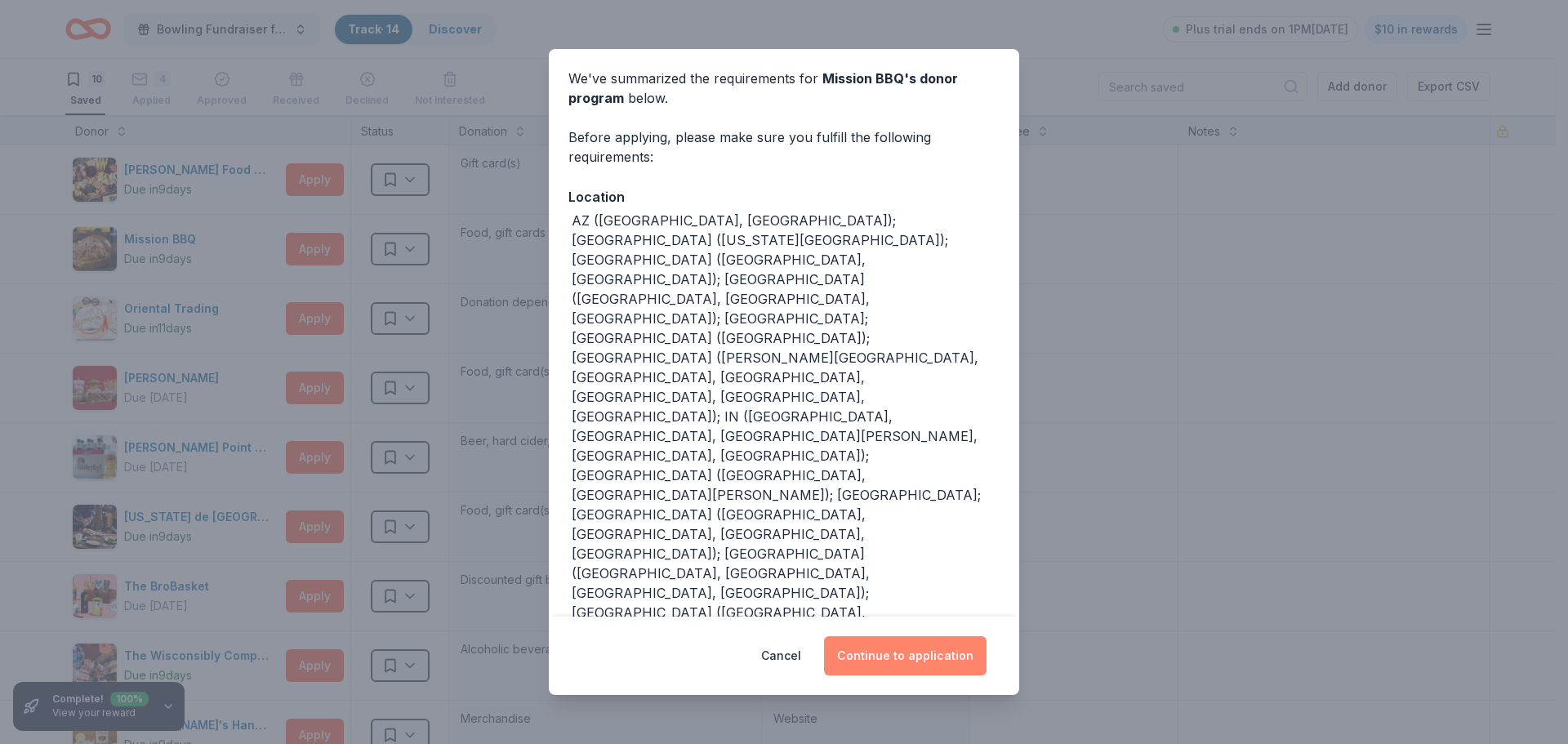
click at [901, 649] on button "Continue to application" at bounding box center [904, 654] width 162 height 39
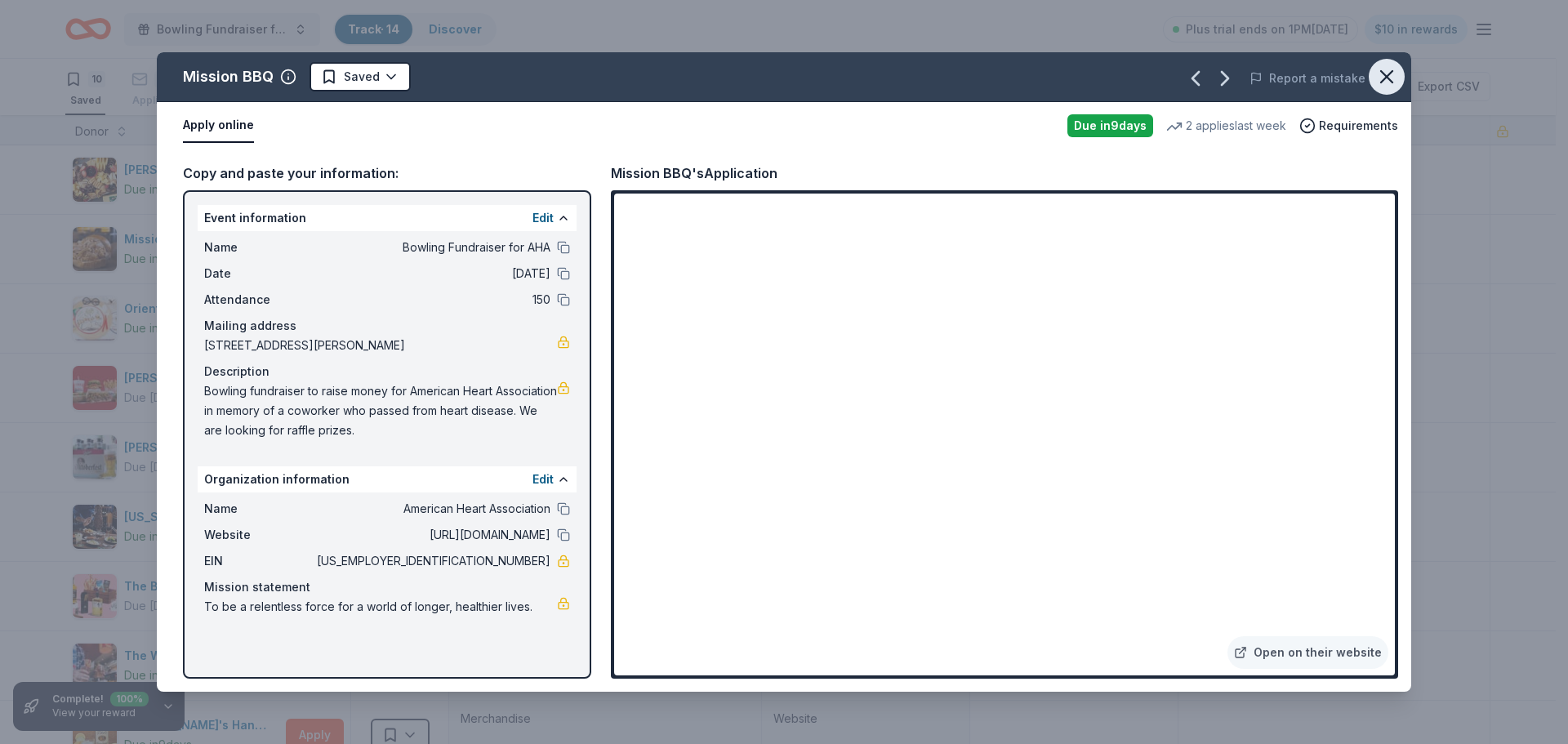
click at [1390, 78] on icon "button" at bounding box center [1386, 77] width 23 height 23
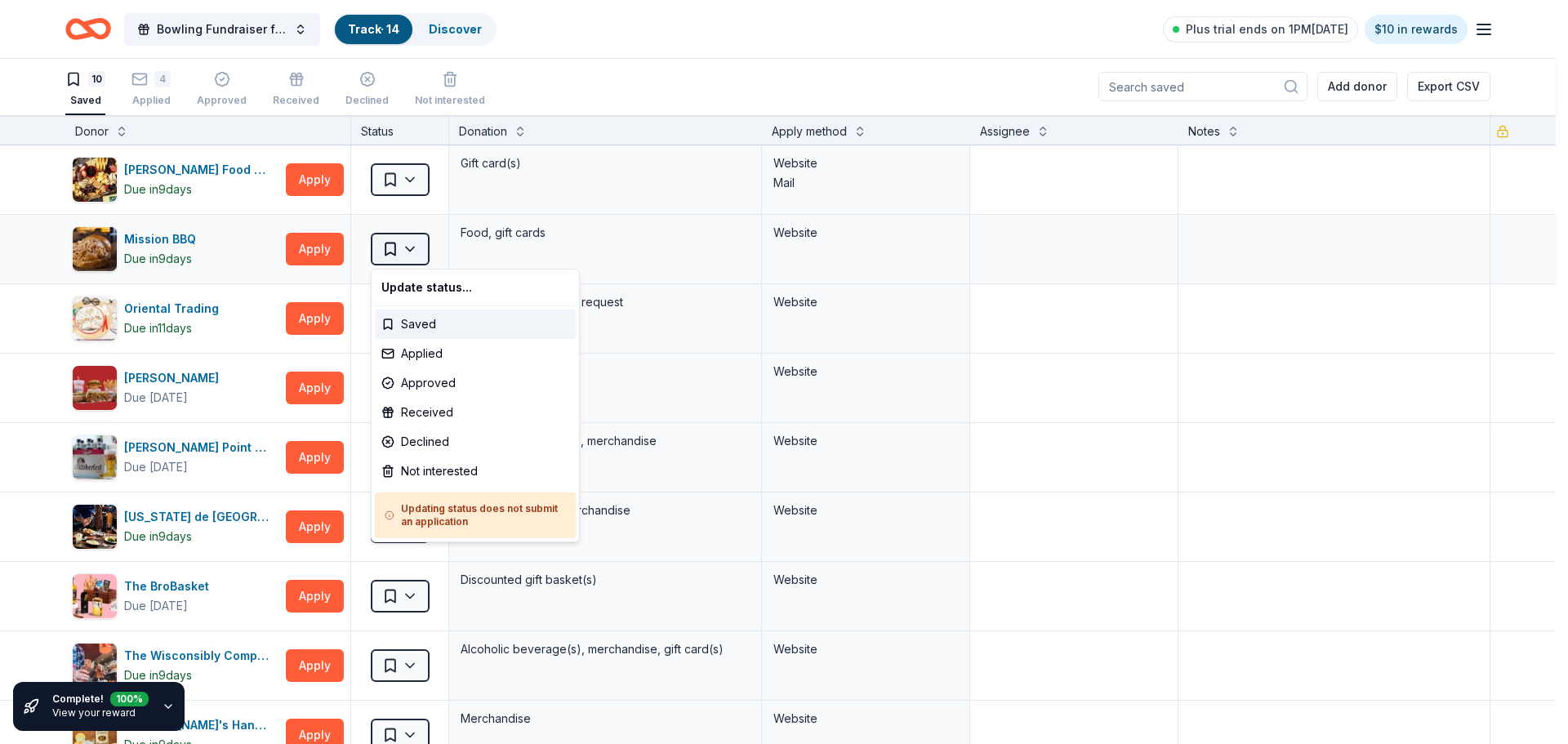
click at [416, 252] on html "Bowling Fundraiser for AHA Track · 14 Discover Plus trial ends on 1PM[DATE] $10…" at bounding box center [784, 371] width 1568 height 744
click at [431, 352] on div "Applied" at bounding box center [476, 354] width 201 height 30
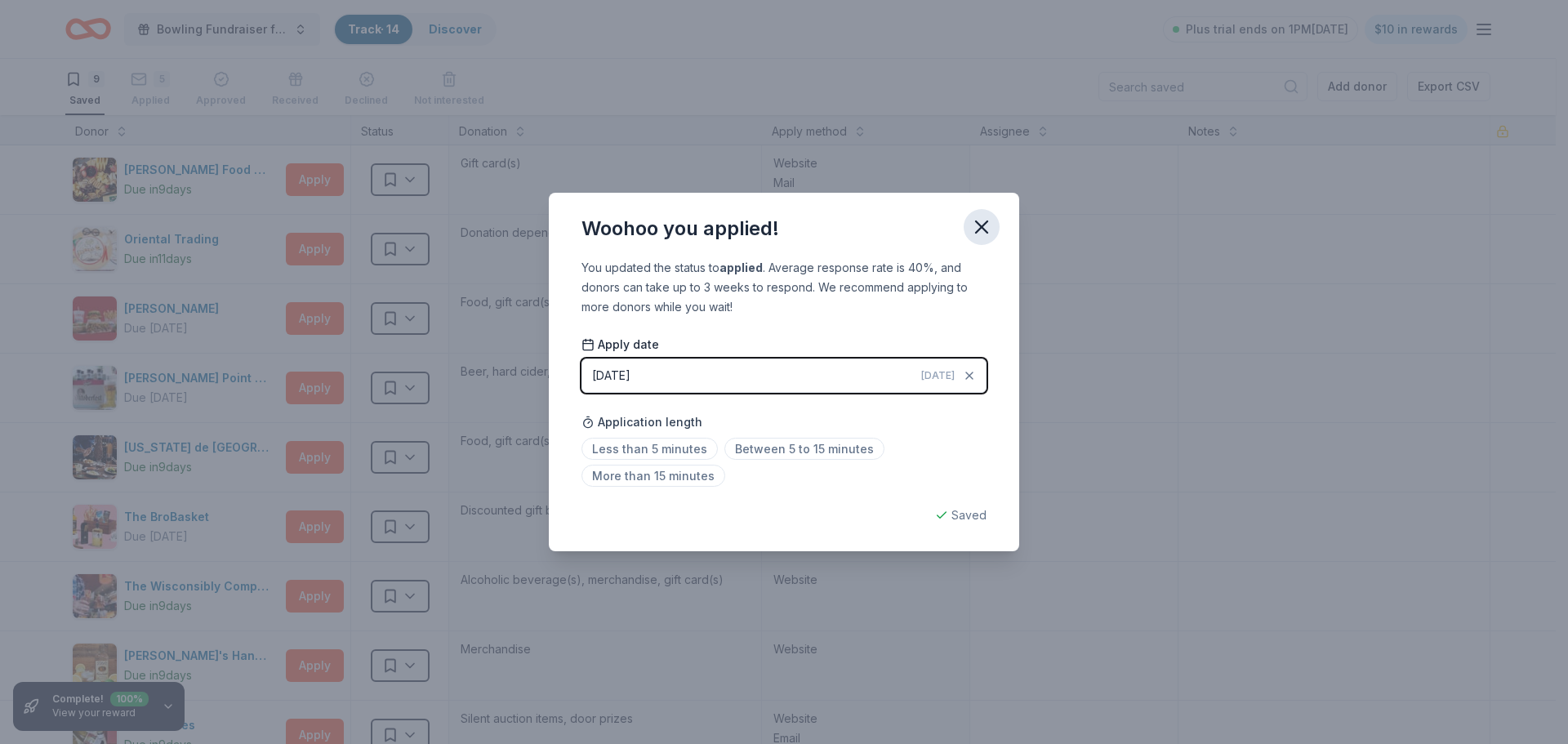
click at [973, 230] on icon "button" at bounding box center [981, 227] width 23 height 23
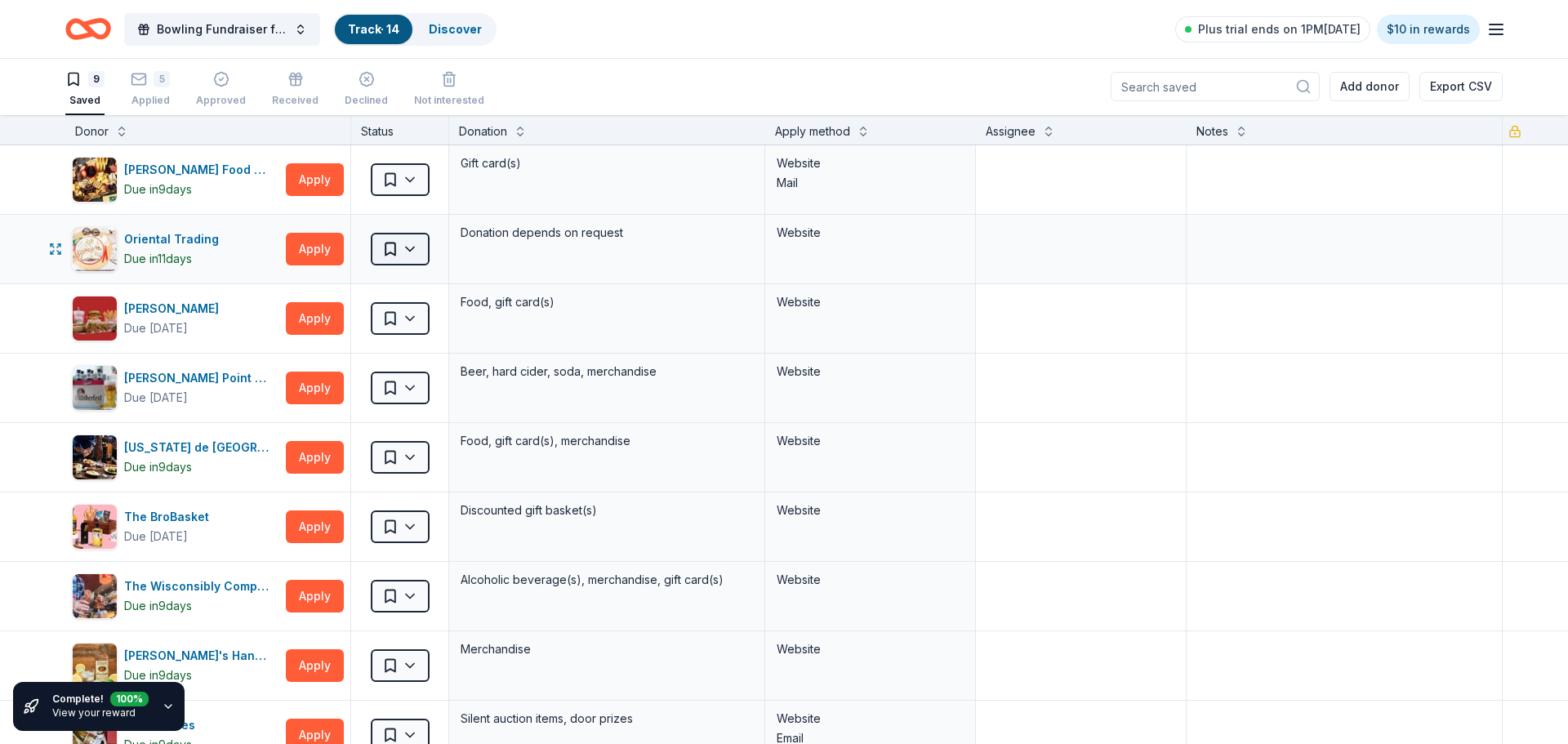
click at [409, 252] on html "Bowling Fundraiser for AHA Track · 14 Discover Plus trial ends on 1PM[DATE] $10…" at bounding box center [784, 371] width 1568 height 744
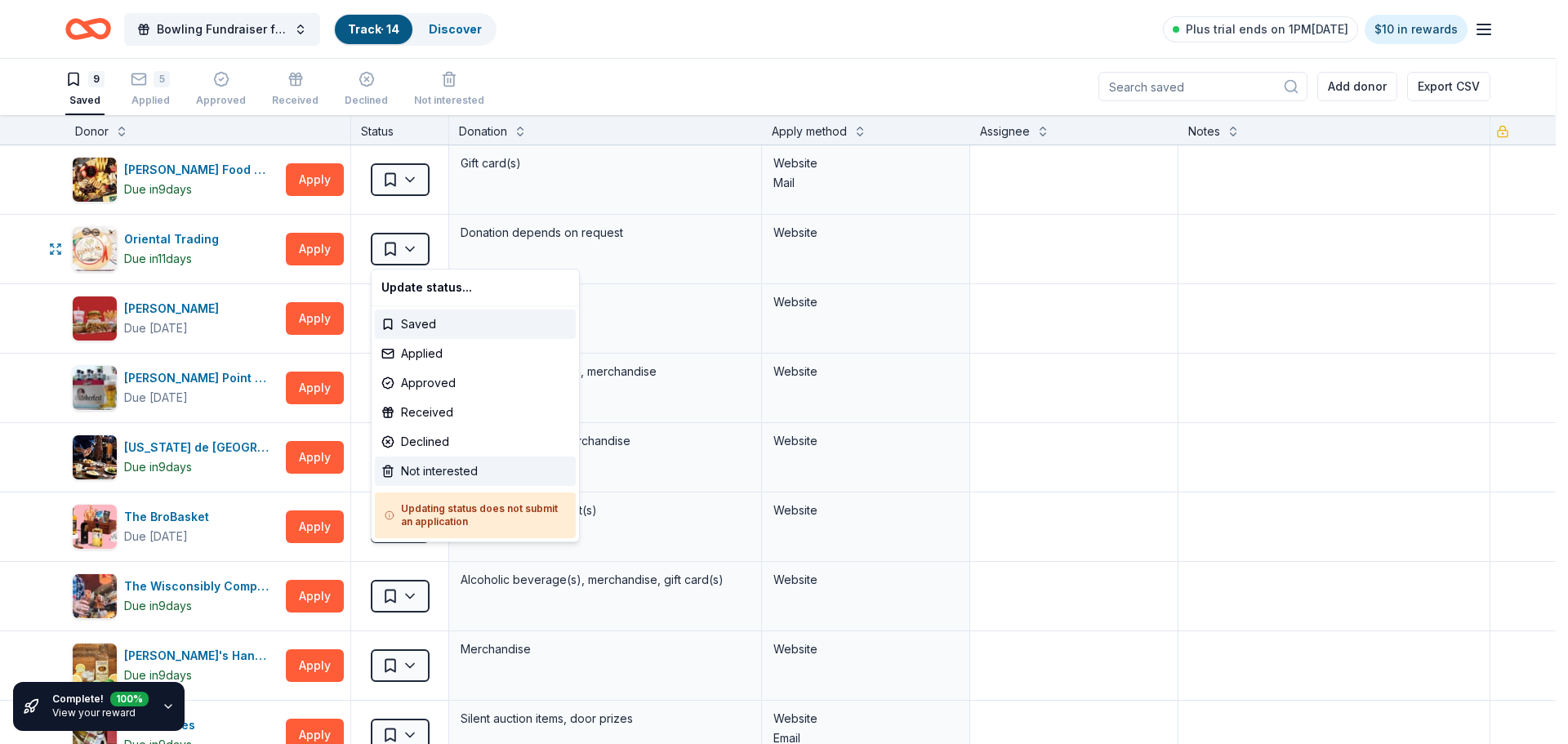
click at [432, 470] on div "Not interested" at bounding box center [476, 471] width 201 height 30
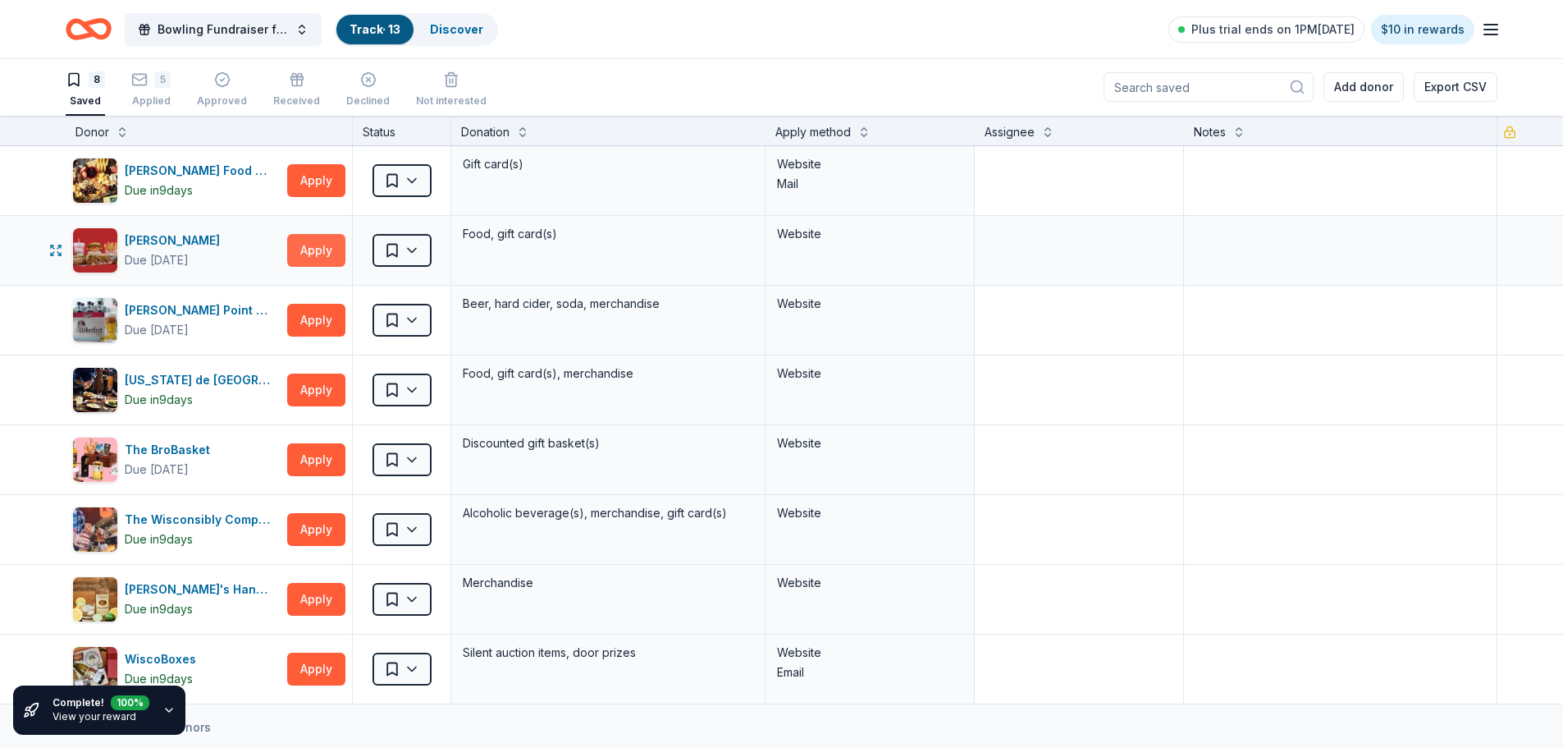
click at [322, 251] on button "Apply" at bounding box center [316, 250] width 58 height 33
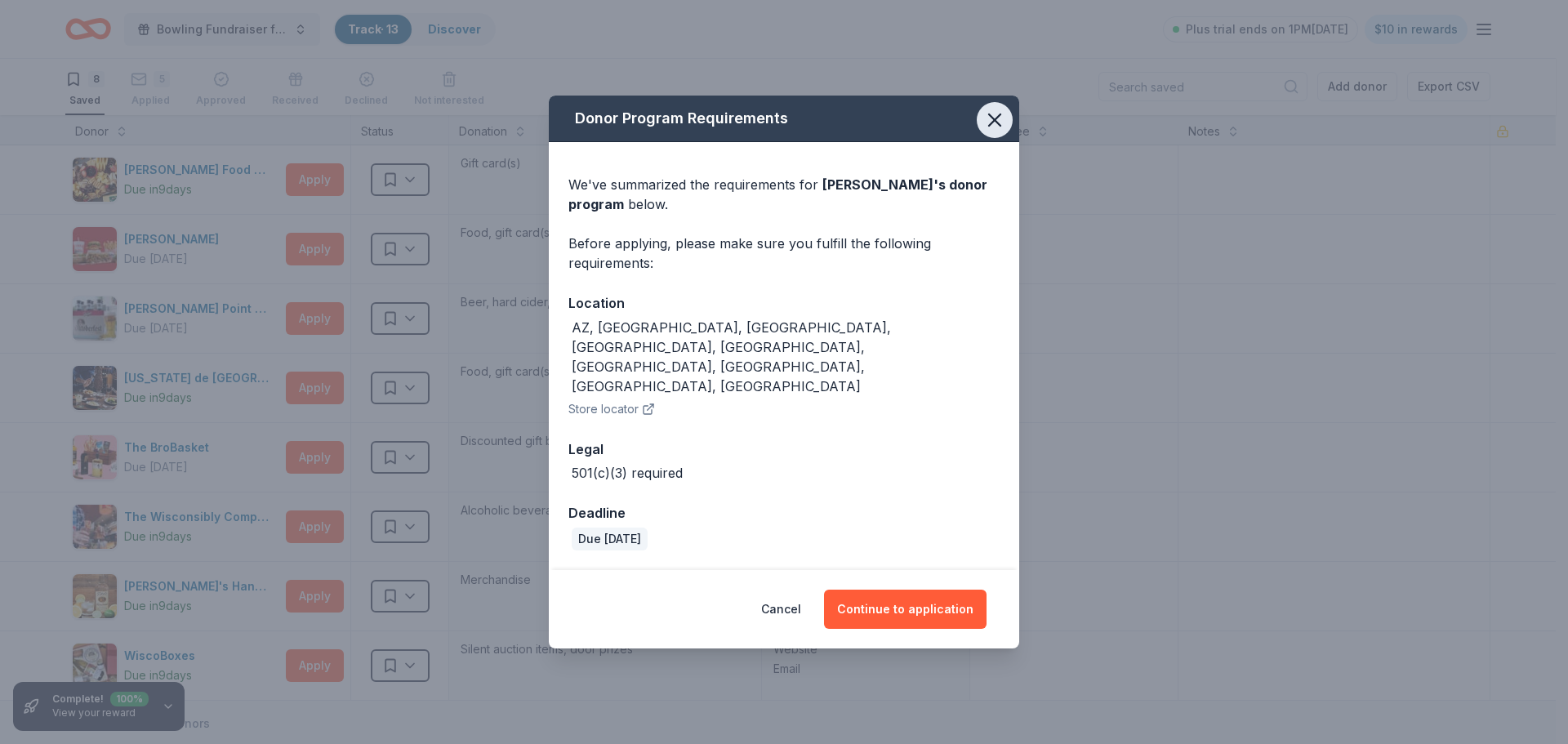
click at [1003, 131] on icon "button" at bounding box center [994, 119] width 23 height 23
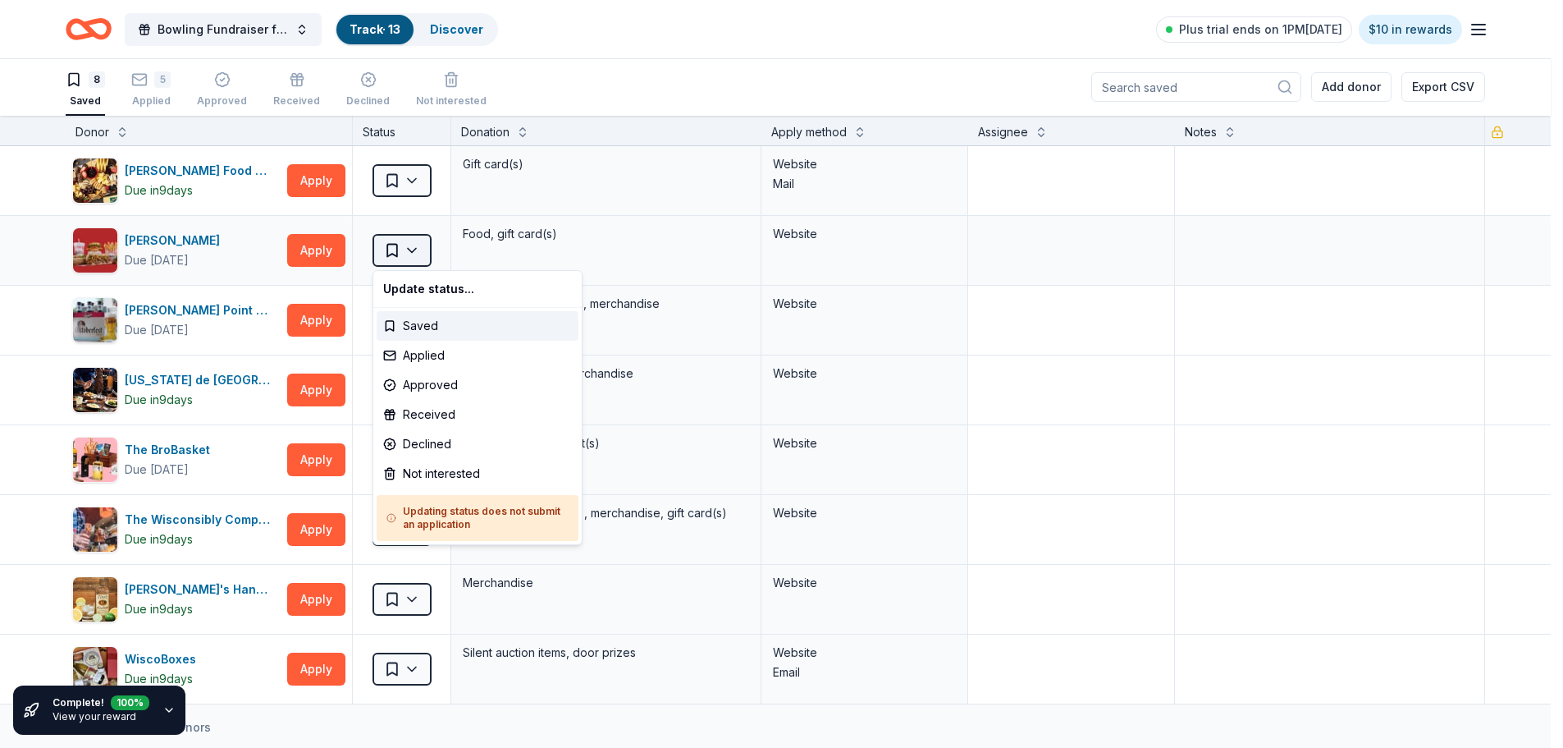
click at [421, 256] on html "Bowling Fundraiser for AHA Track · 13 Discover Plus trial ends on 1PM[DATE] $10…" at bounding box center [781, 373] width 1563 height 748
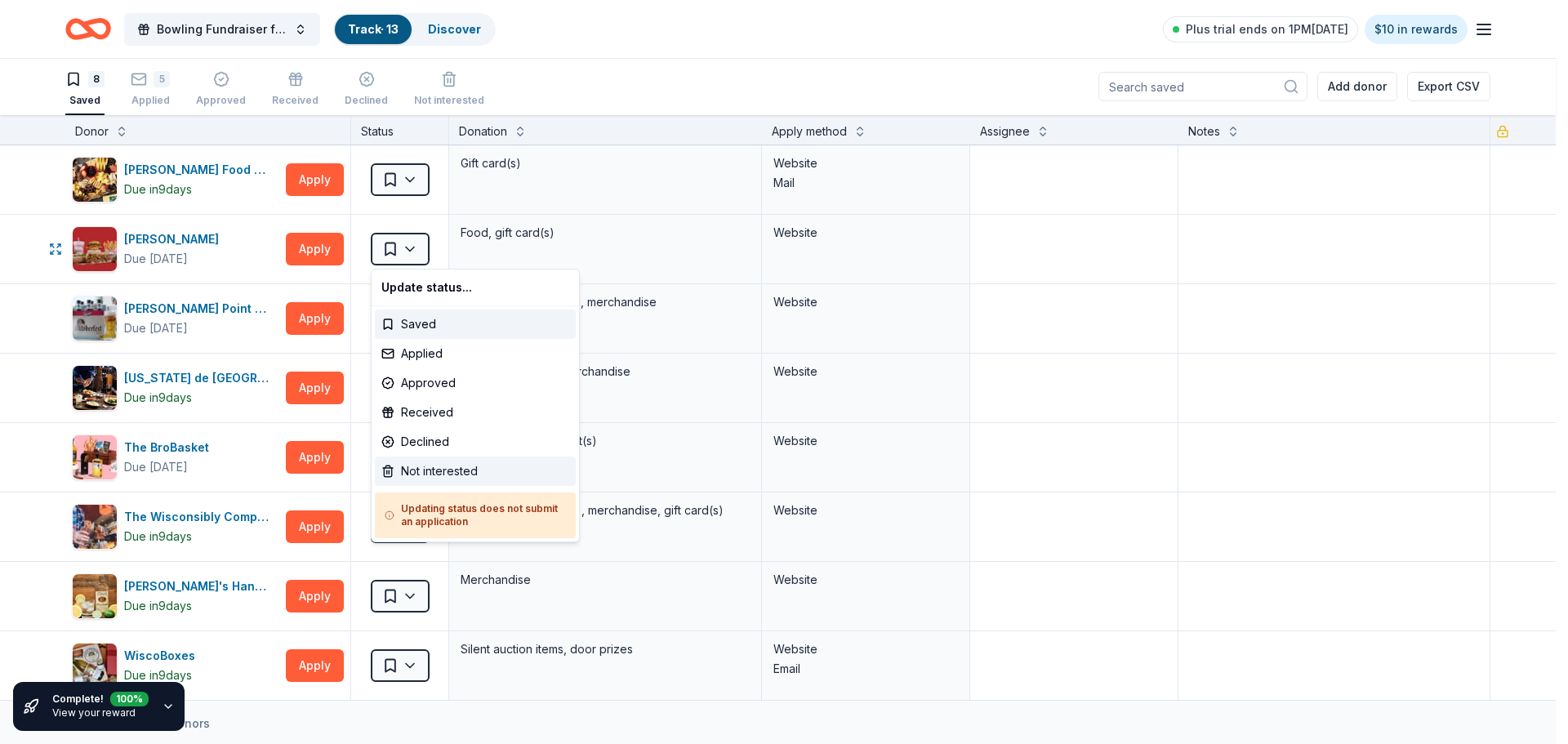
click at [438, 473] on div "Not interested" at bounding box center [476, 471] width 201 height 30
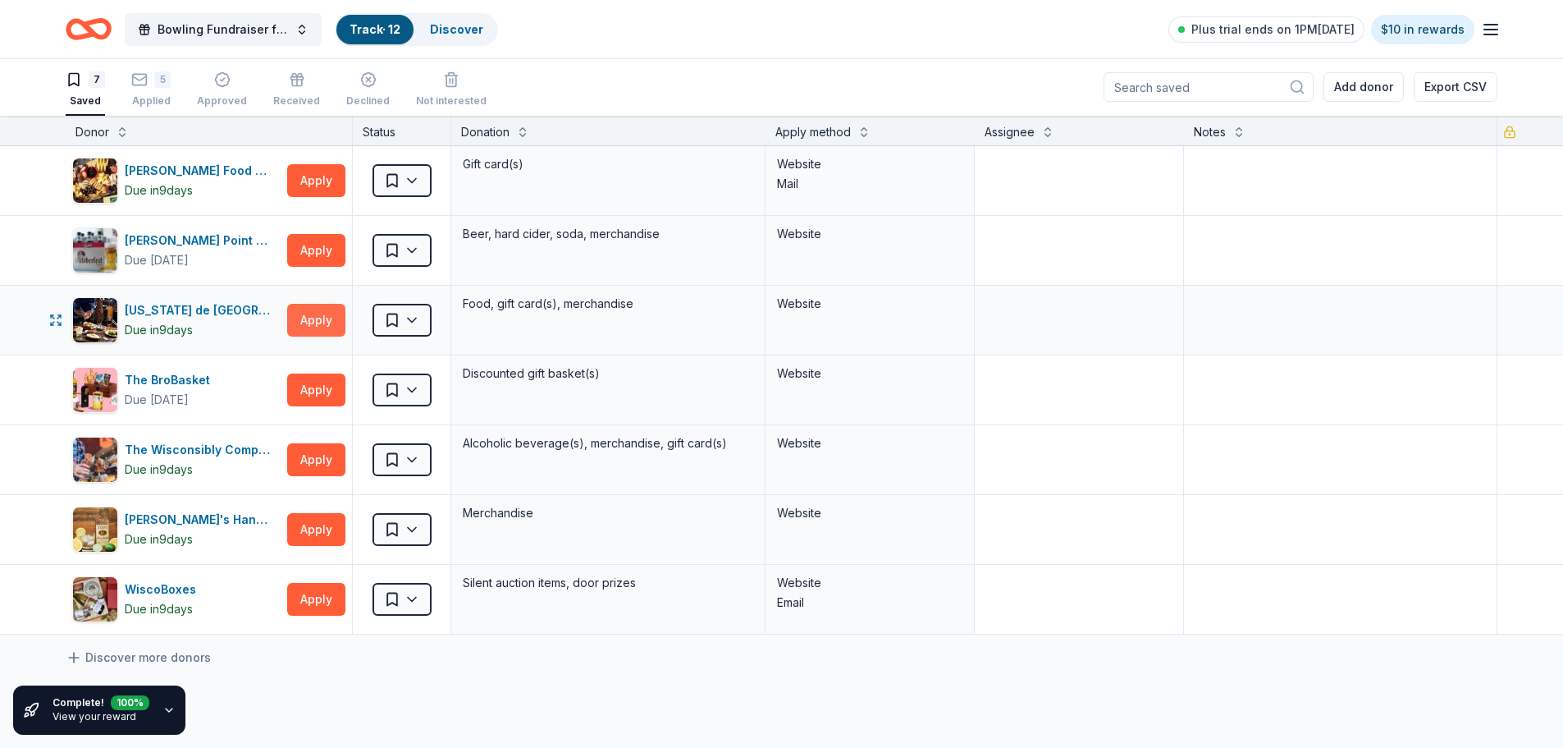
click at [321, 318] on button "Apply" at bounding box center [316, 320] width 58 height 33
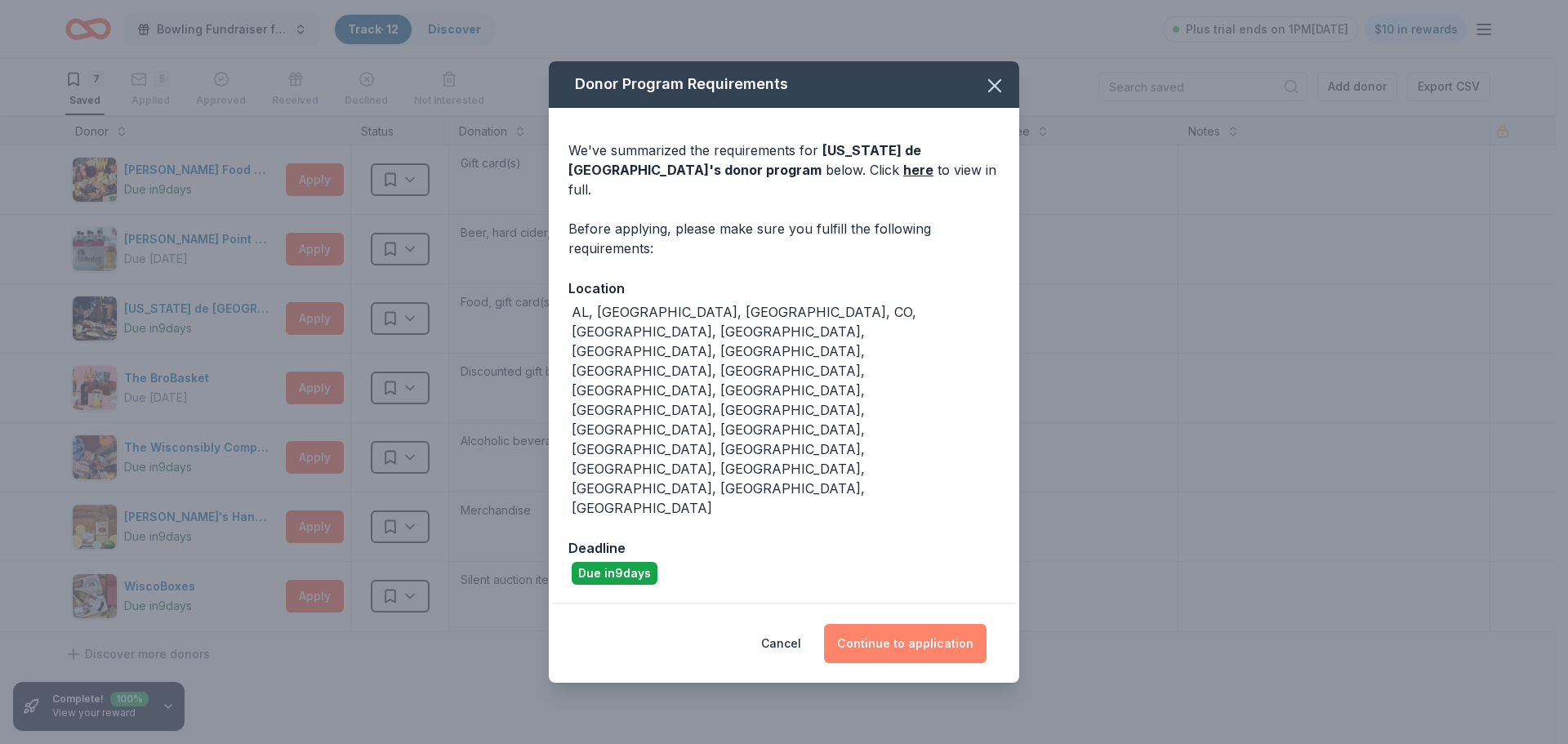
click at [908, 624] on button "Continue to application" at bounding box center [904, 643] width 162 height 39
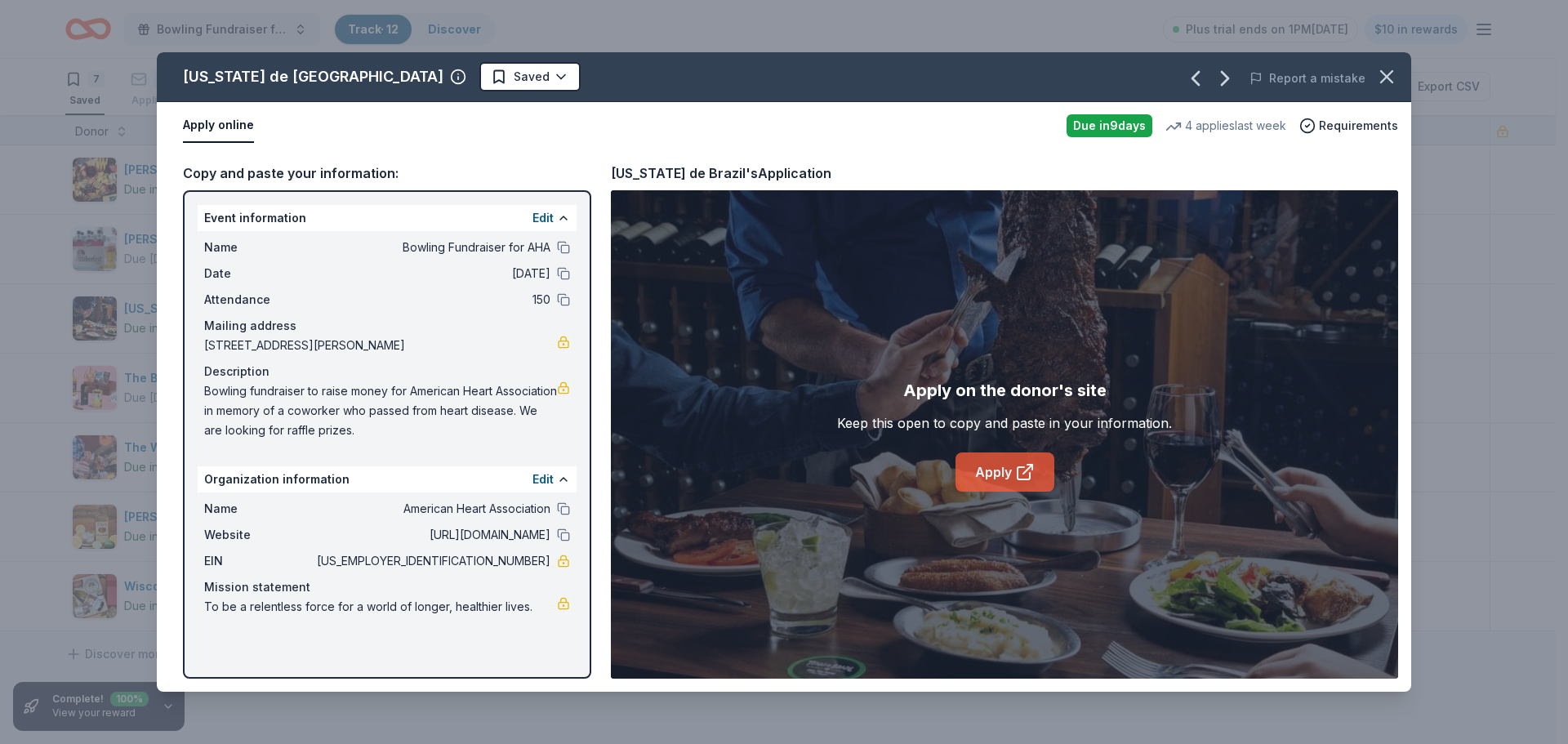
click at [1022, 469] on icon at bounding box center [1025, 471] width 20 height 20
click at [1385, 80] on icon "button" at bounding box center [1386, 77] width 23 height 23
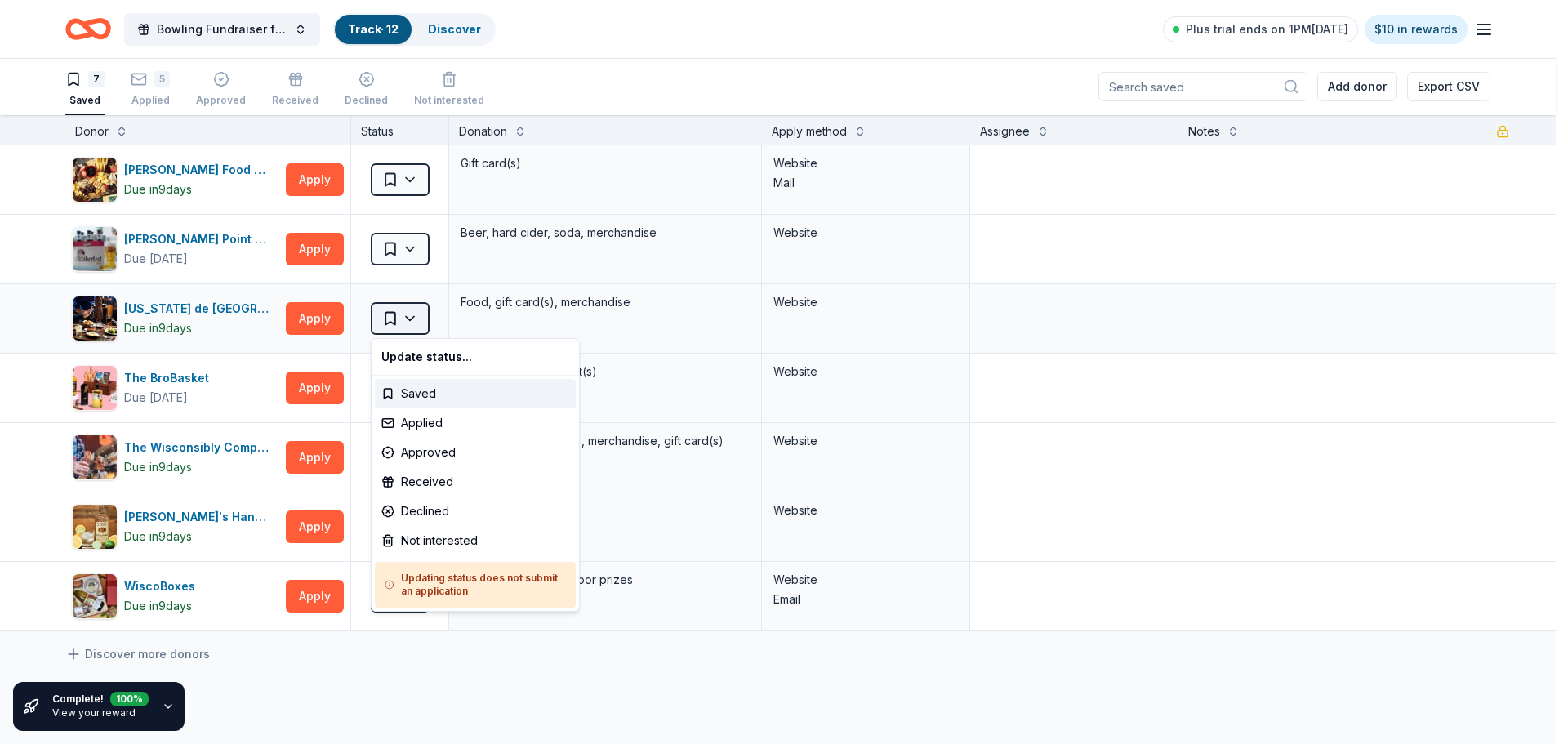
click at [419, 322] on html "Bowling Fundraiser for AHA Track · 12 Discover Plus trial ends on 1PM[DATE] $10…" at bounding box center [784, 371] width 1568 height 744
click at [425, 425] on div "Applied" at bounding box center [476, 423] width 201 height 30
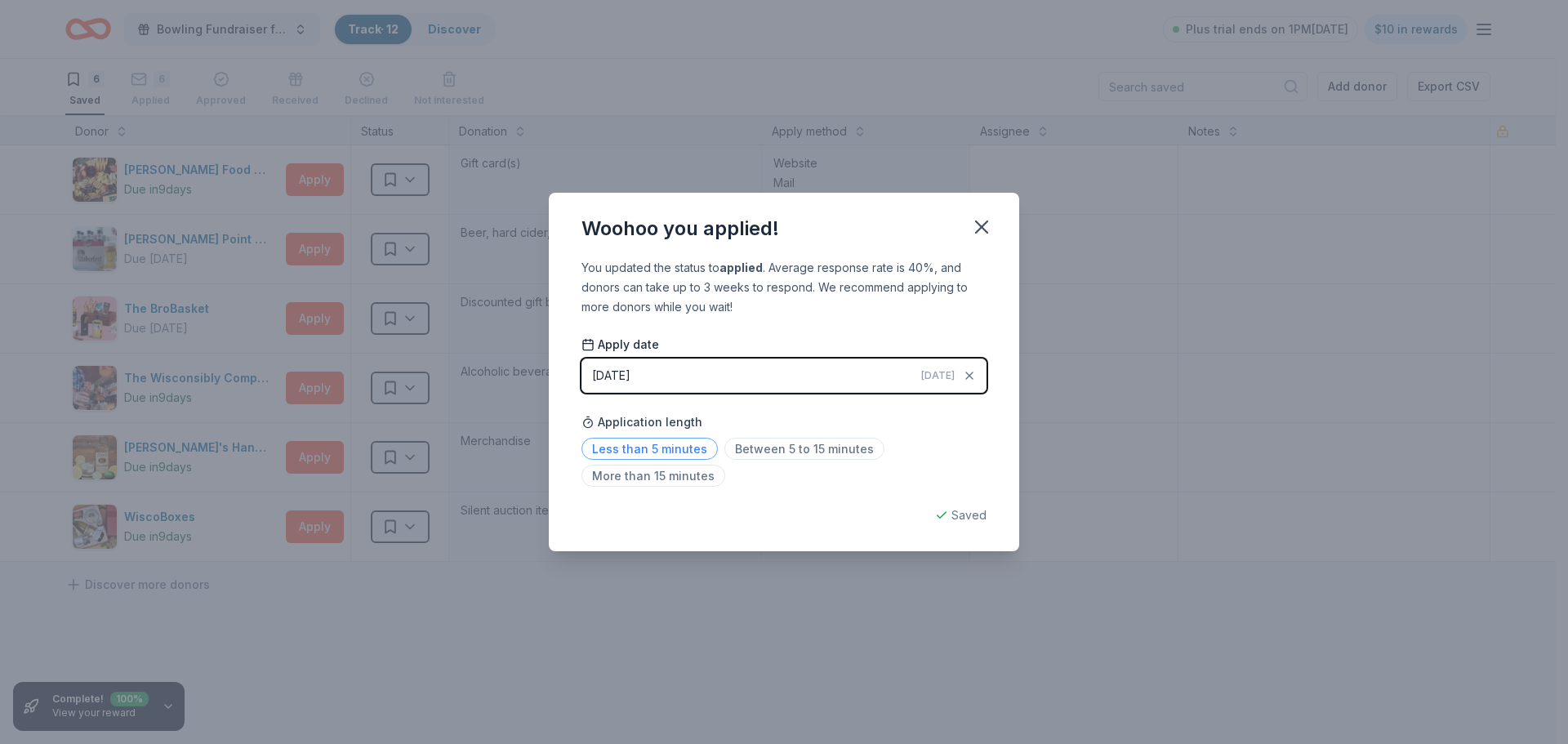
click at [666, 448] on span "Less than 5 minutes" at bounding box center [649, 449] width 136 height 22
click at [980, 227] on icon "button" at bounding box center [981, 226] width 11 height 11
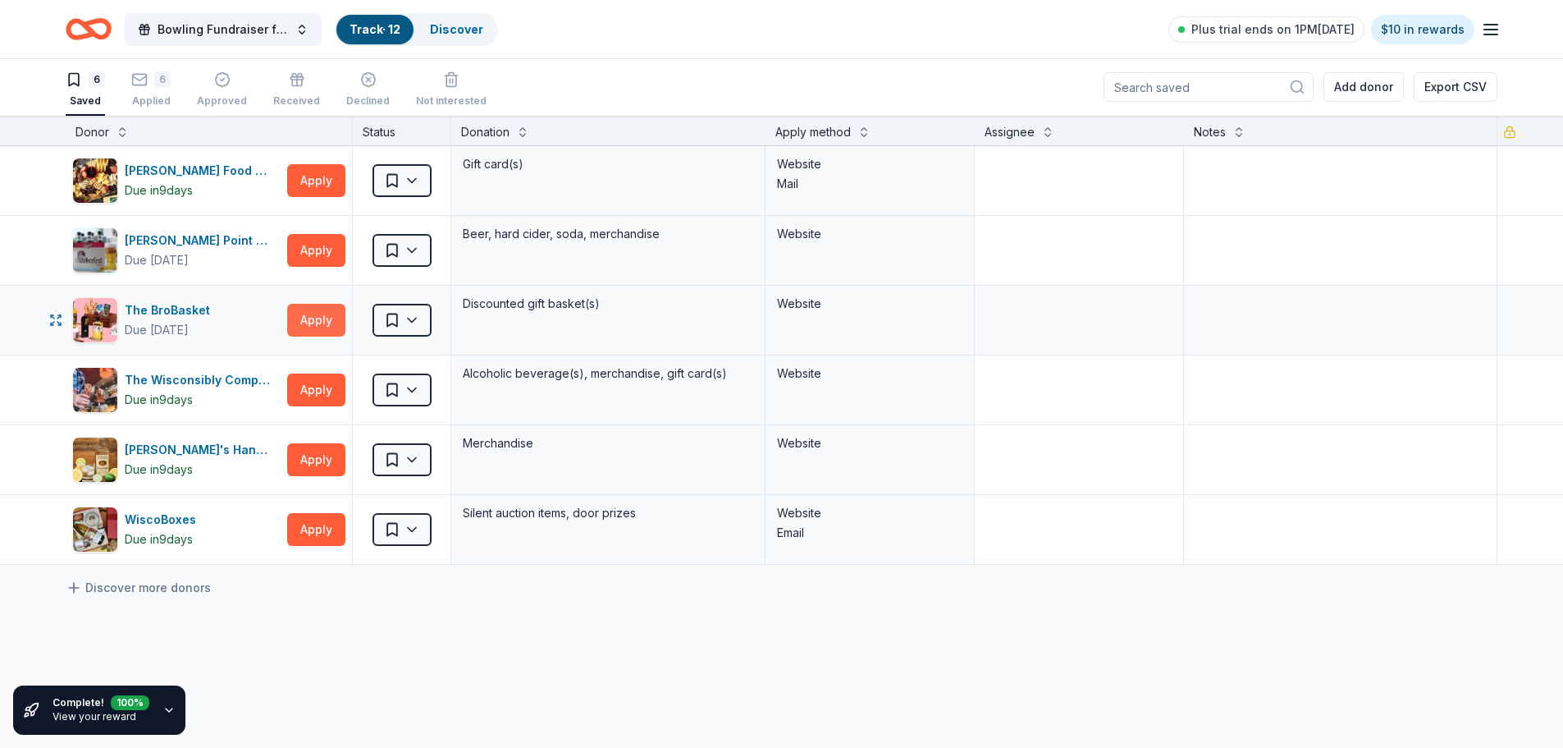
click at [304, 319] on button "Apply" at bounding box center [316, 320] width 58 height 33
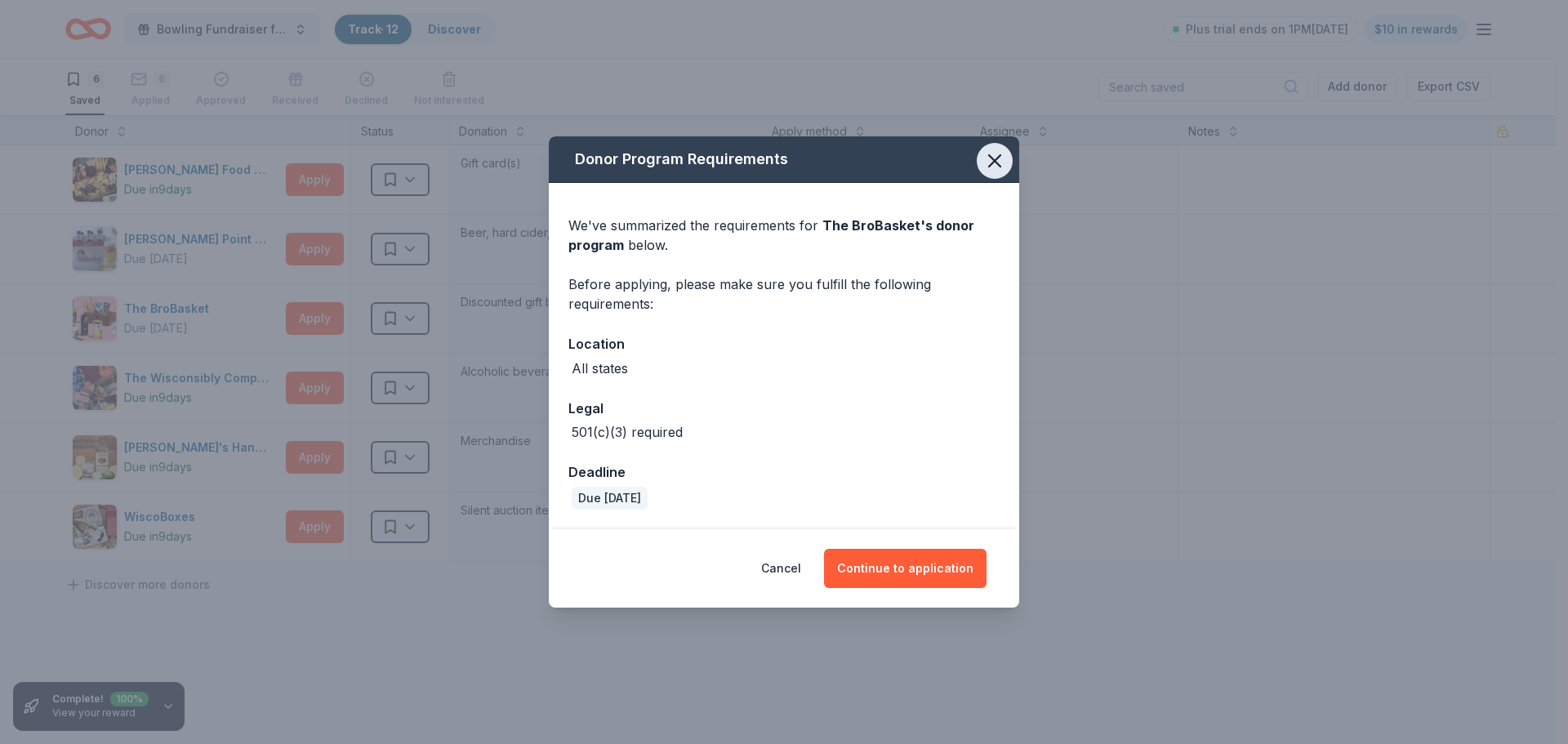
click at [993, 164] on icon "button" at bounding box center [994, 160] width 11 height 11
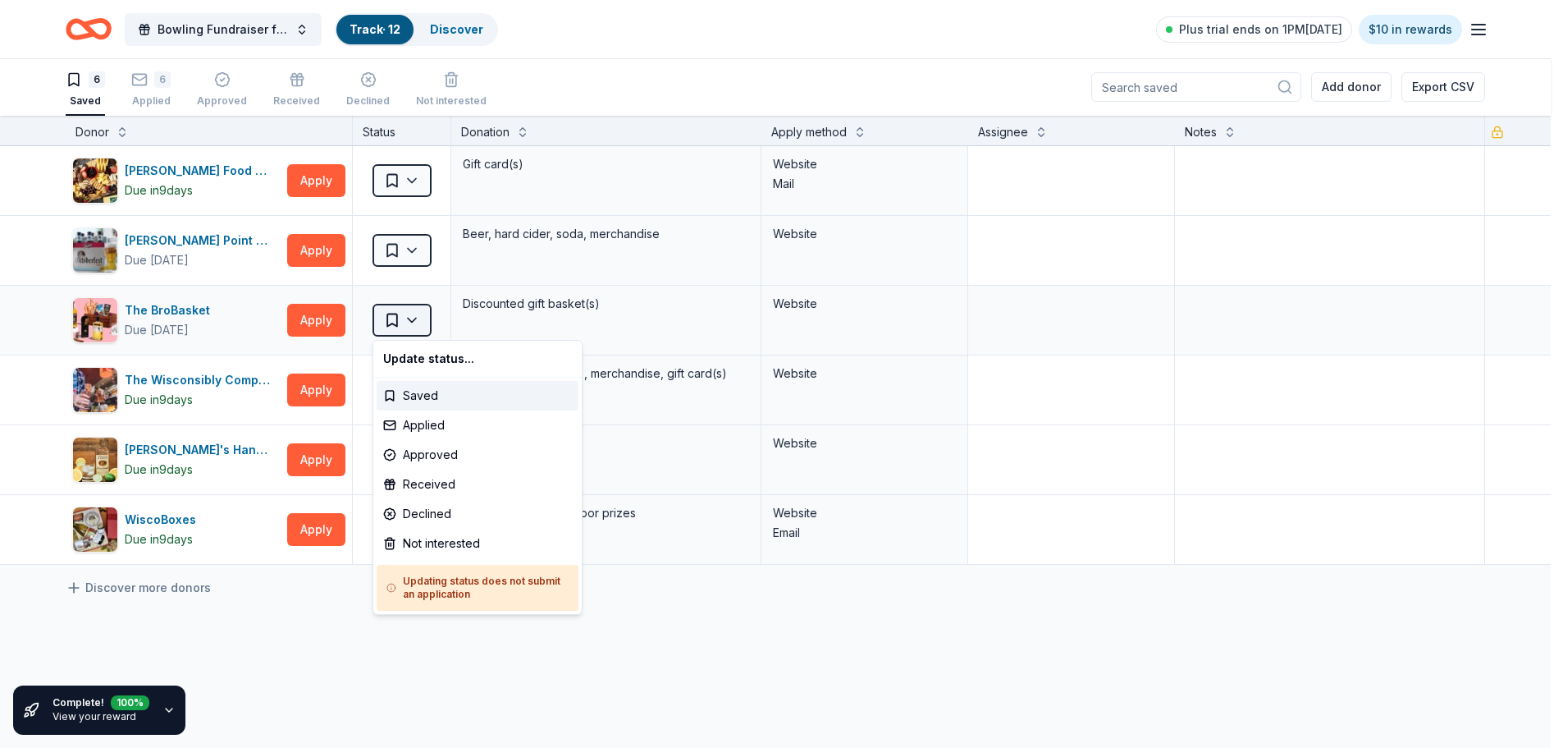
click at [415, 322] on html "Bowling Fundraiser for AHA Track · 12 Discover Plus trial ends on 1PM[DATE] $10…" at bounding box center [781, 373] width 1563 height 748
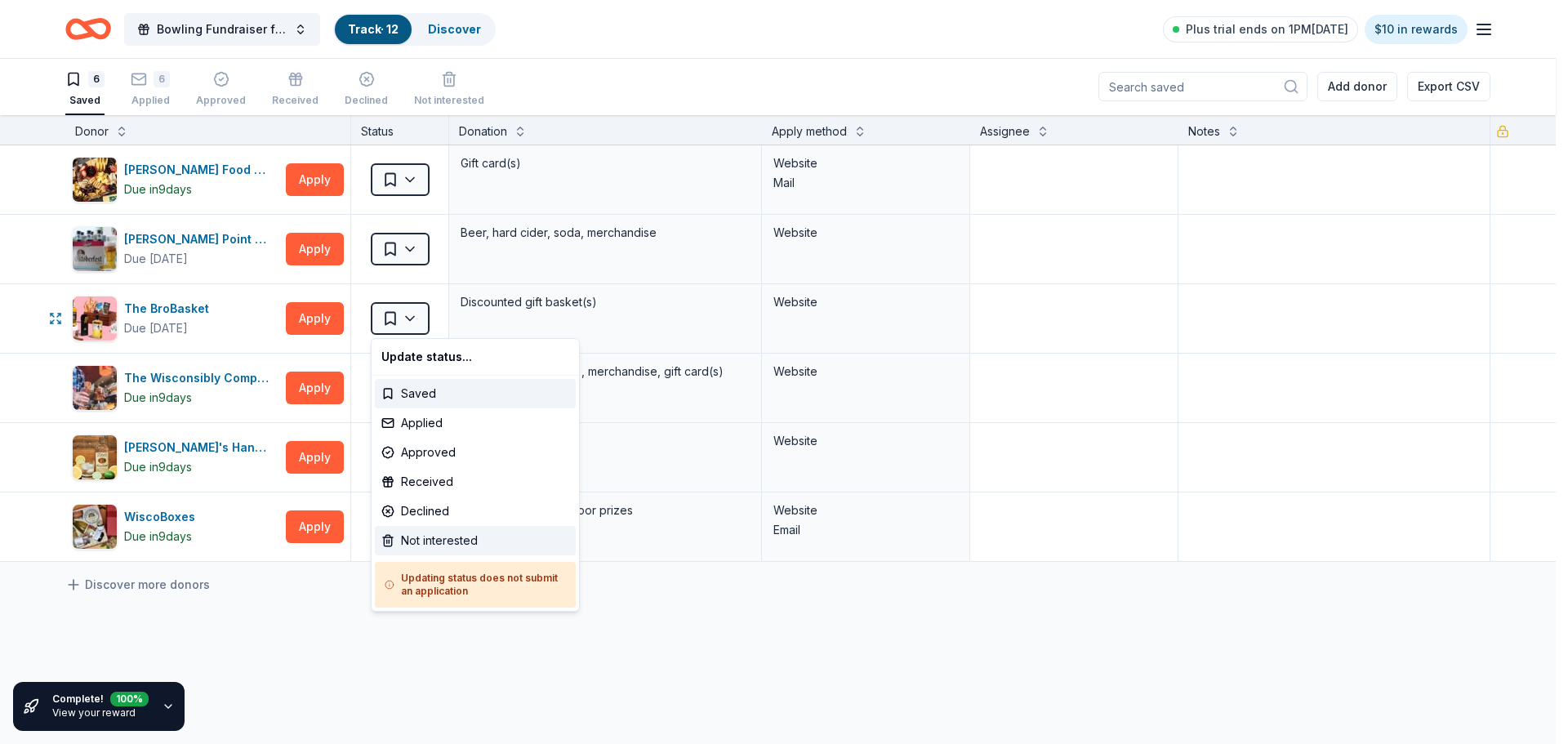
click at [448, 544] on div "Not interested" at bounding box center [476, 540] width 201 height 30
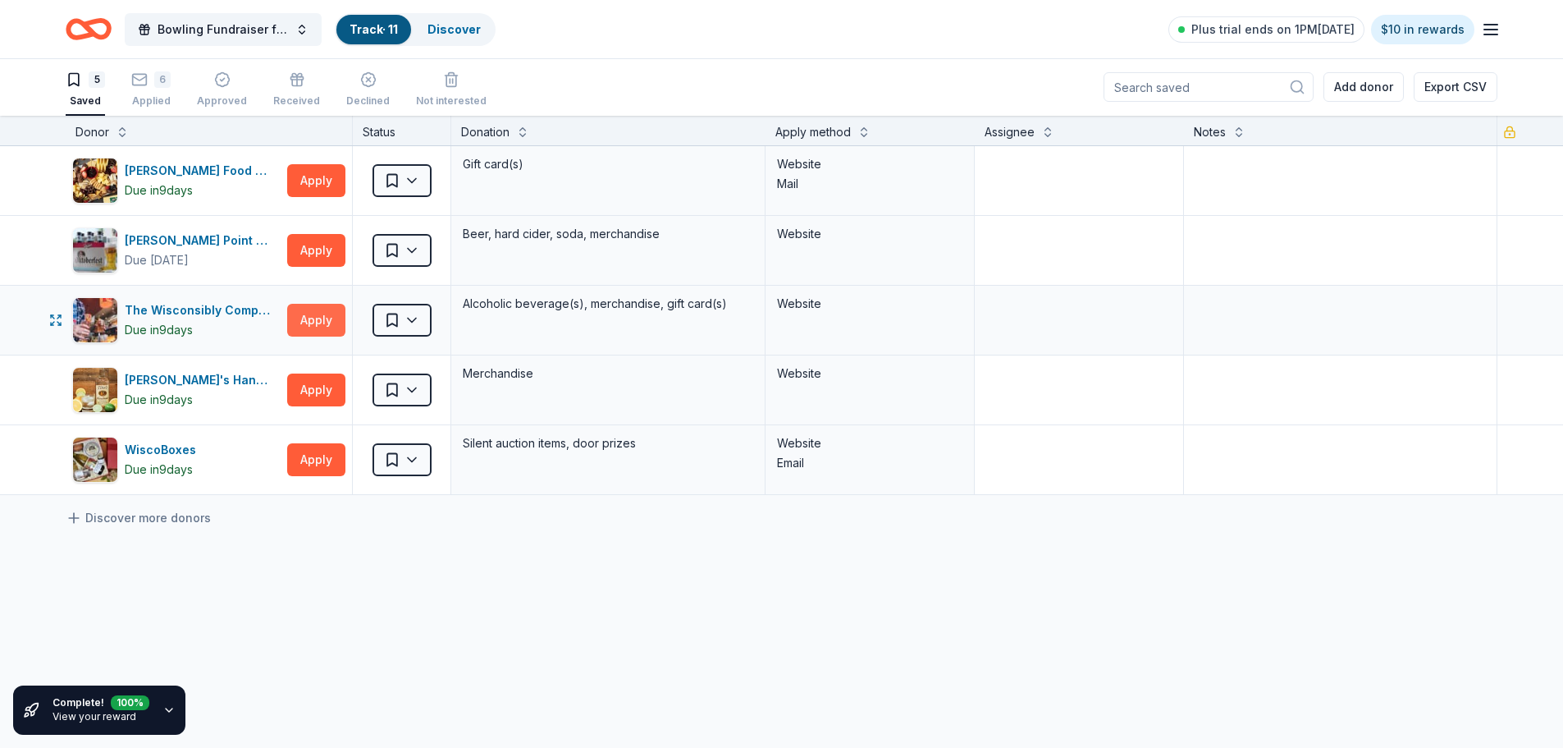
click at [318, 326] on button "Apply" at bounding box center [316, 320] width 58 height 33
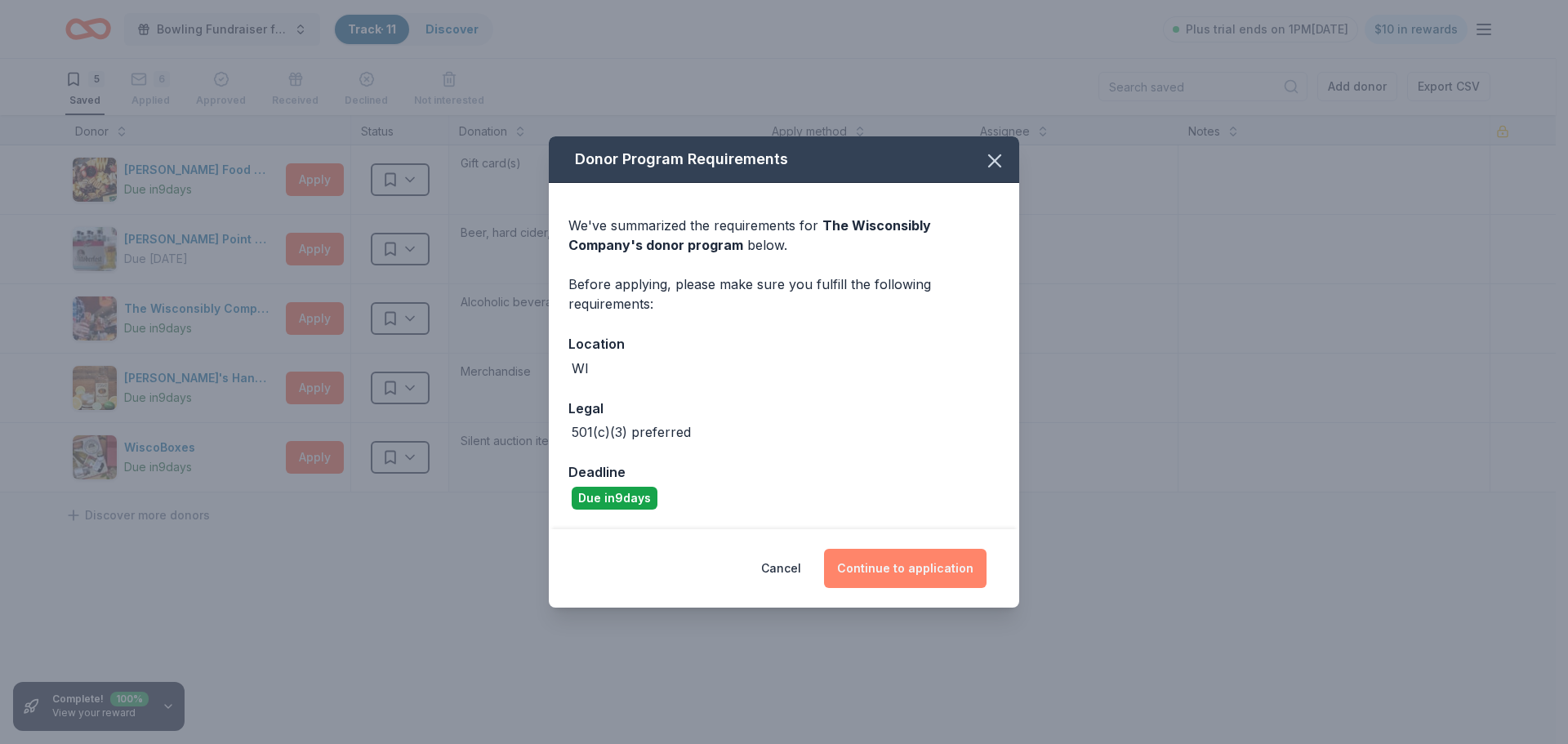
click at [904, 565] on button "Continue to application" at bounding box center [904, 567] width 162 height 39
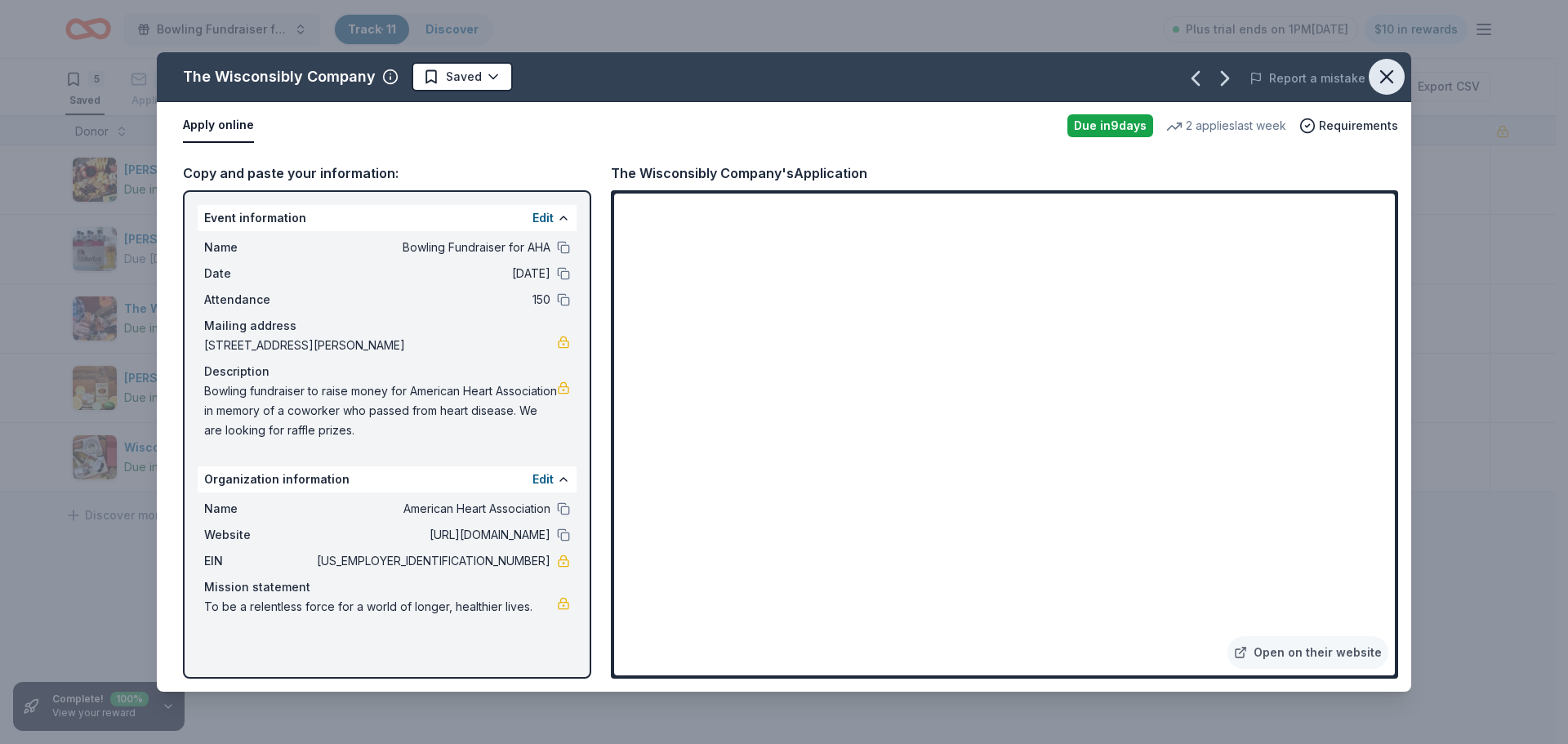
click at [1394, 80] on icon "button" at bounding box center [1386, 77] width 23 height 23
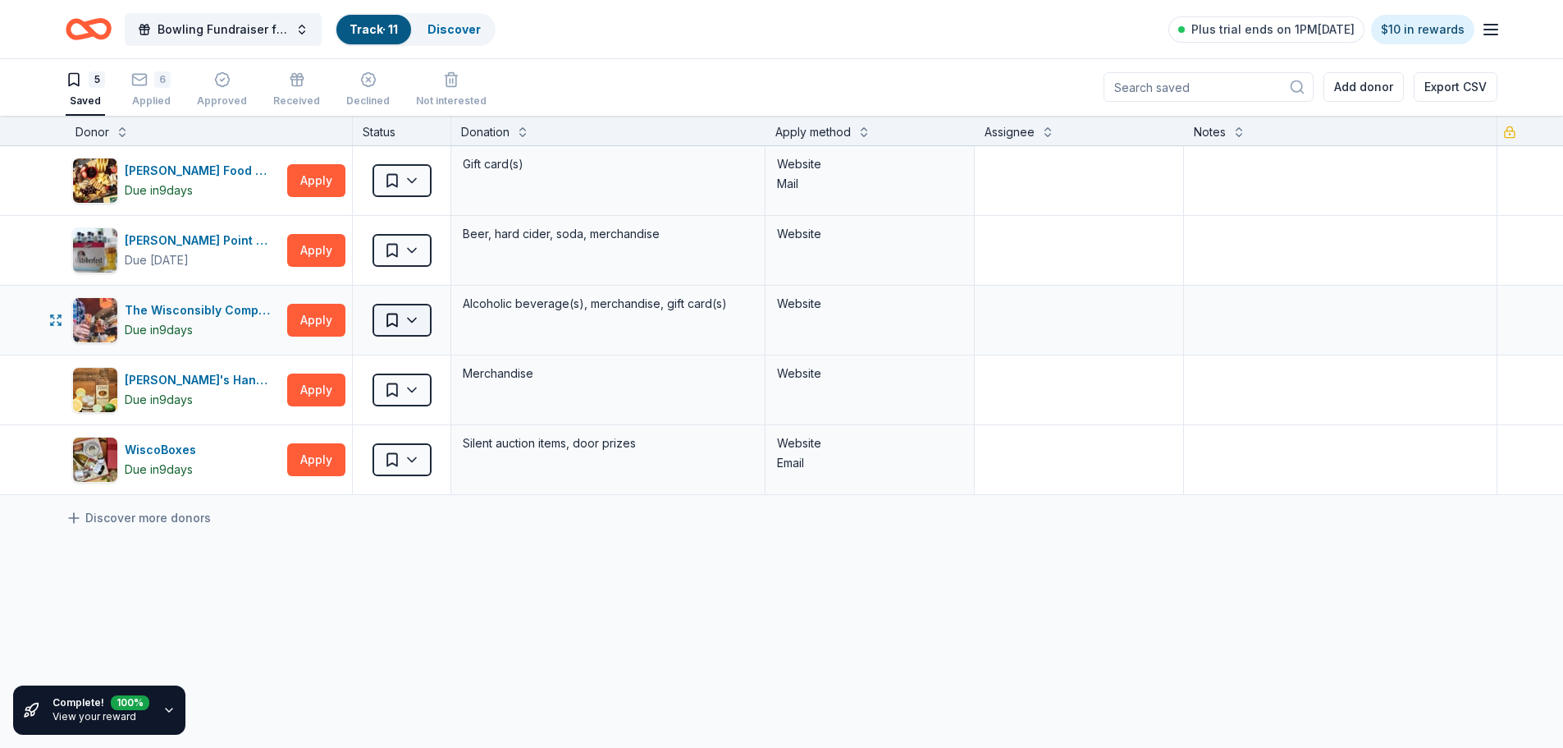
click at [417, 323] on html "Bowling Fundraiser for AHA Track · 11 Discover Plus trial ends on 1PM[DATE] $10…" at bounding box center [781, 373] width 1563 height 748
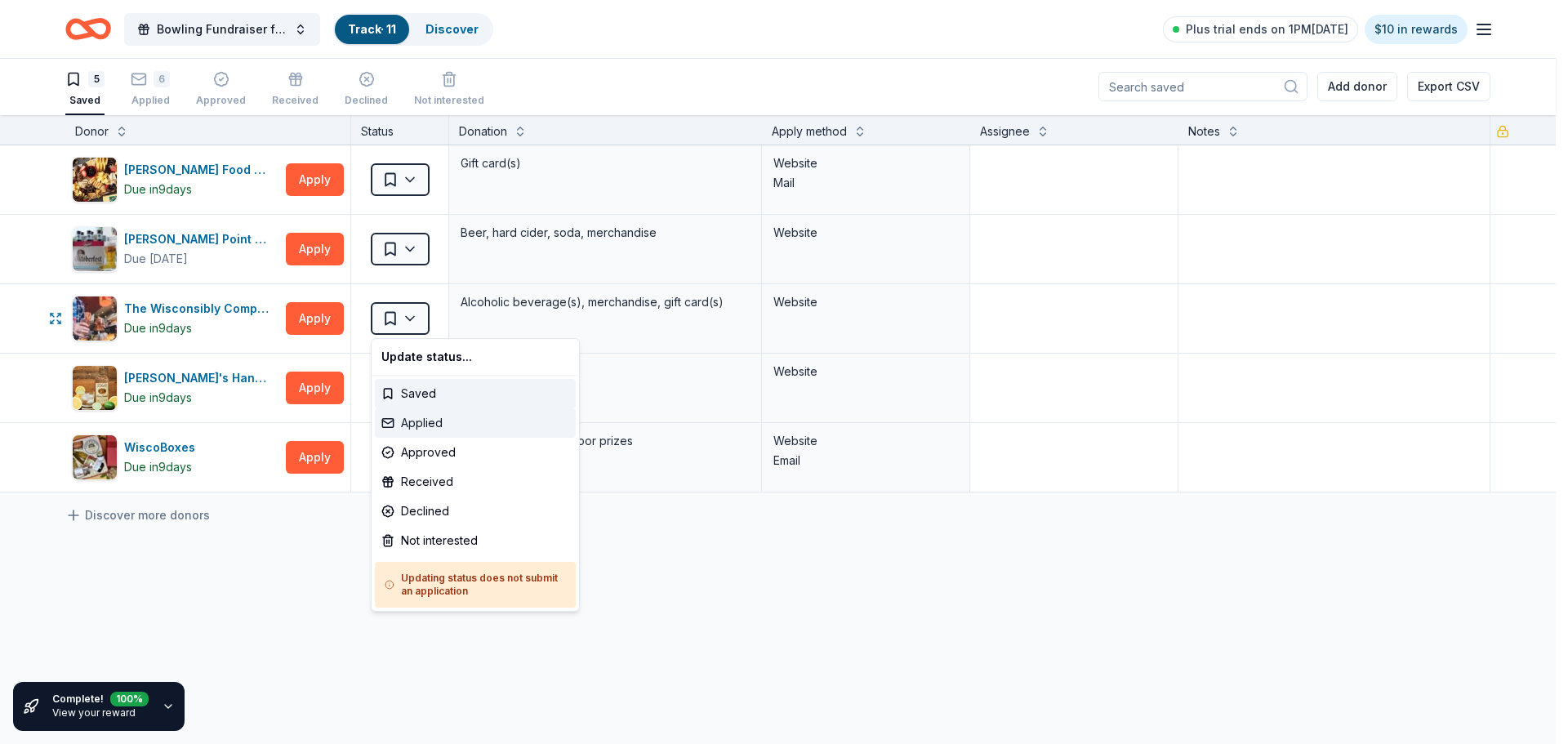
click at [435, 424] on div "Applied" at bounding box center [476, 423] width 201 height 30
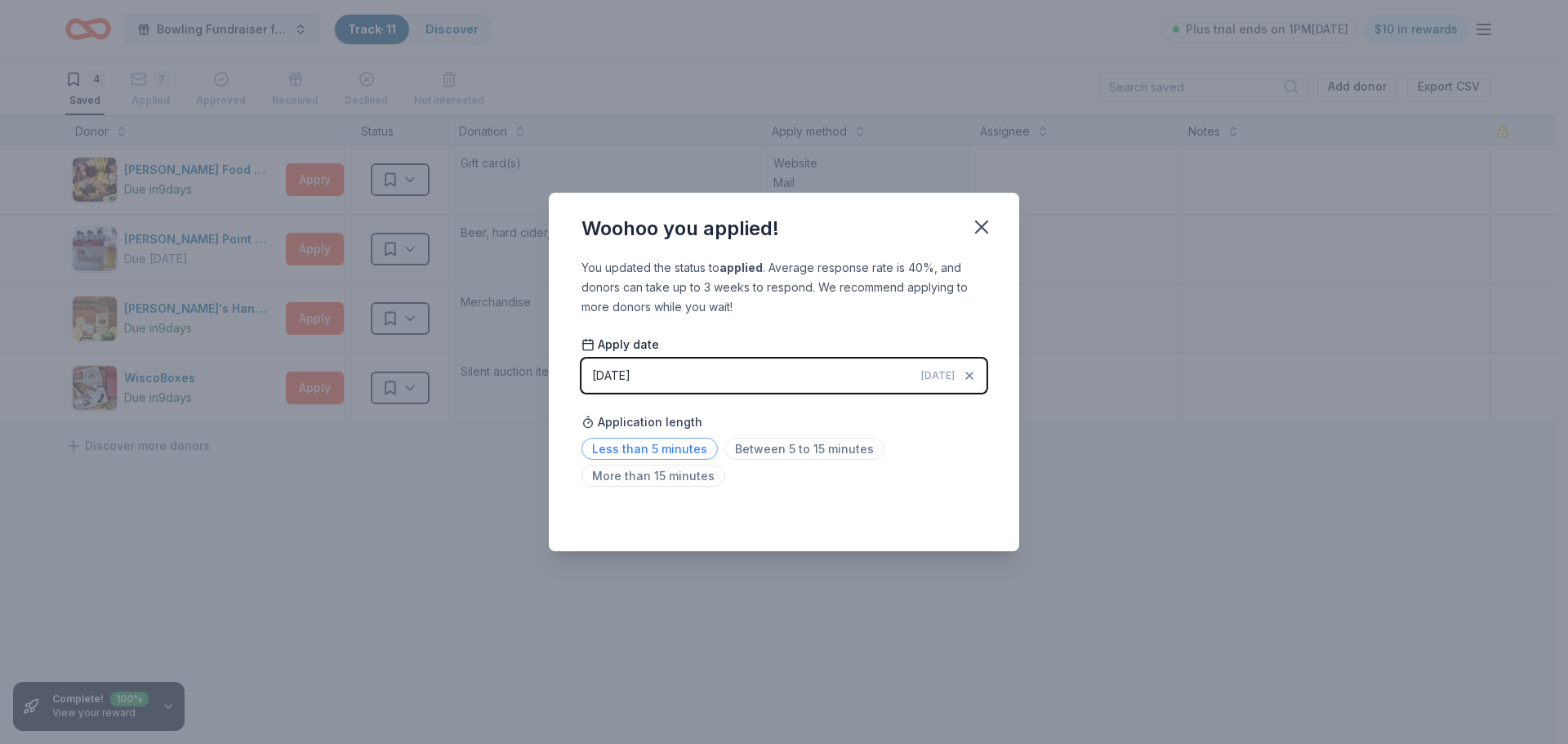
click at [689, 450] on span "Less than 5 minutes" at bounding box center [649, 449] width 136 height 22
click at [989, 225] on icon "button" at bounding box center [981, 227] width 23 height 23
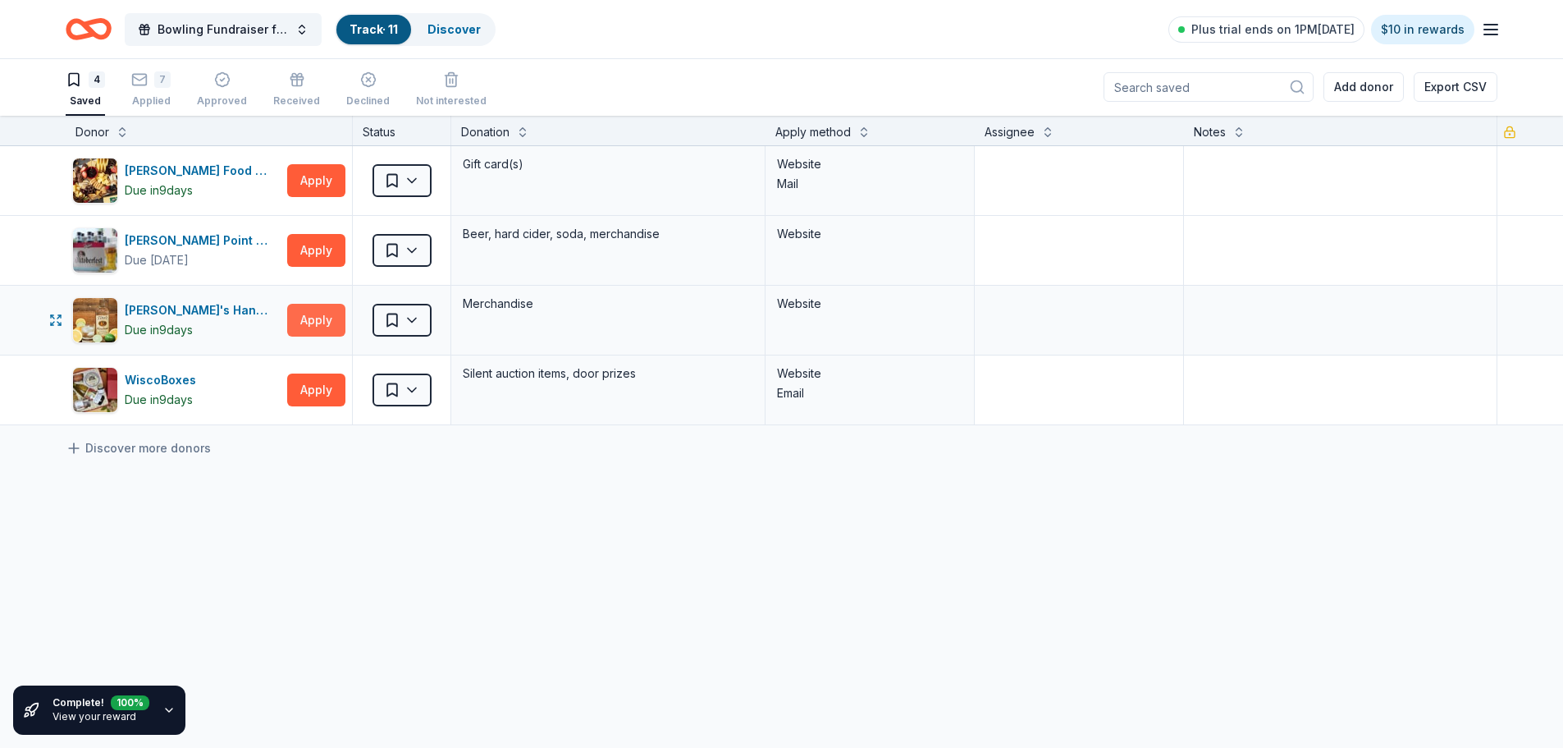
click at [327, 320] on button "Apply" at bounding box center [316, 320] width 58 height 33
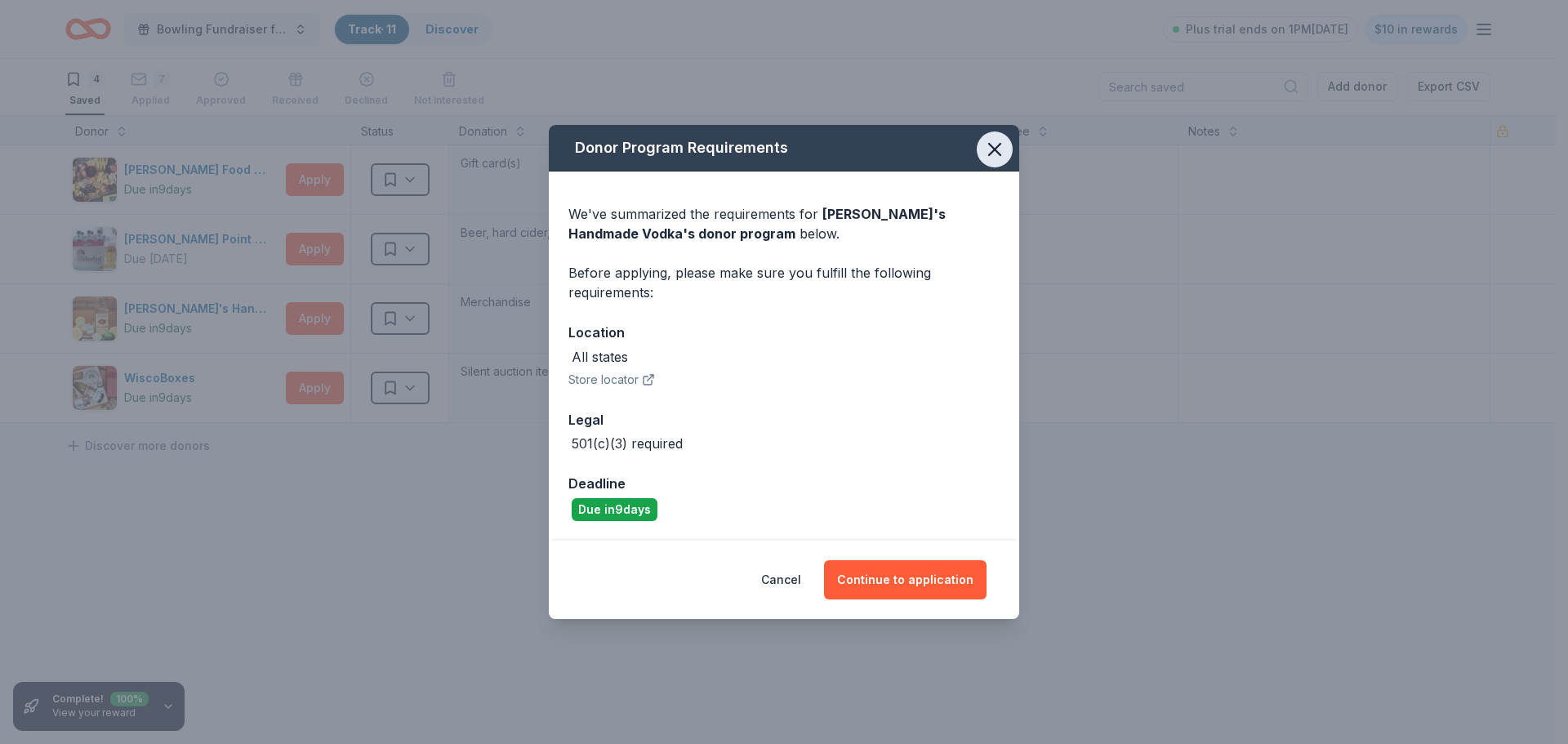
click at [999, 157] on icon "button" at bounding box center [994, 149] width 23 height 23
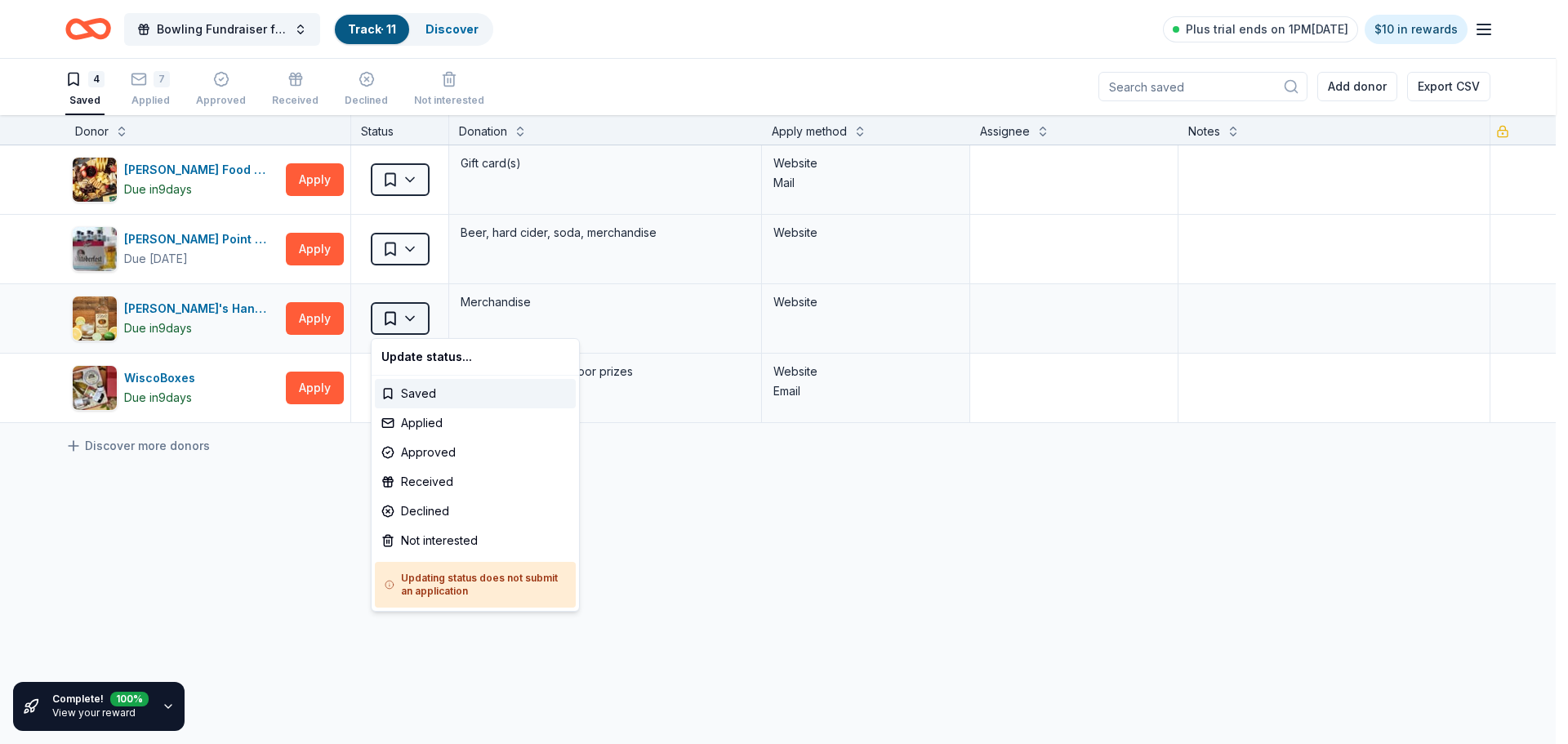
click at [419, 321] on html "Bowling Fundraiser for AHA Track · 11 Discover Plus trial ends on 1PM[DATE] $10…" at bounding box center [784, 371] width 1568 height 744
click at [430, 540] on div "Not interested" at bounding box center [476, 540] width 201 height 30
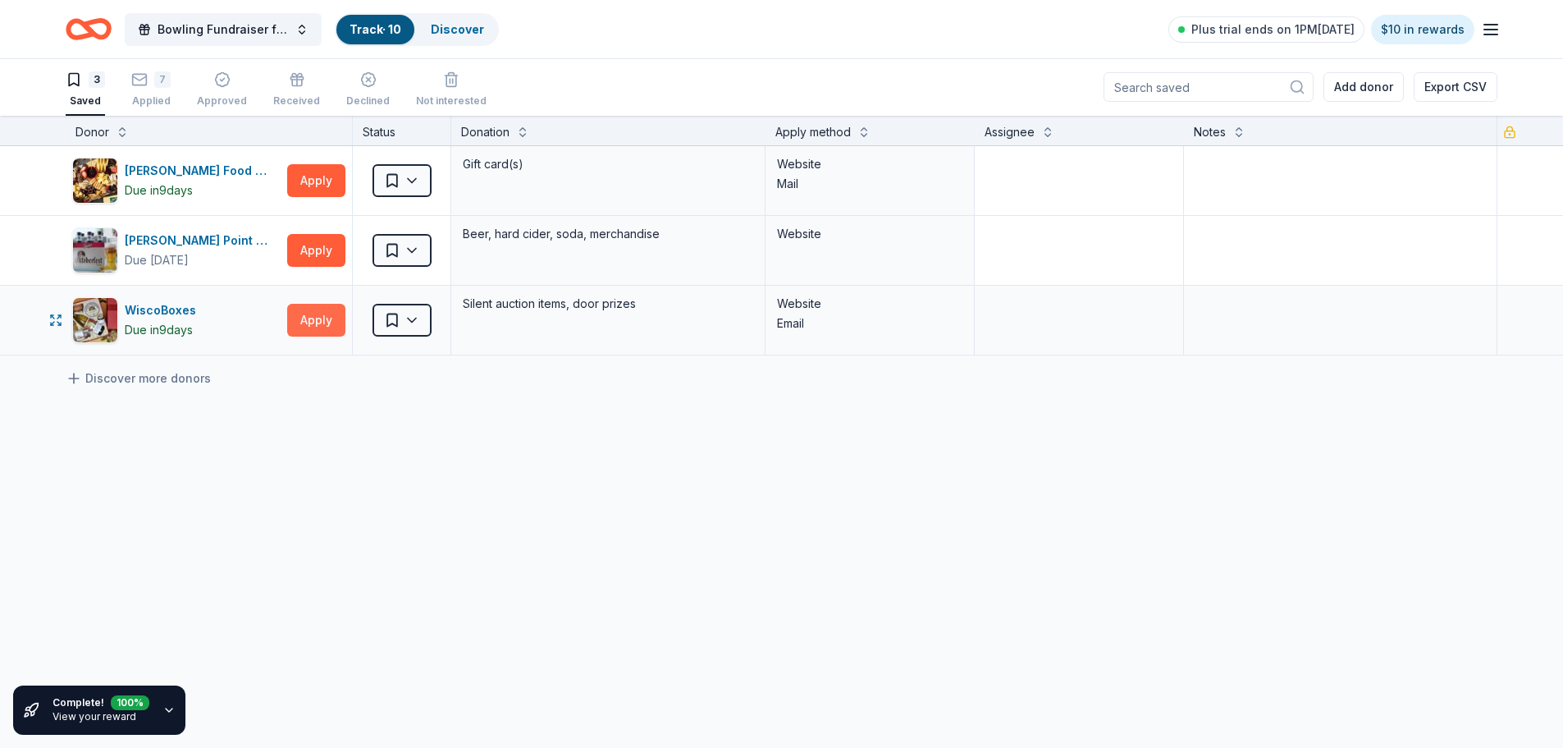
click at [326, 320] on button "Apply" at bounding box center [316, 320] width 58 height 33
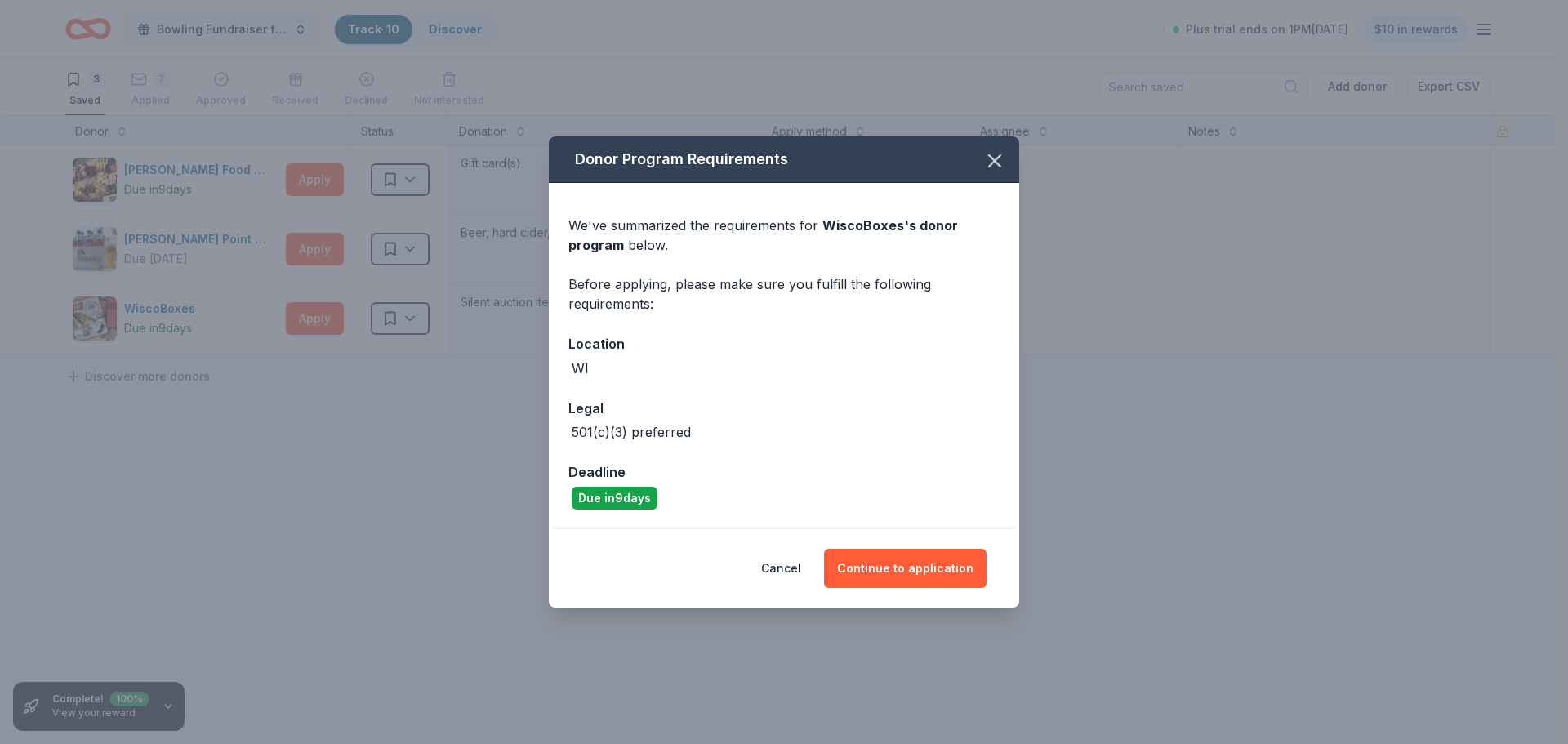
click at [911, 590] on div "Cancel Continue to application" at bounding box center [783, 568] width 471 height 79
click at [916, 575] on button "Continue to application" at bounding box center [904, 567] width 162 height 39
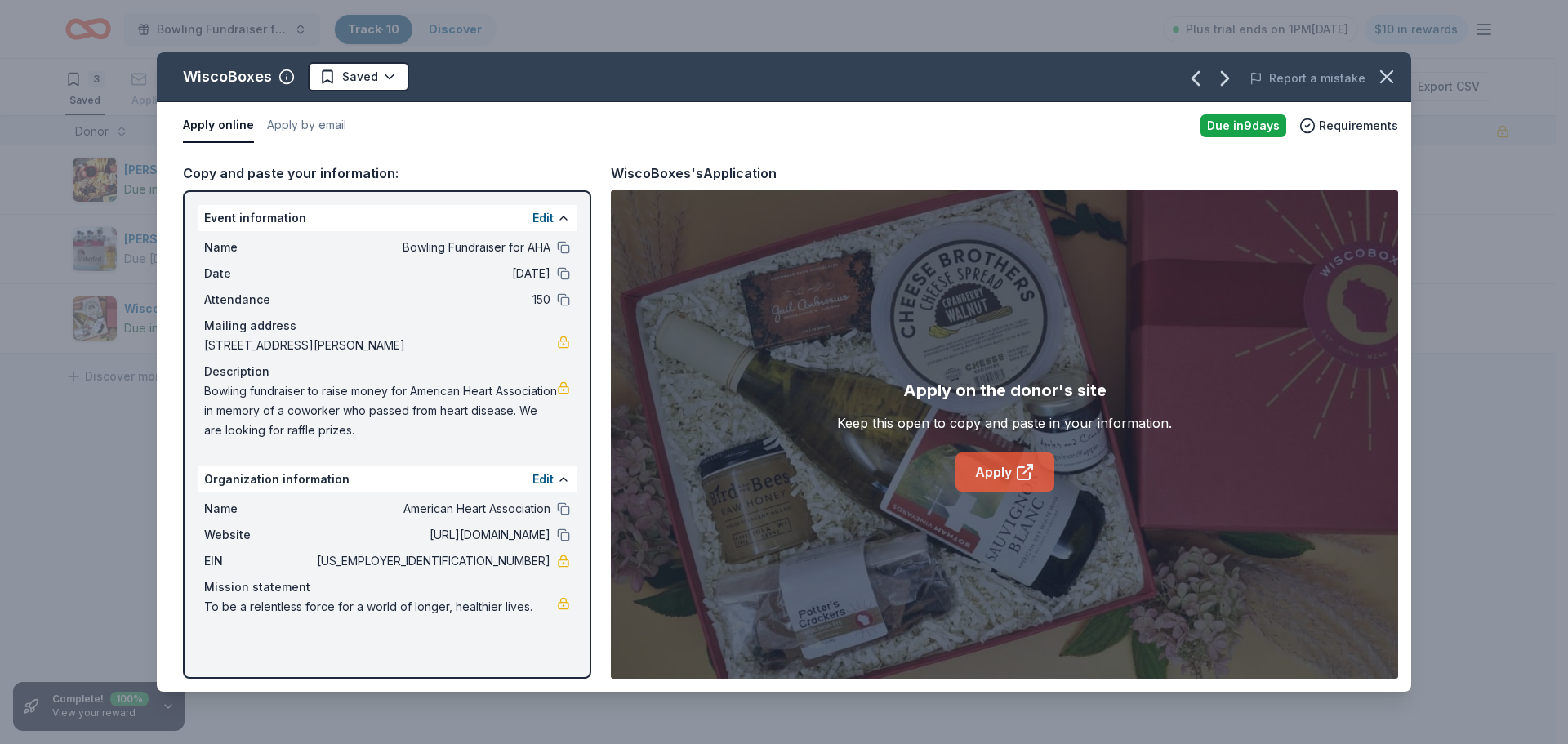
click at [1006, 468] on link "Apply" at bounding box center [1004, 471] width 98 height 39
click at [1381, 79] on icon "button" at bounding box center [1386, 77] width 23 height 23
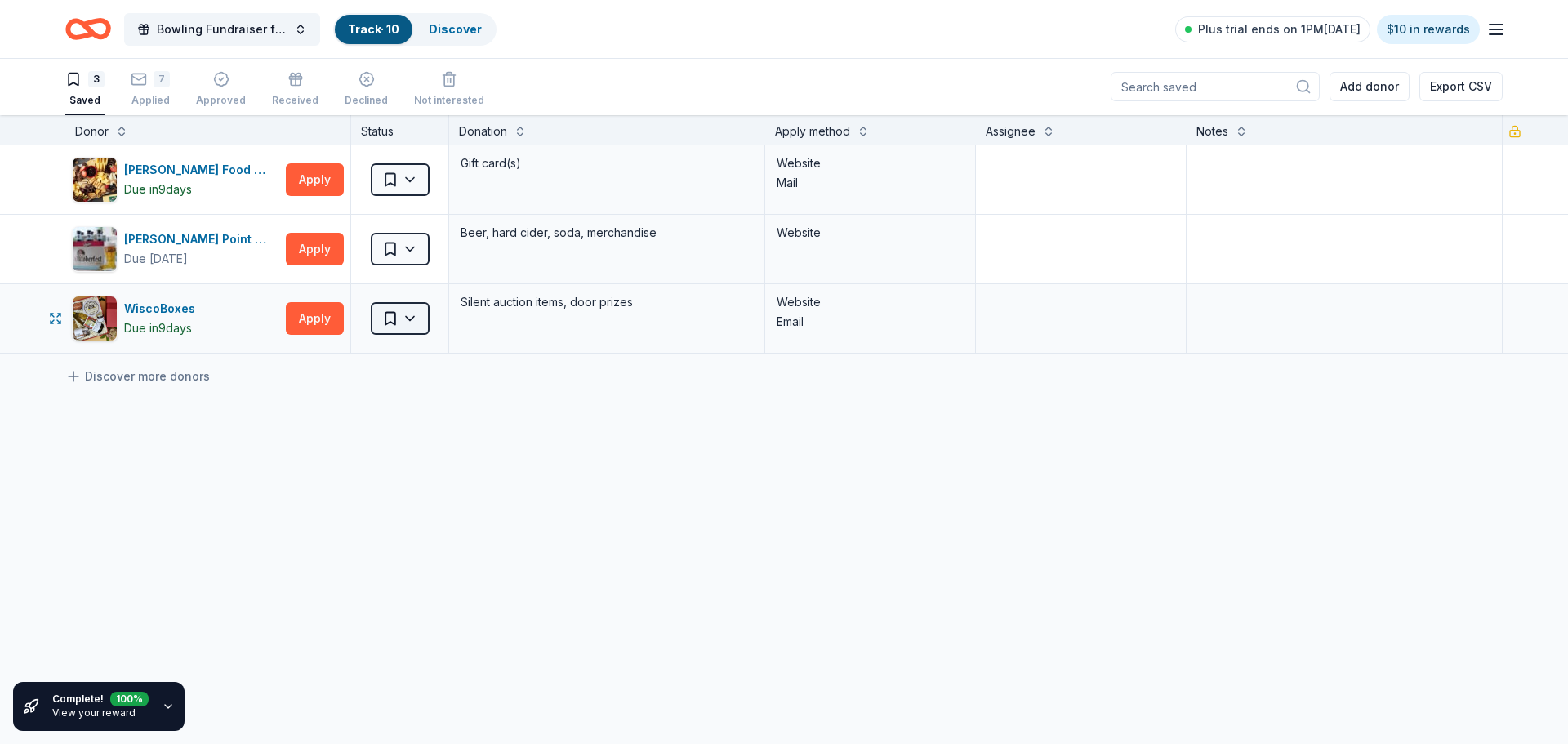
click at [418, 316] on html "Bowling Fundraiser for AHA Track · 10 Discover Plus trial ends on 1PM[DATE] $10…" at bounding box center [784, 371] width 1568 height 744
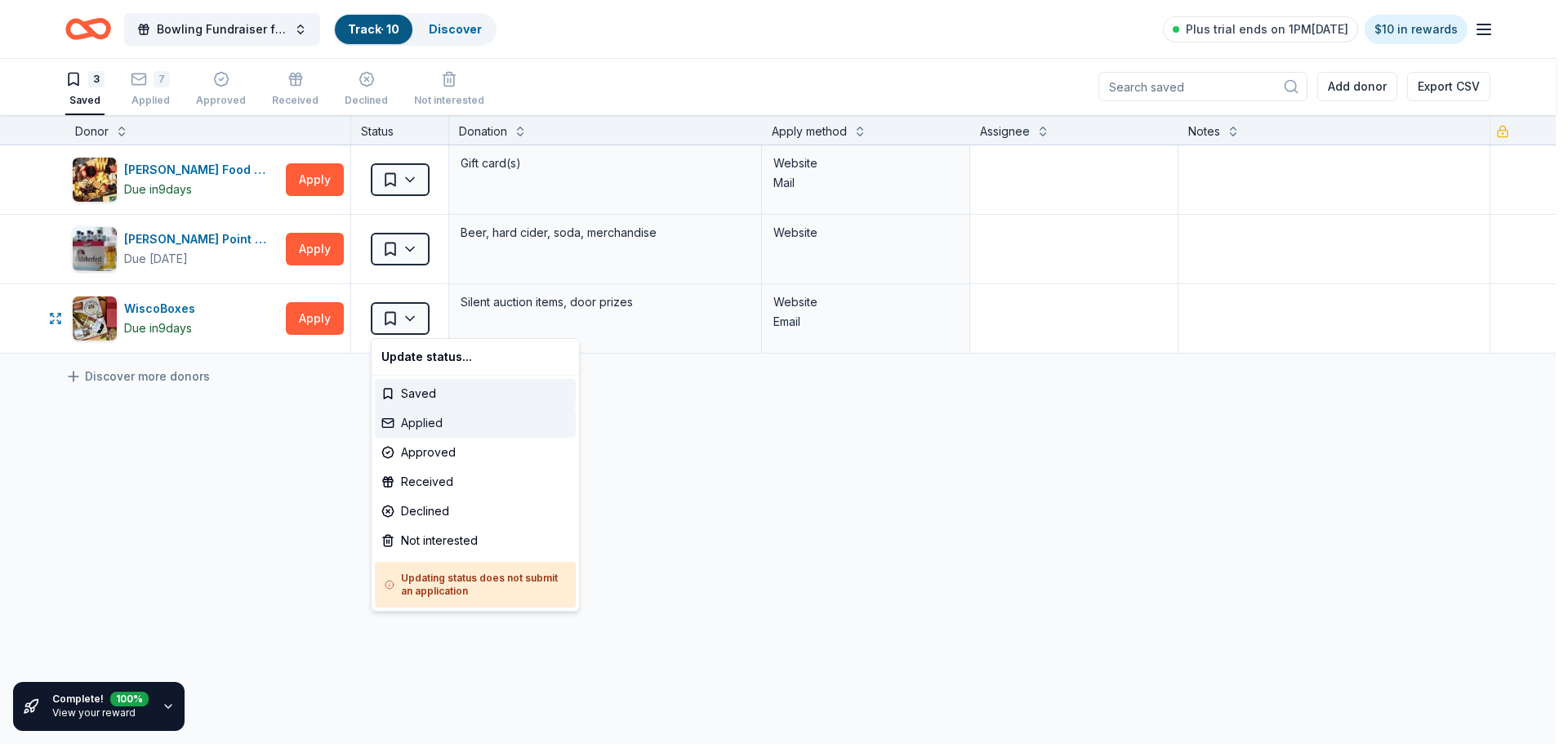
click at [430, 417] on div "Applied" at bounding box center [476, 423] width 201 height 30
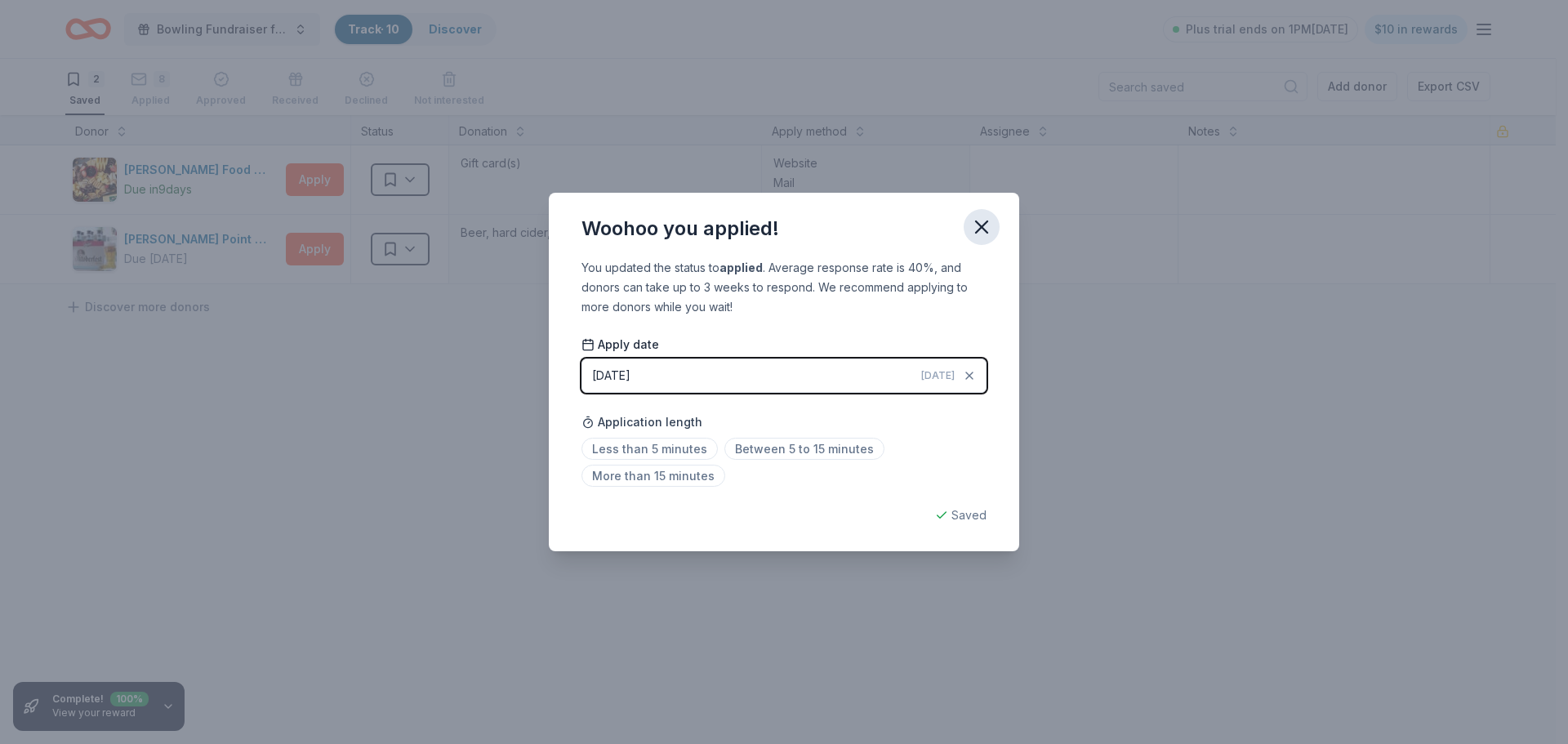
click at [981, 229] on icon "button" at bounding box center [981, 227] width 23 height 23
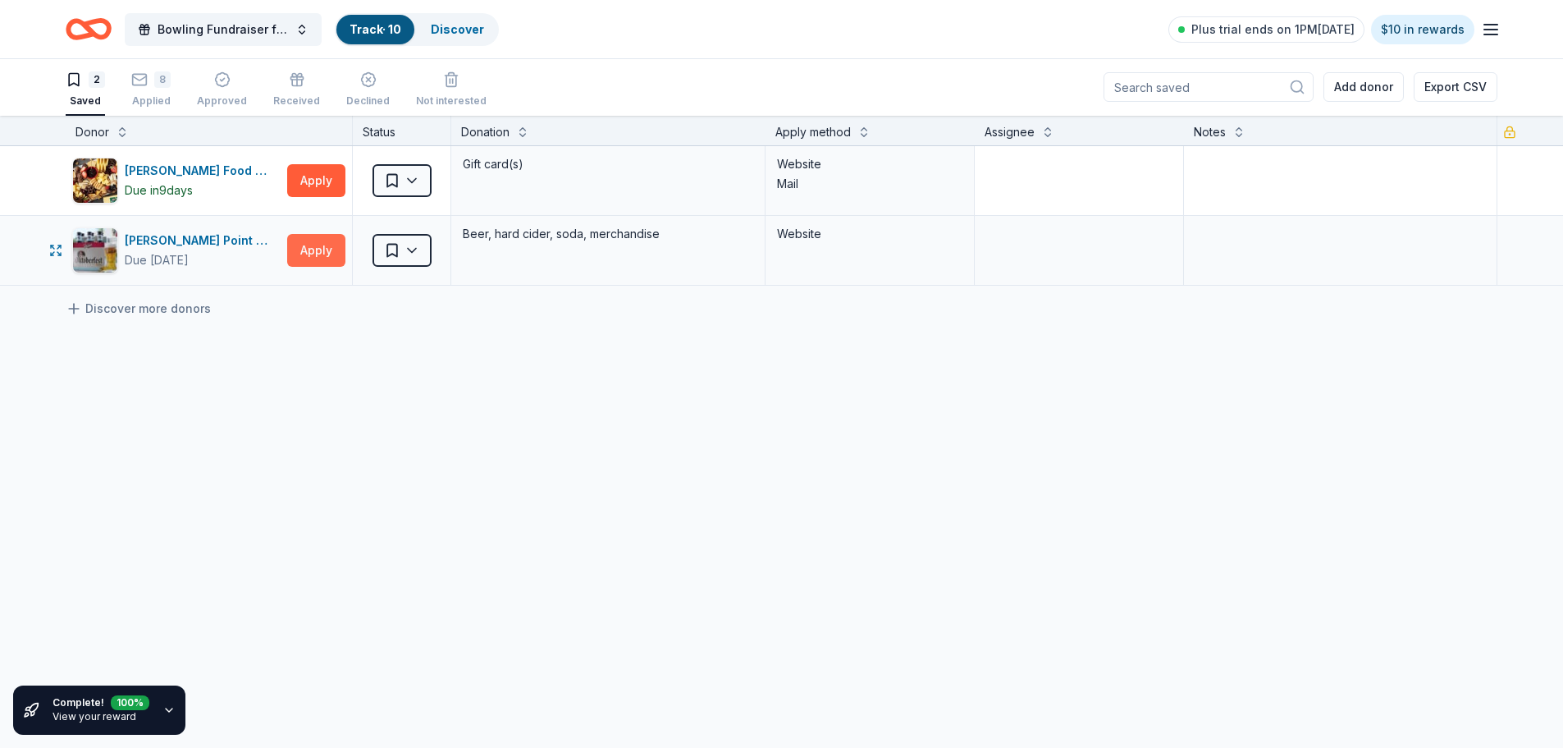
click at [314, 252] on button "Apply" at bounding box center [316, 250] width 58 height 33
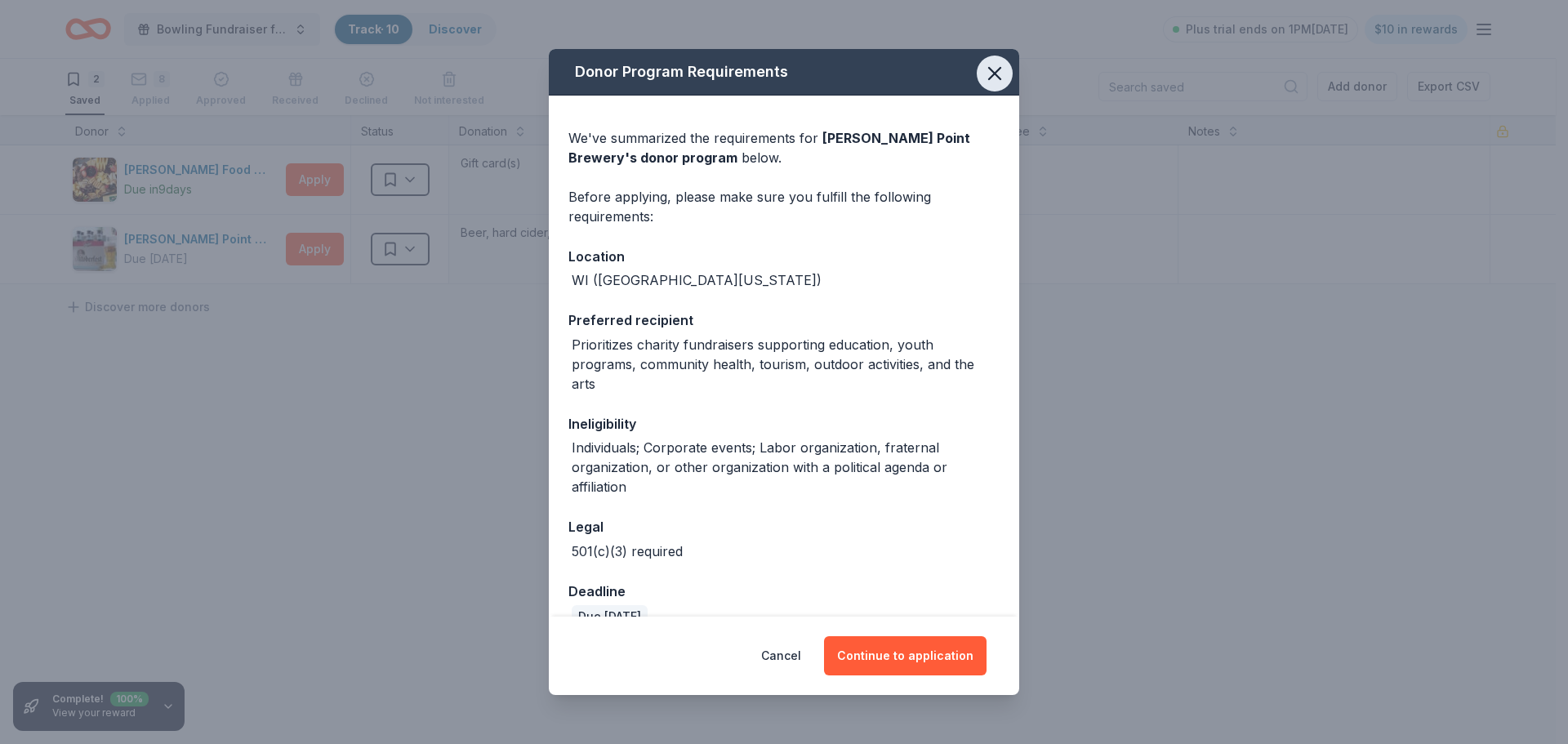
click at [983, 69] on icon "button" at bounding box center [994, 73] width 23 height 23
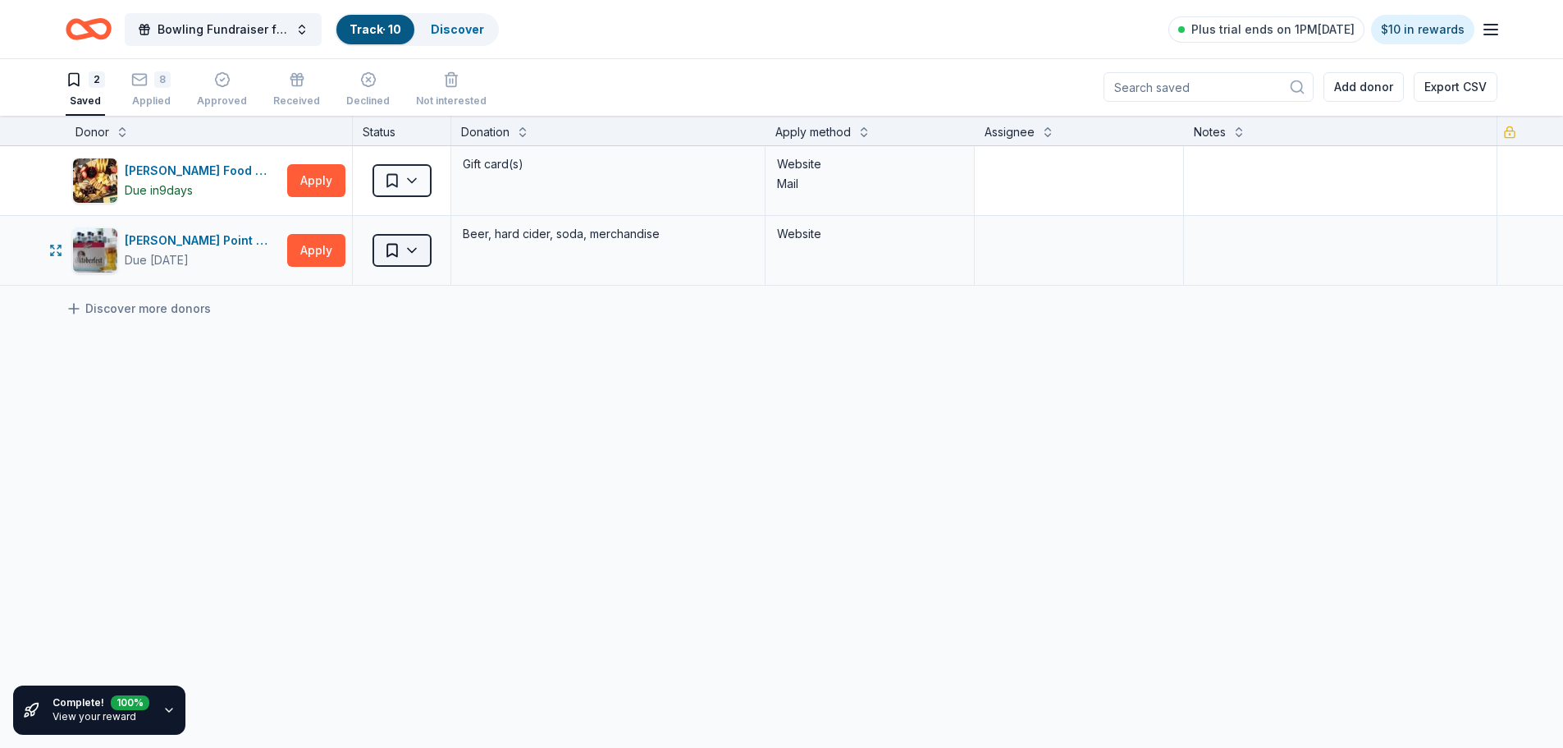
click at [419, 254] on html "Bowling Fundraiser for AHA Track · 10 Discover Plus trial ends on 1PM[DATE] $10…" at bounding box center [781, 373] width 1563 height 748
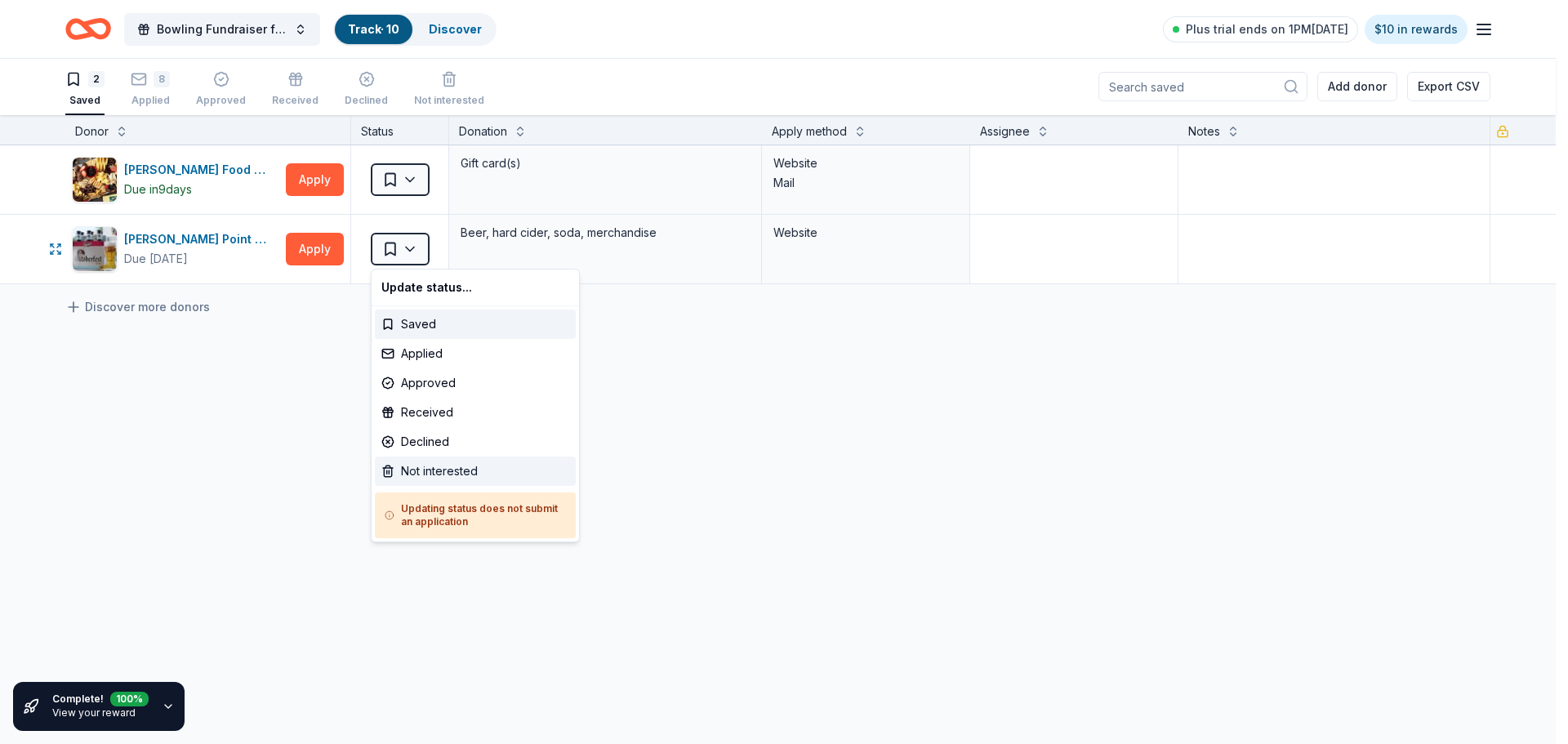
click at [419, 463] on div "Not interested" at bounding box center [476, 471] width 201 height 30
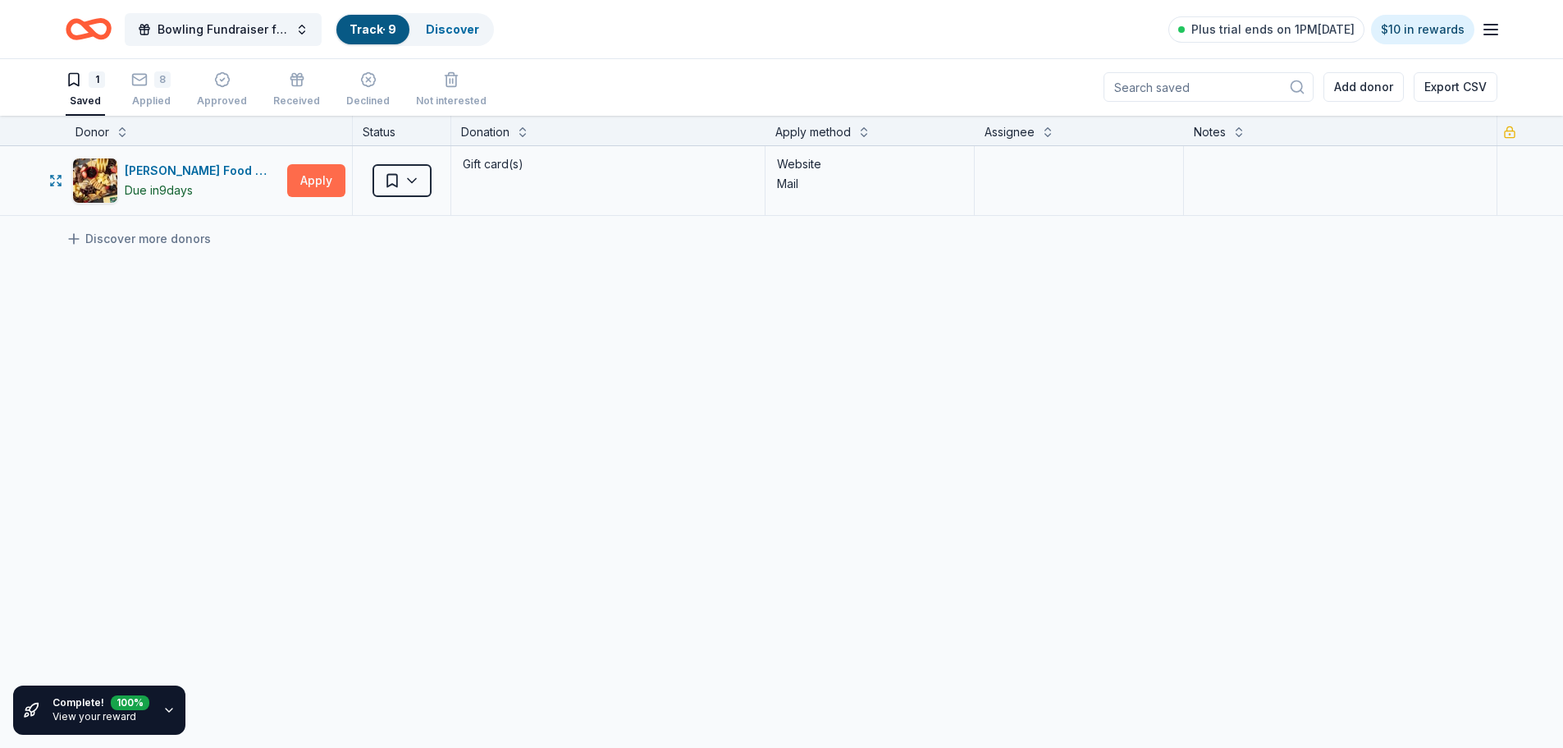
click at [324, 182] on button "Apply" at bounding box center [316, 180] width 58 height 33
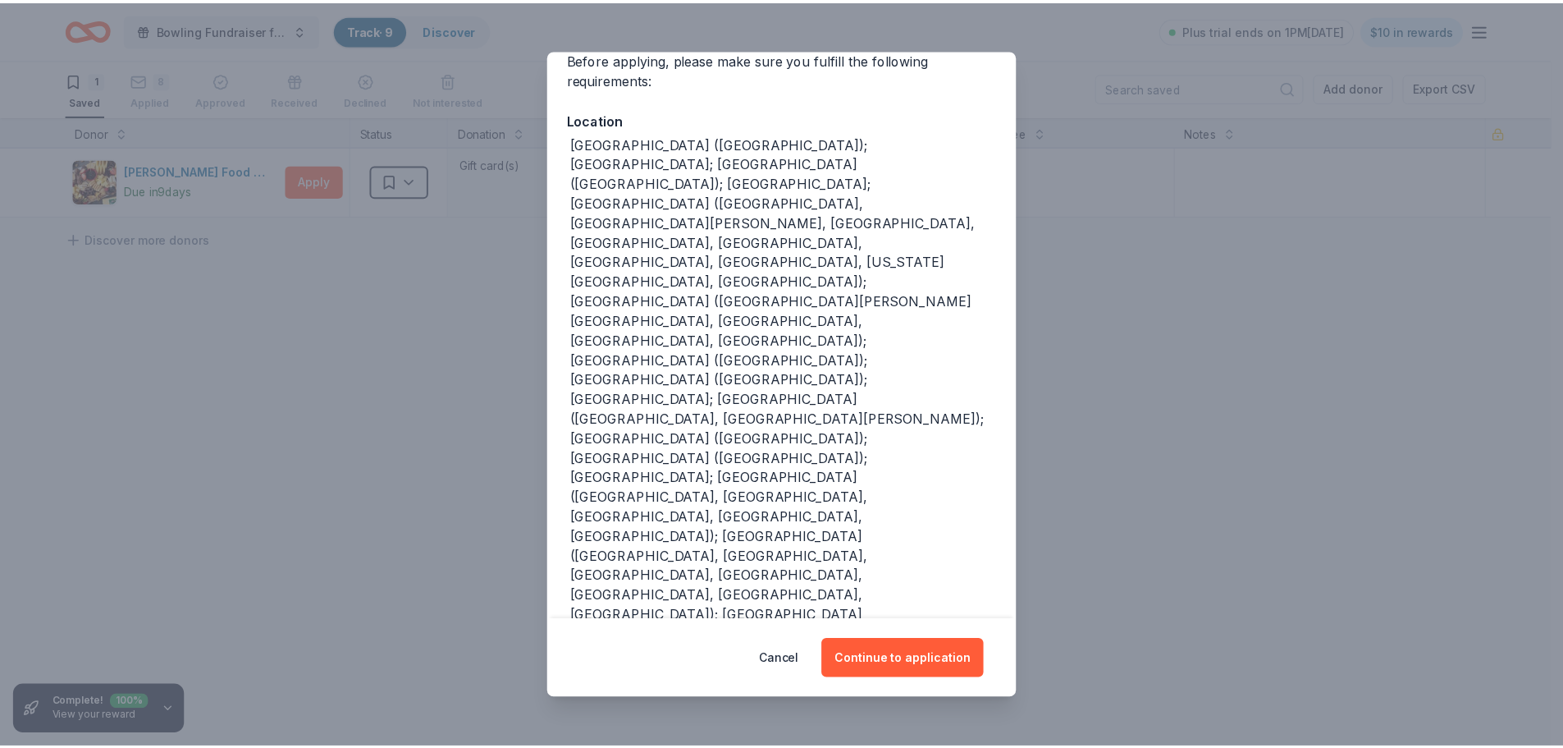
scroll to position [164, 0]
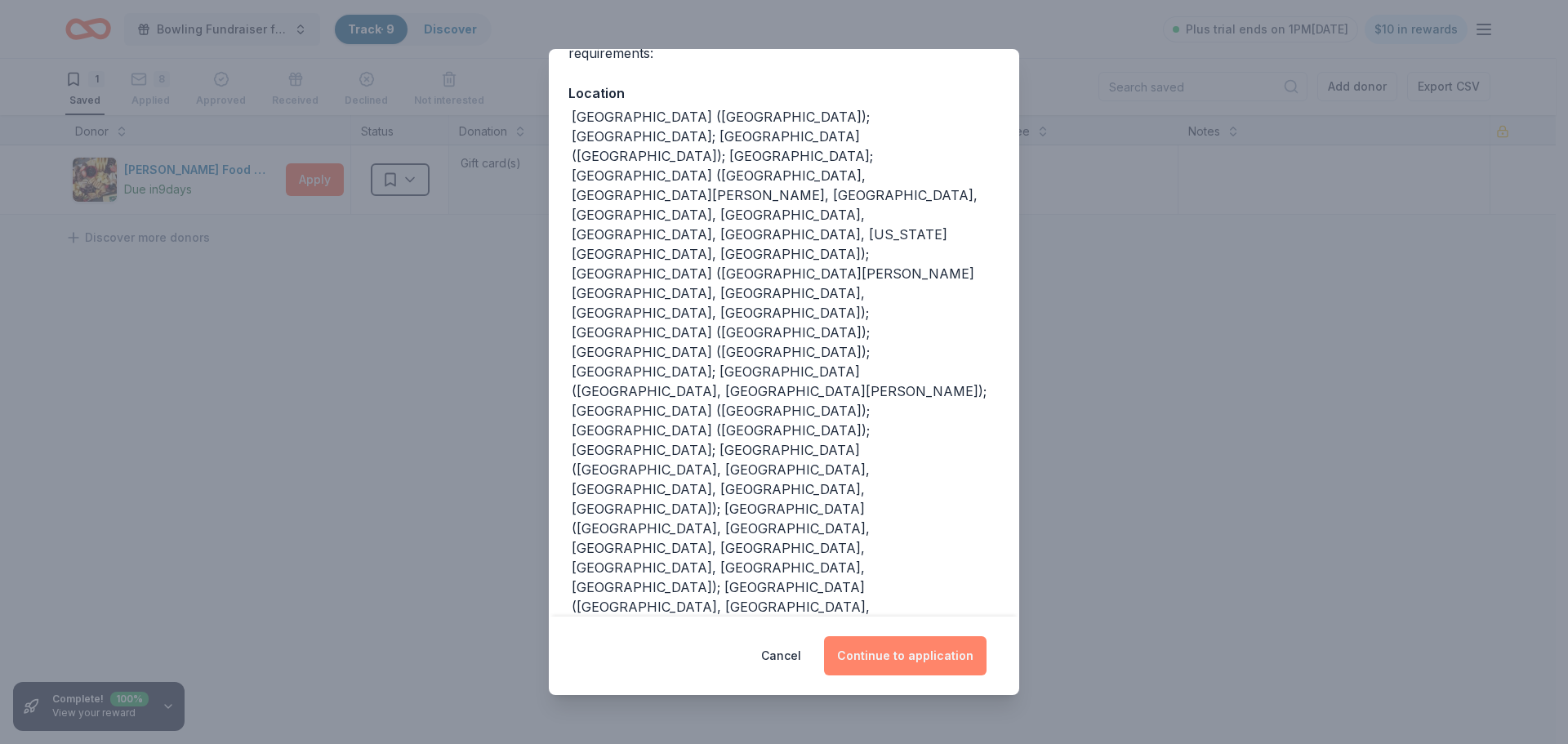
click at [939, 655] on button "Continue to application" at bounding box center [904, 654] width 162 height 39
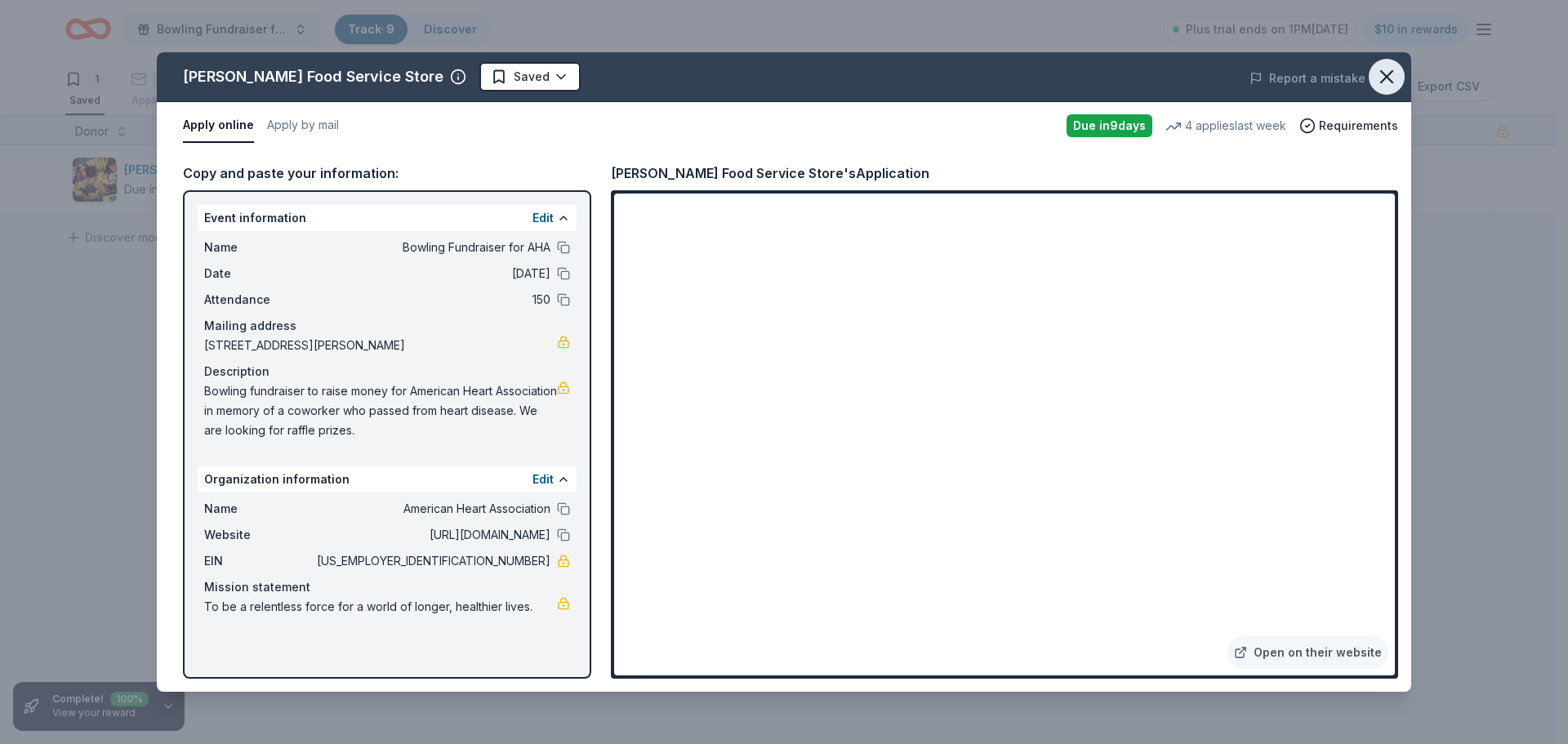
click at [1395, 71] on icon "button" at bounding box center [1386, 77] width 23 height 23
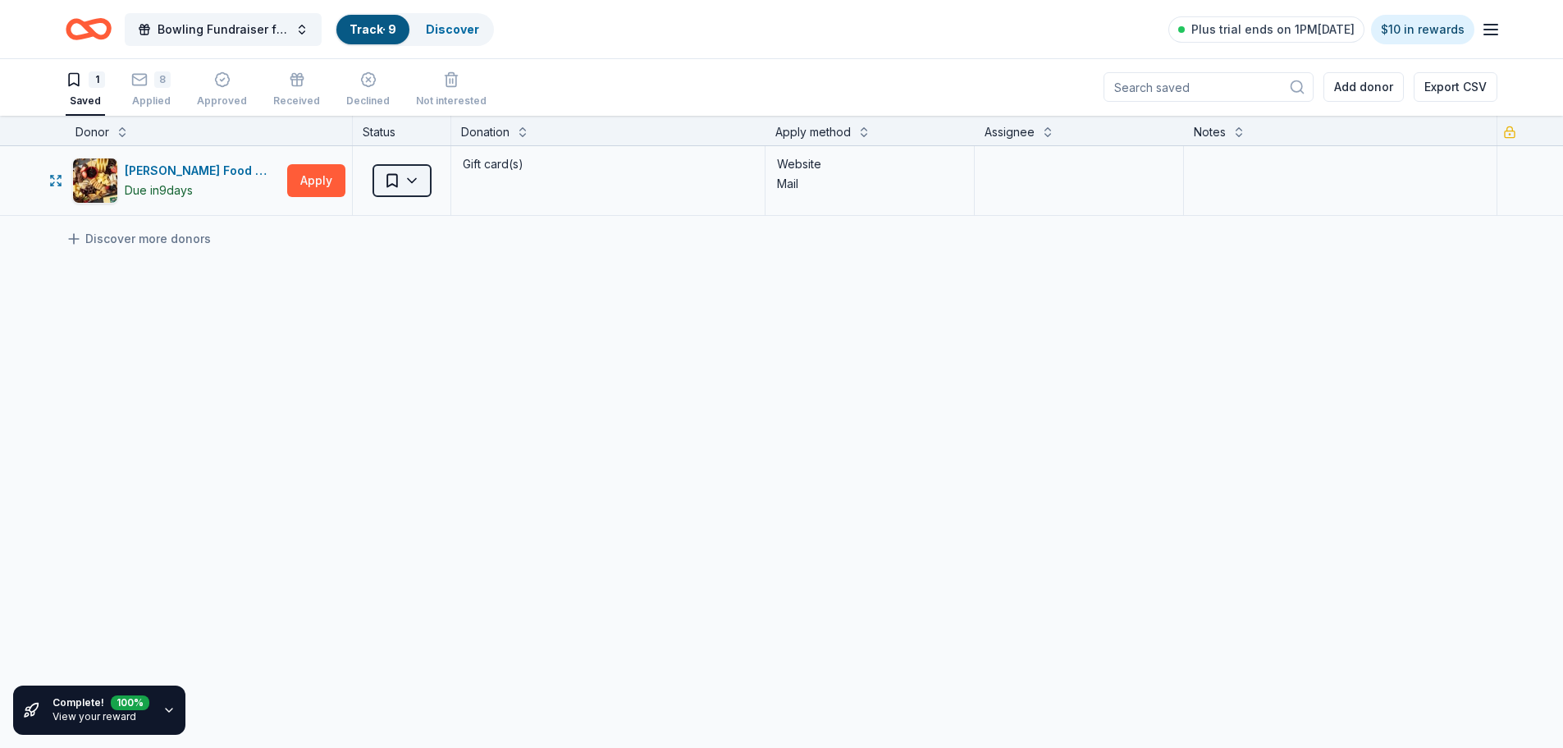
click at [429, 184] on html "Bowling Fundraiser for AHA Track · 9 Discover Plus trial ends on 1PM[DATE] $10 …" at bounding box center [781, 373] width 1563 height 748
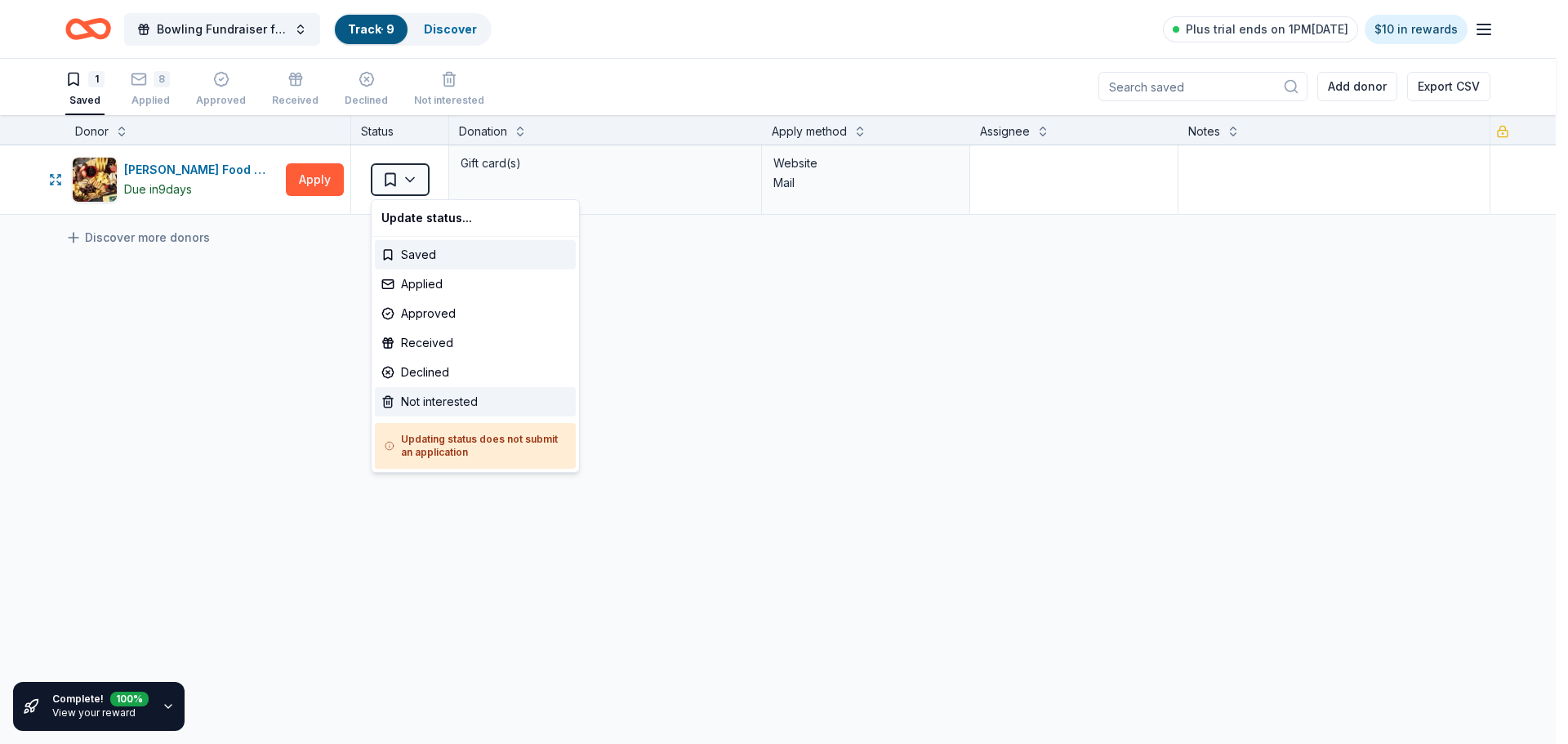
click at [433, 401] on div "Not interested" at bounding box center [476, 402] width 201 height 30
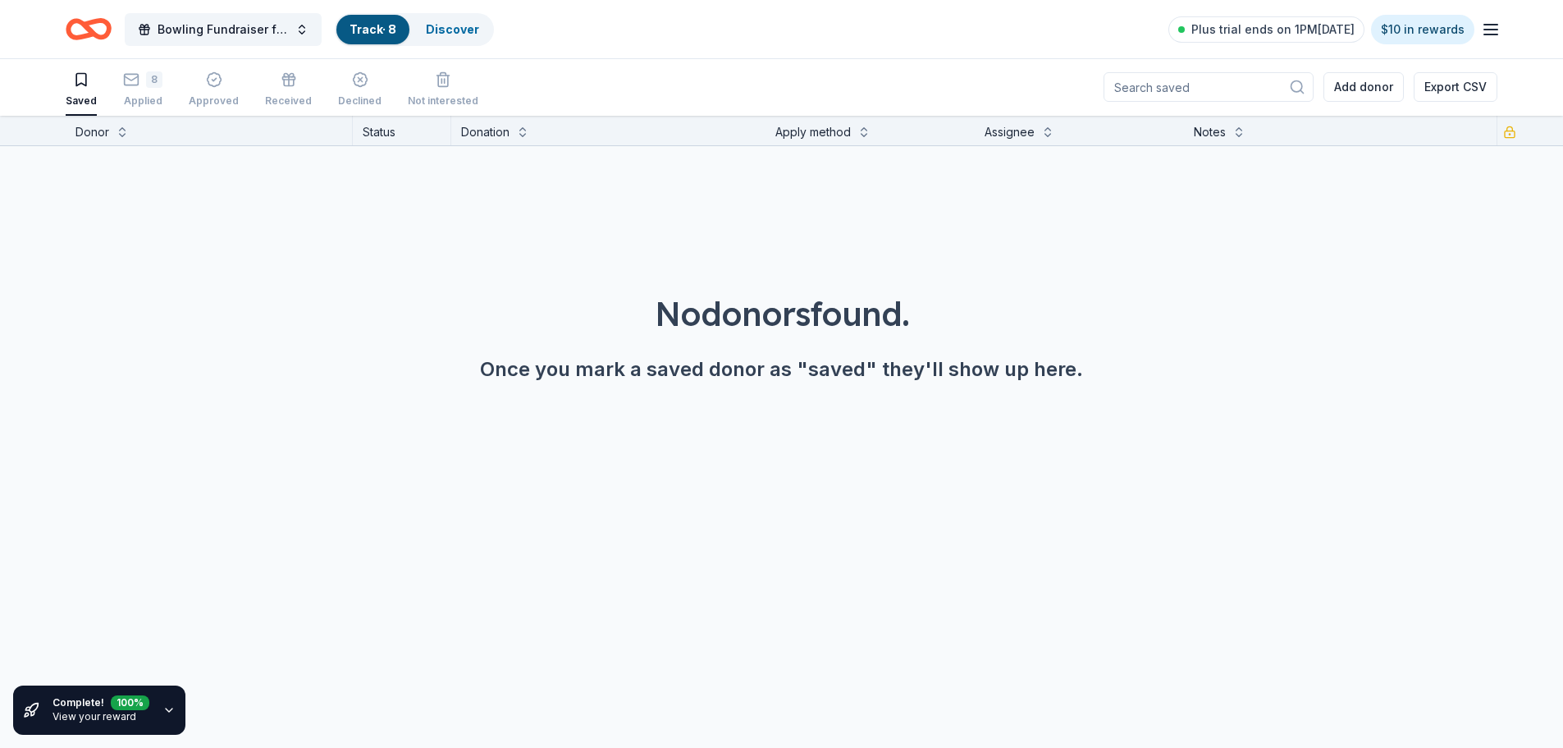
click at [77, 28] on icon "Home" at bounding box center [89, 29] width 46 height 39
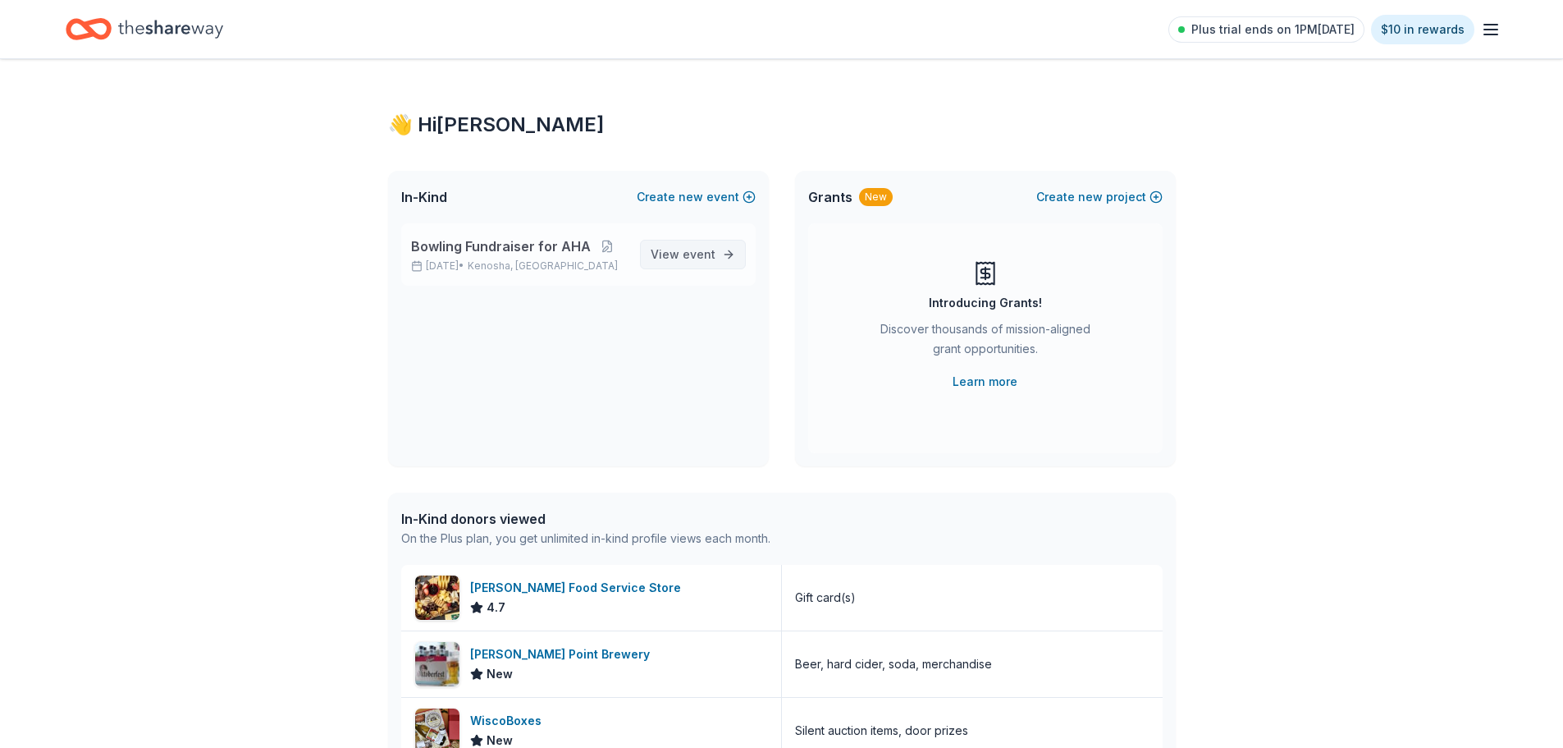
click at [678, 256] on span "View event" at bounding box center [683, 255] width 65 height 20
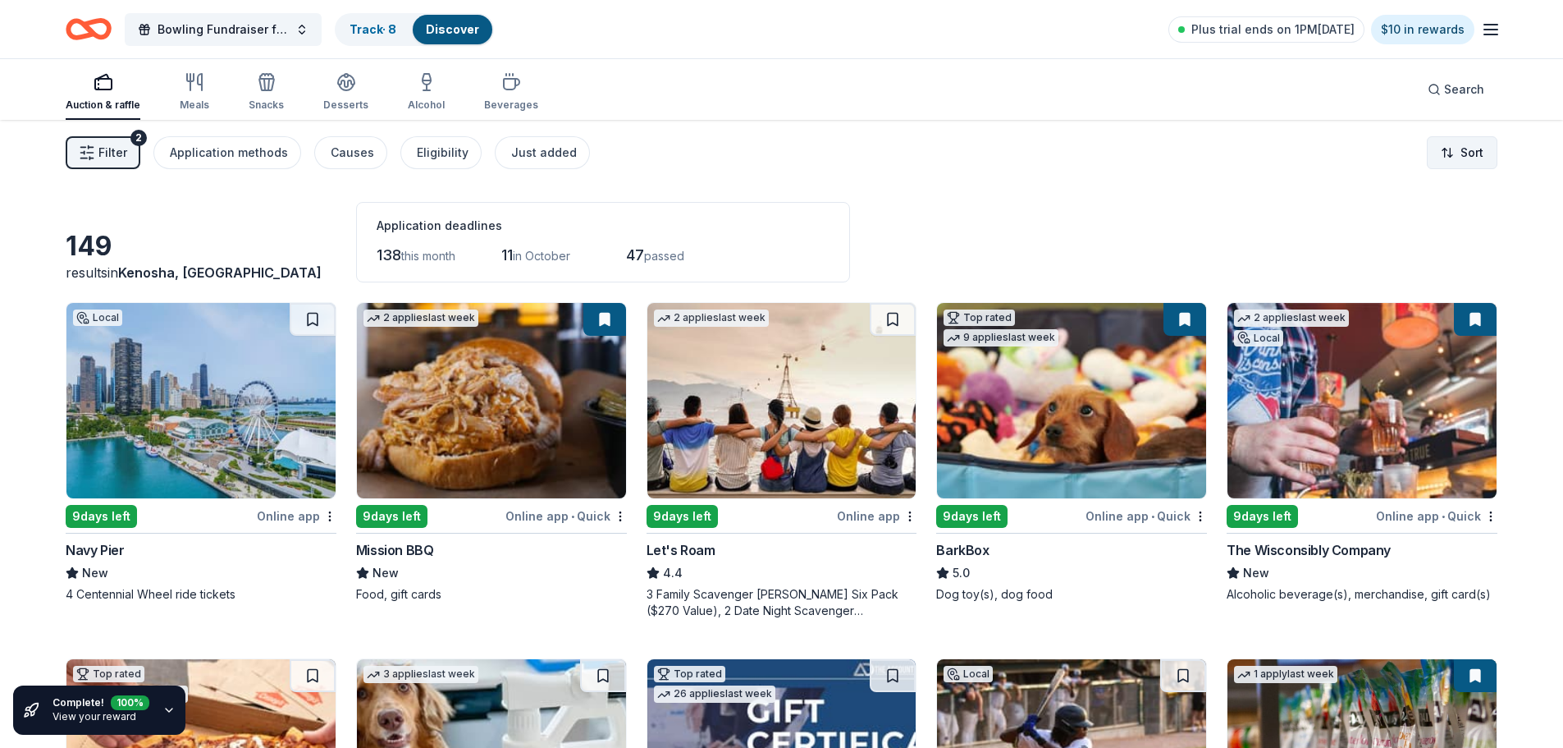
click at [1466, 153] on html "Bowling Fundraiser for AHA Track · 8 Discover Plus trial ends on 1PM[DATE] $10 …" at bounding box center [781, 374] width 1563 height 748
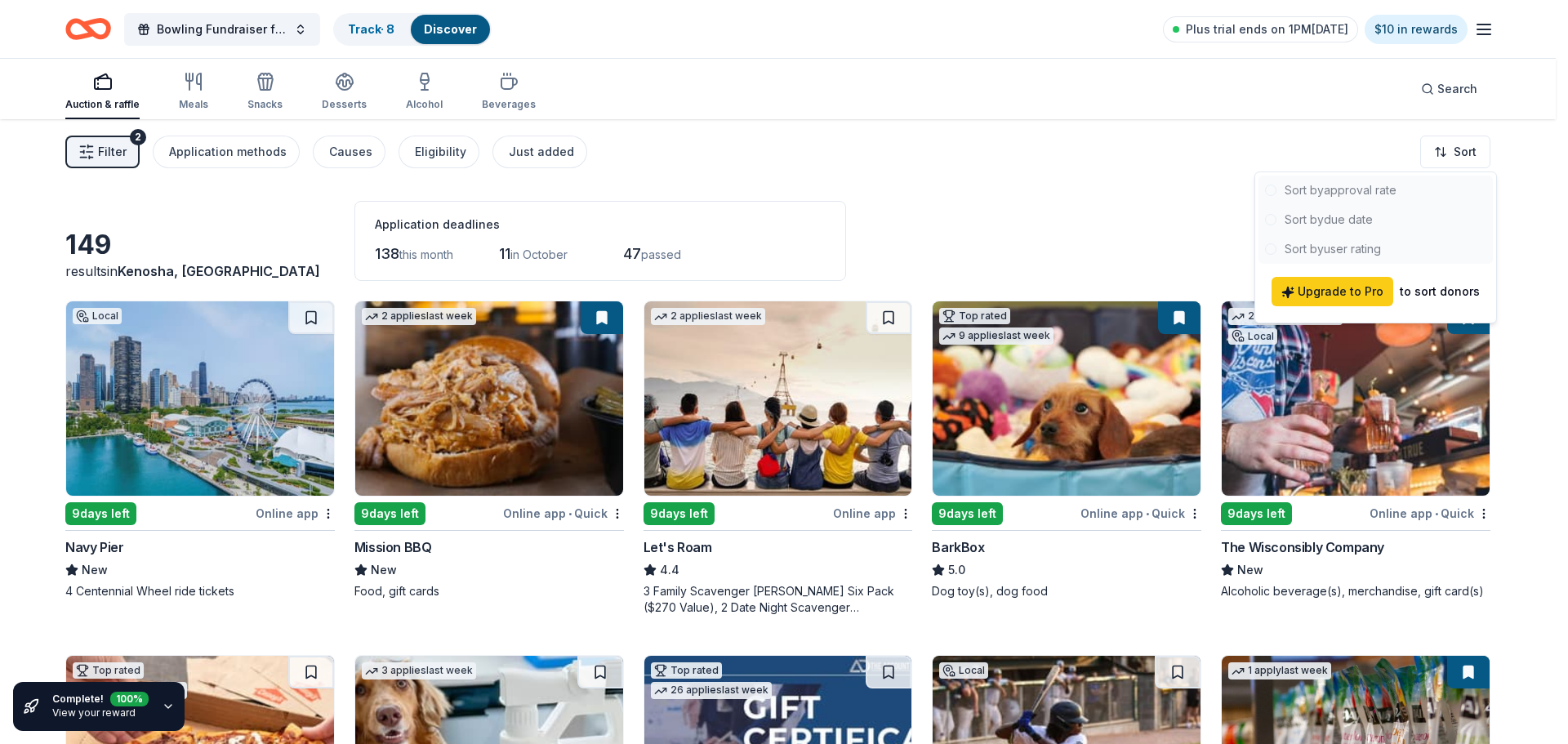
click at [1113, 195] on html "Bowling Fundraiser for AHA Track · 8 Discover Plus trial ends on 1PM[DATE] $10 …" at bounding box center [784, 372] width 1568 height 744
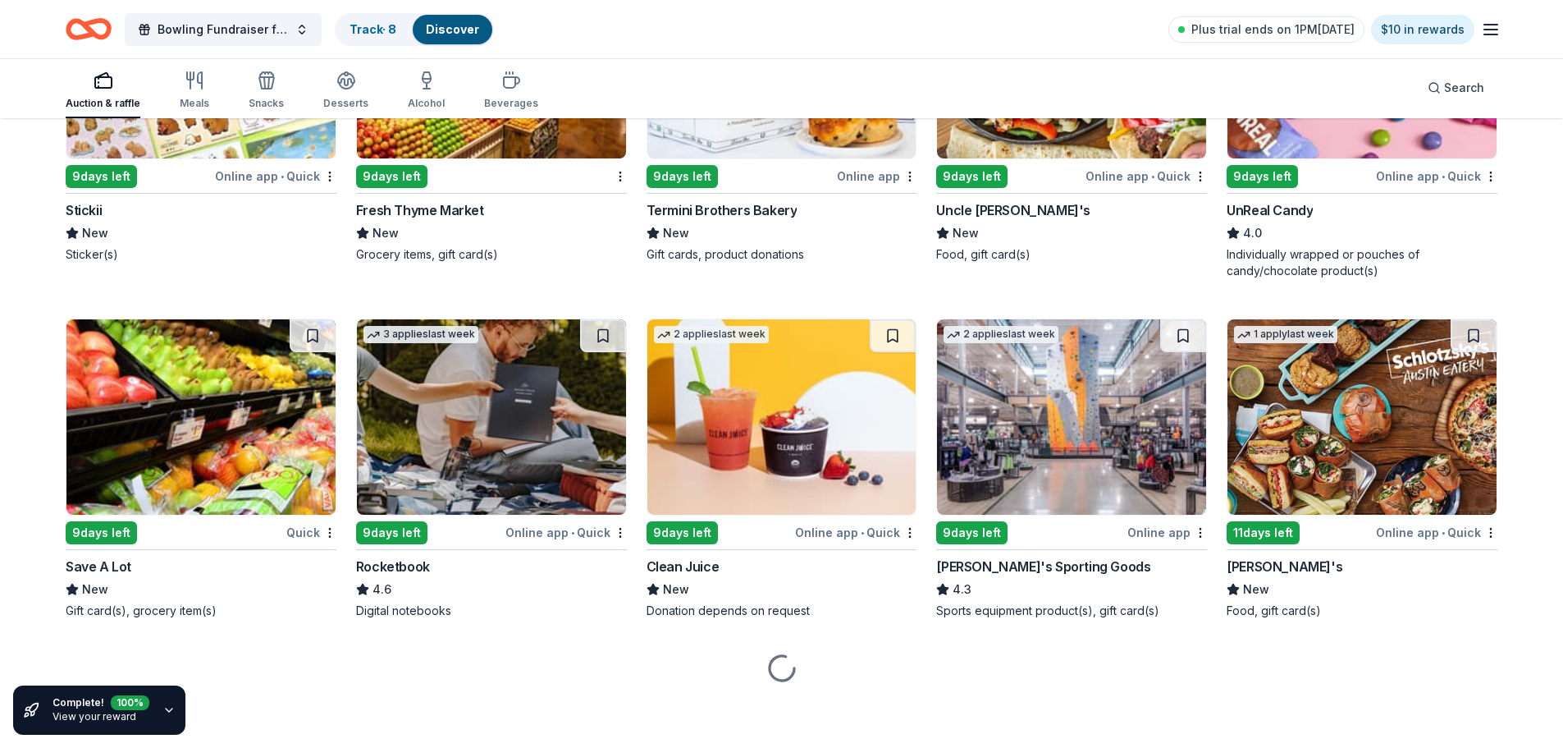
scroll to position [4567, 0]
